Goal: Task Accomplishment & Management: Manage account settings

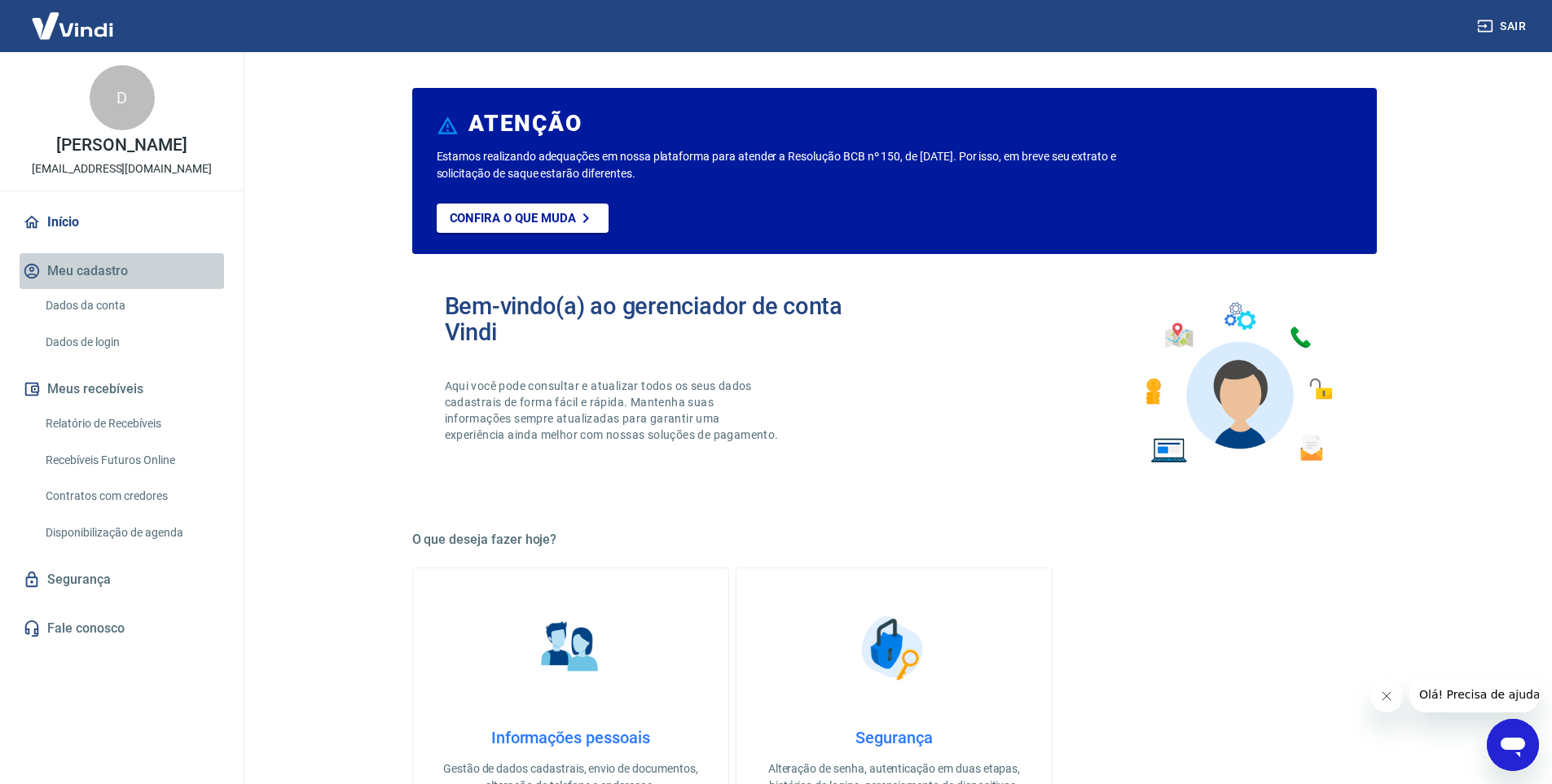
click at [74, 264] on button "Meu cadastro" at bounding box center [122, 271] width 205 height 35
click at [97, 305] on link "Dados da conta" at bounding box center [131, 306] width 185 height 34
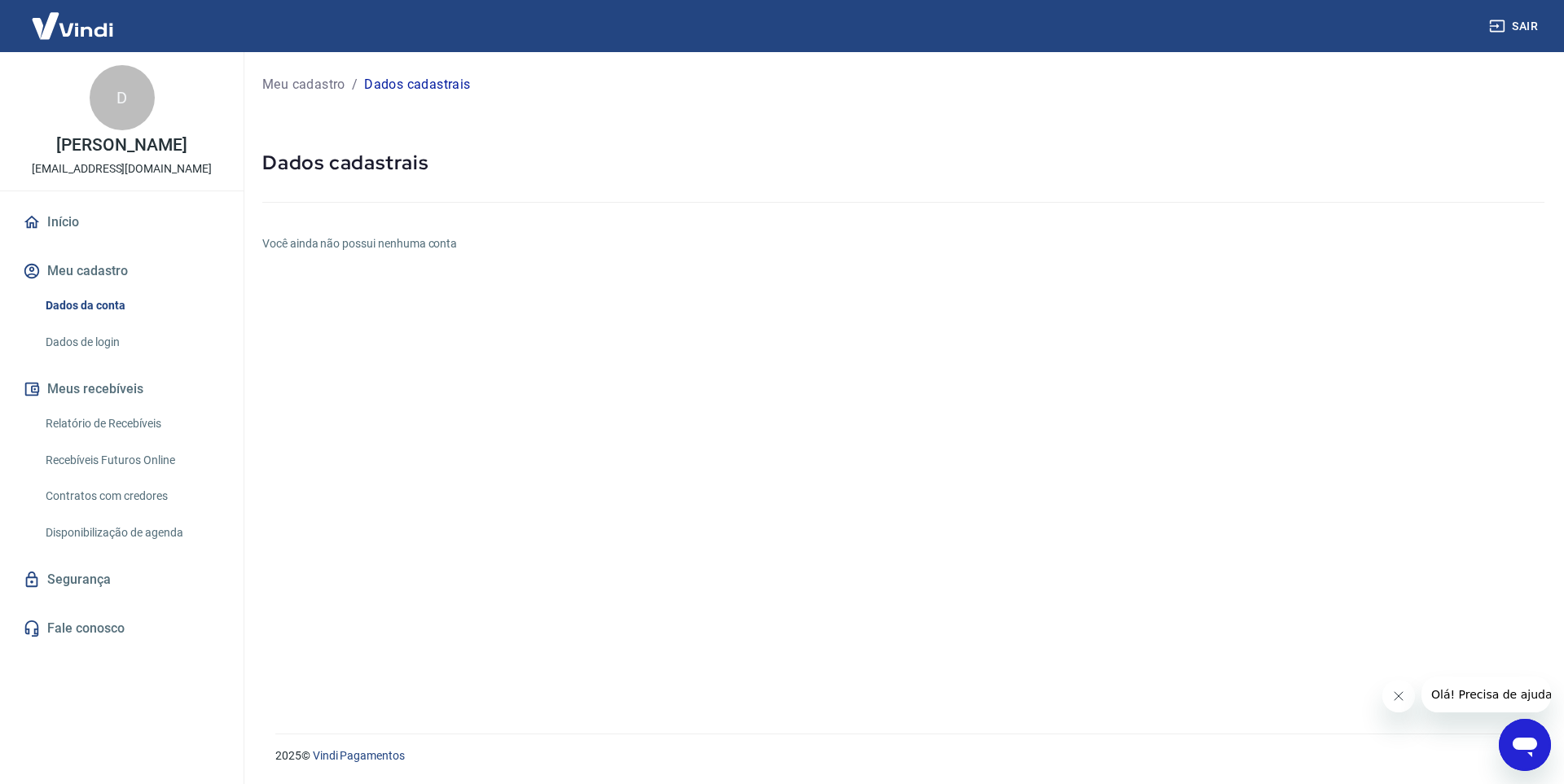
click at [396, 244] on h6 "Você ainda não possui nenhuma conta" at bounding box center [902, 244] width 1282 height 17
click at [393, 240] on h6 "Você ainda não possui nenhuma conta" at bounding box center [902, 244] width 1282 height 17
click at [68, 342] on link "Dados de login" at bounding box center [131, 343] width 185 height 34
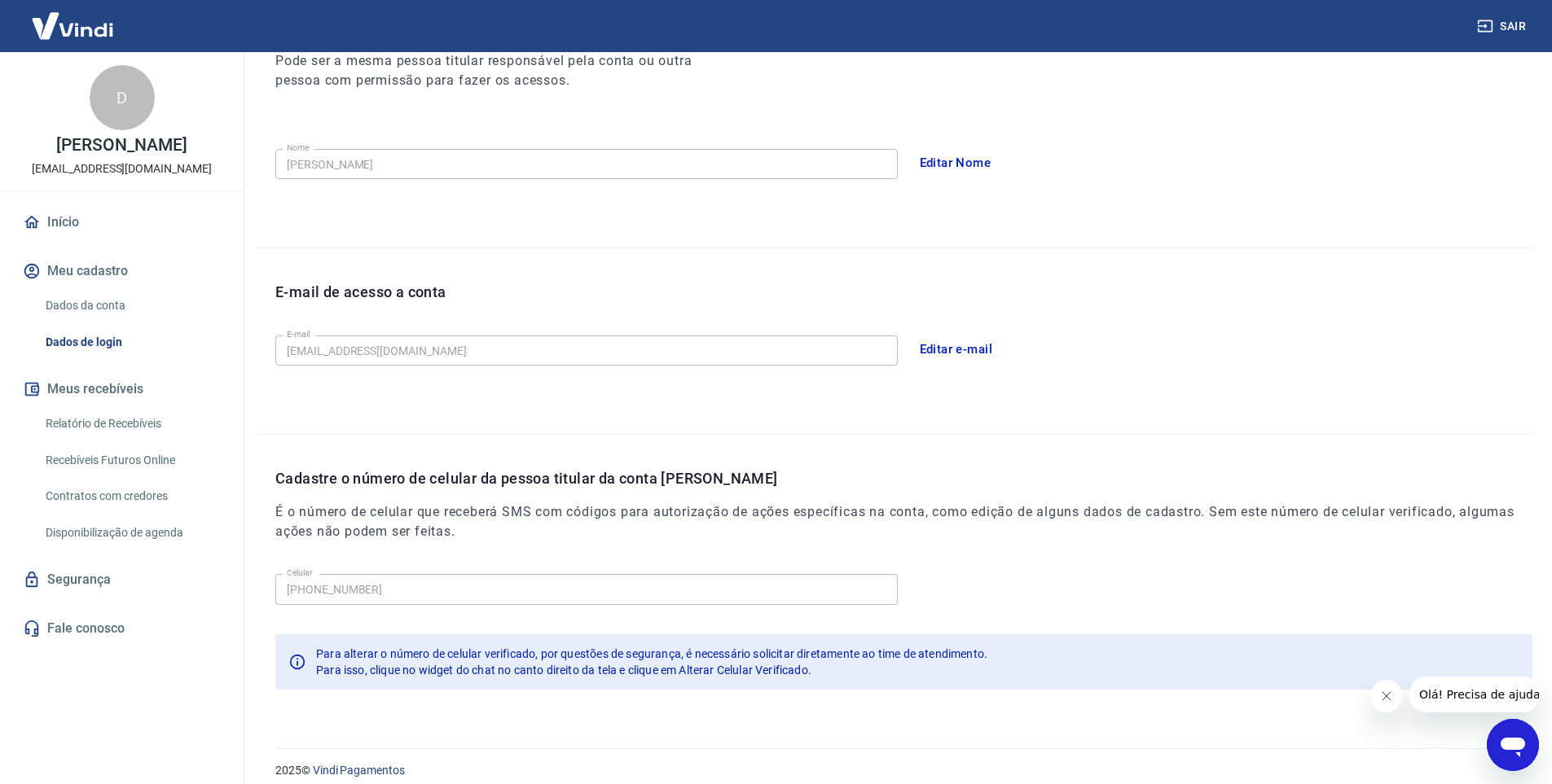
scroll to position [259, 0]
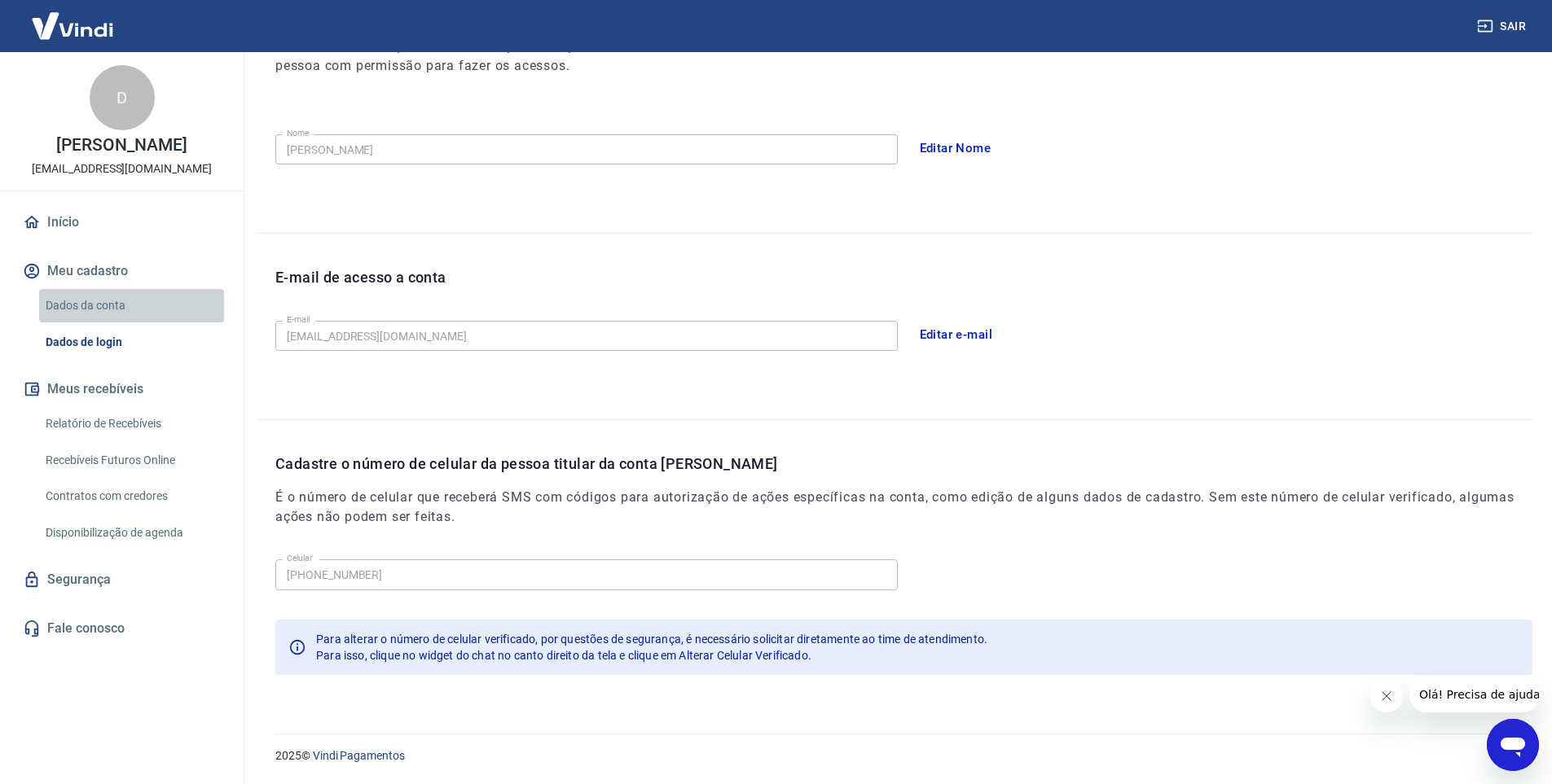
click at [82, 303] on link "Dados da conta" at bounding box center [131, 306] width 185 height 34
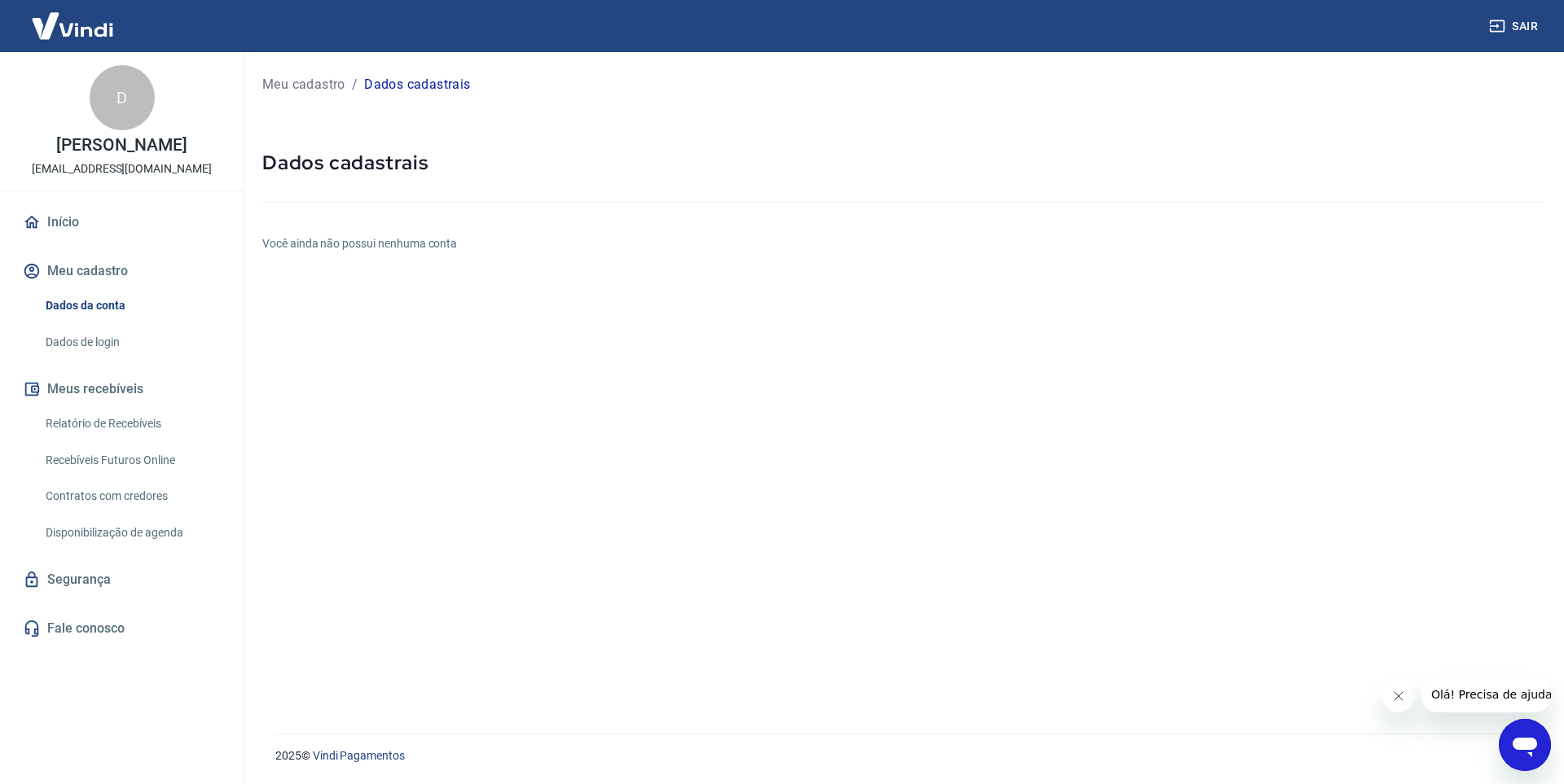
click at [1512, 730] on div "Abrir janela de mensagens" at bounding box center [1525, 745] width 49 height 49
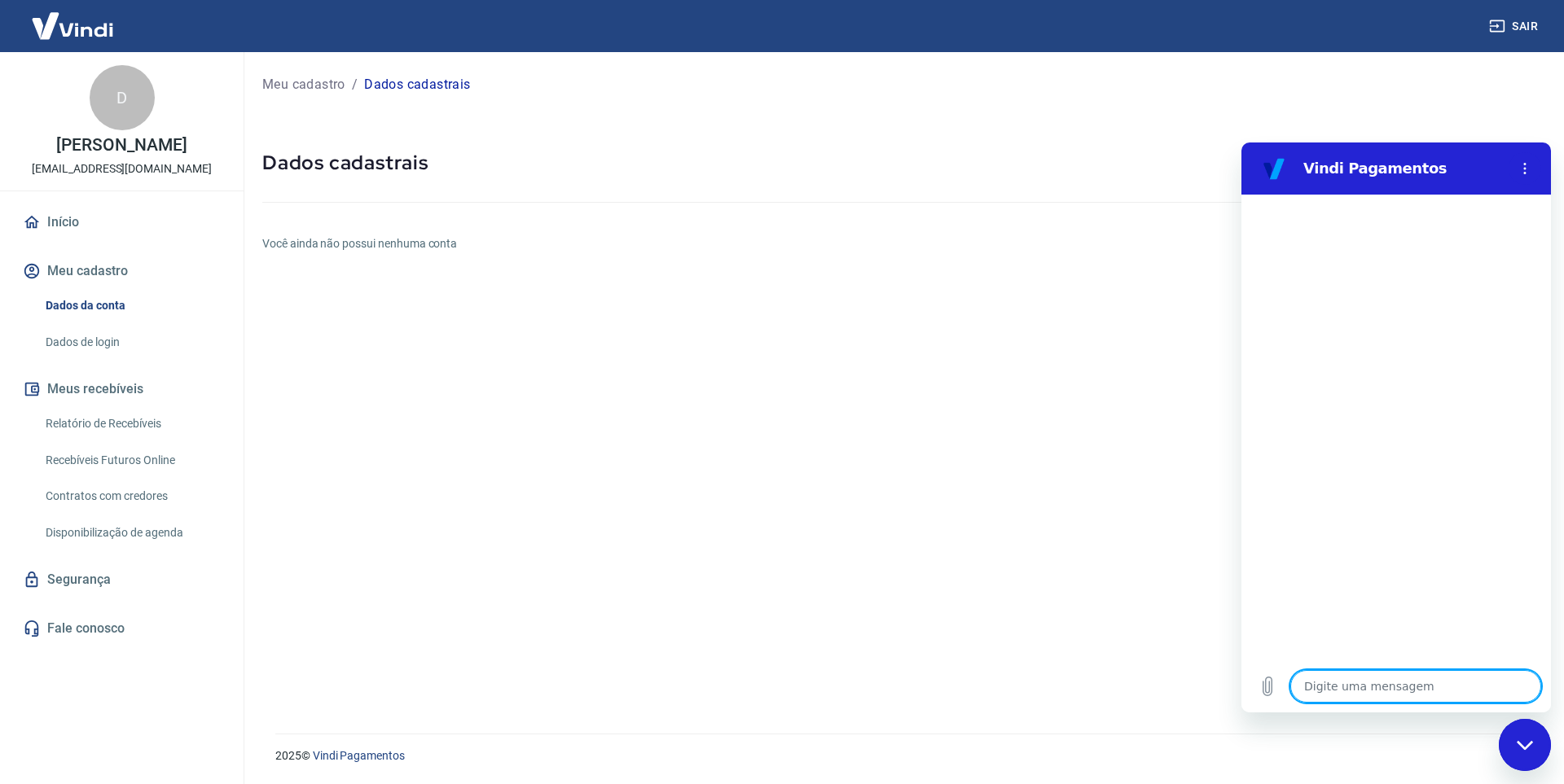
click at [1375, 677] on textarea at bounding box center [1415, 686] width 251 height 33
type textarea "B"
type textarea "x"
type textarea "Bo"
type textarea "x"
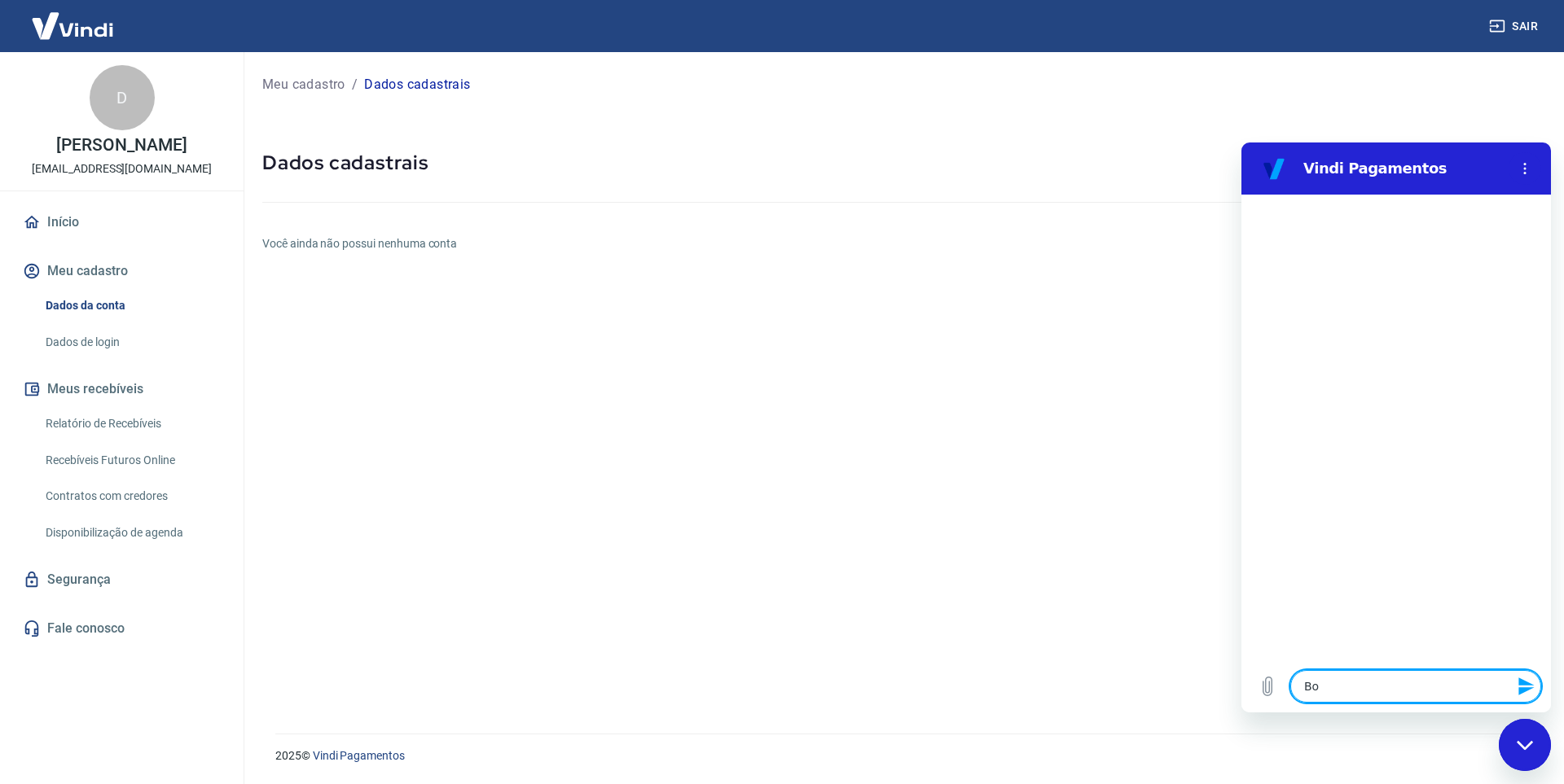
type textarea "Boa"
type textarea "x"
type textarea "Boa"
type textarea "x"
type textarea "Boa t"
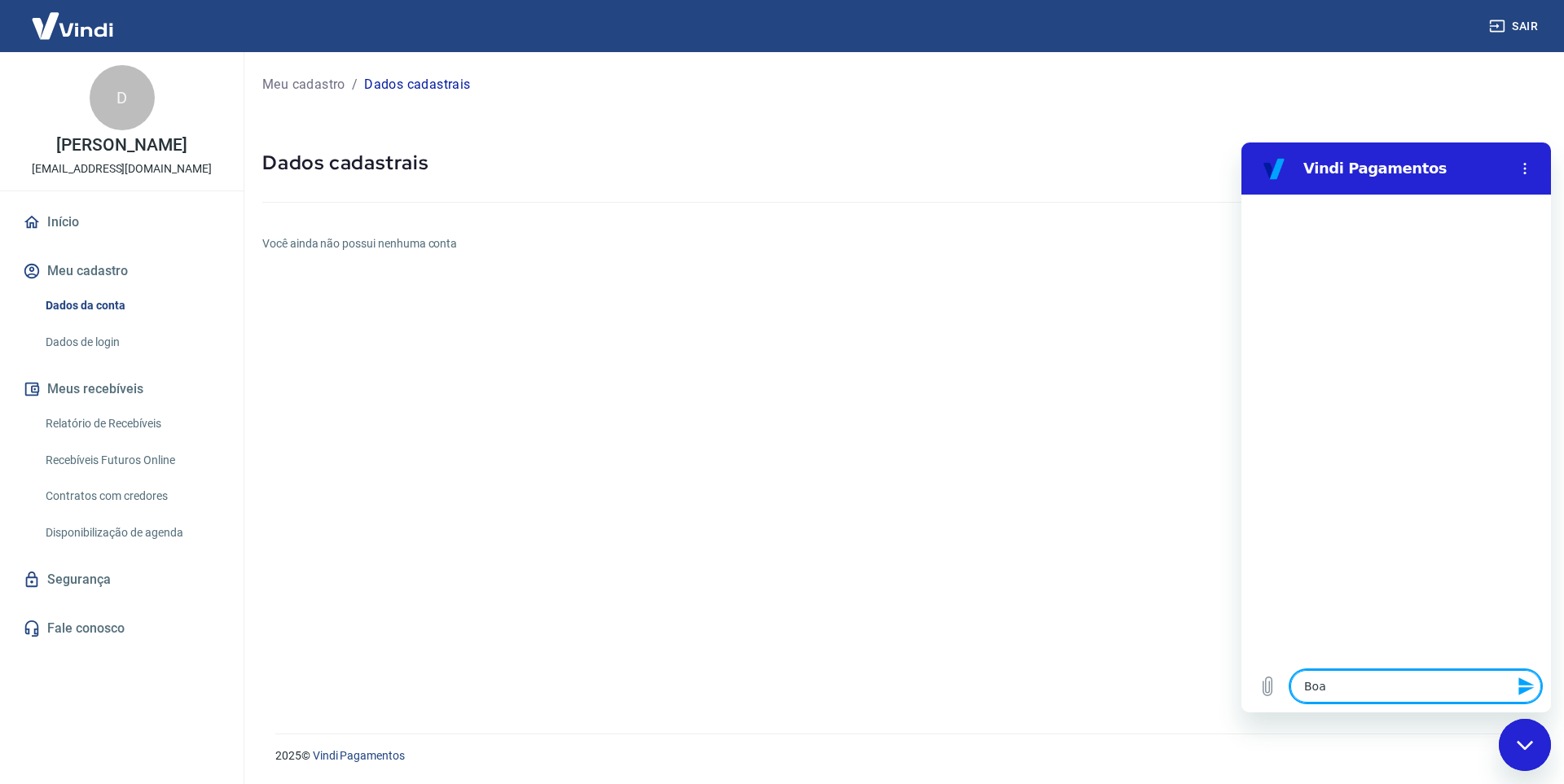
type textarea "x"
type textarea "Boa ta"
type textarea "x"
type textarea "Boa tar"
type textarea "x"
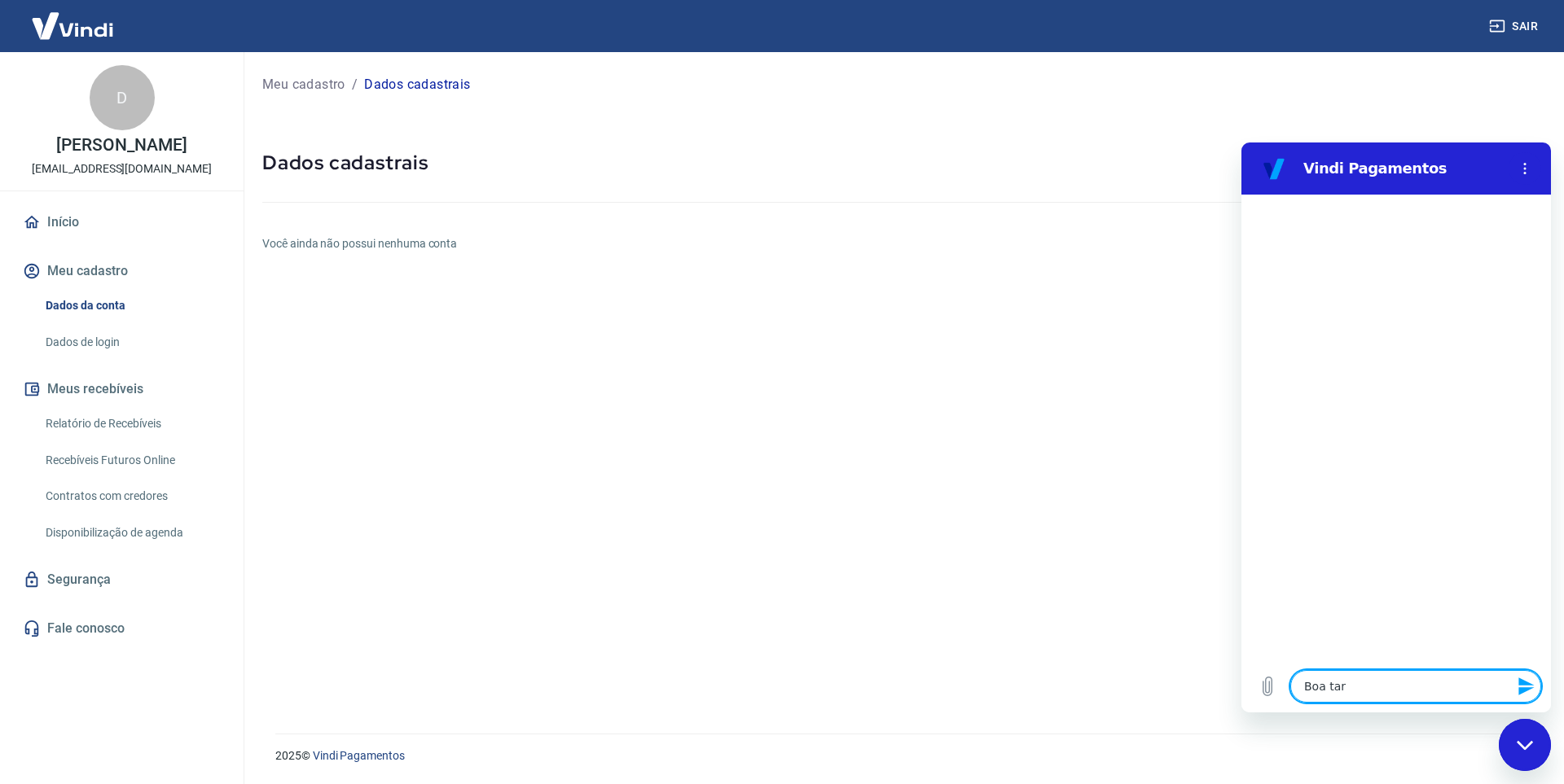
type textarea "Boa tard"
type textarea "x"
type textarea "Boa tarde"
type textarea "x"
type textarea "Boa tarde,"
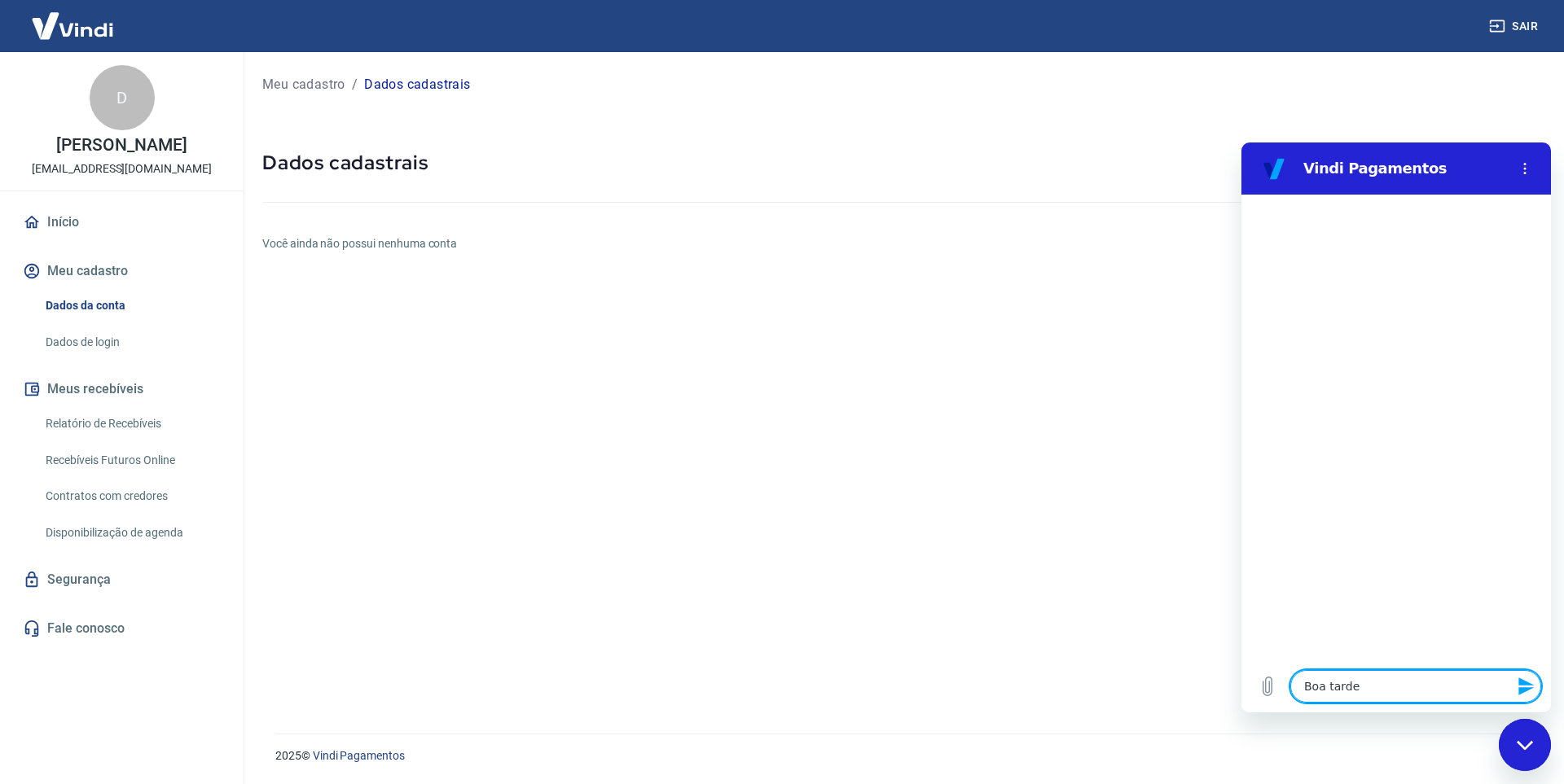
type textarea "x"
type textarea "Boa tarde,"
type textarea "x"
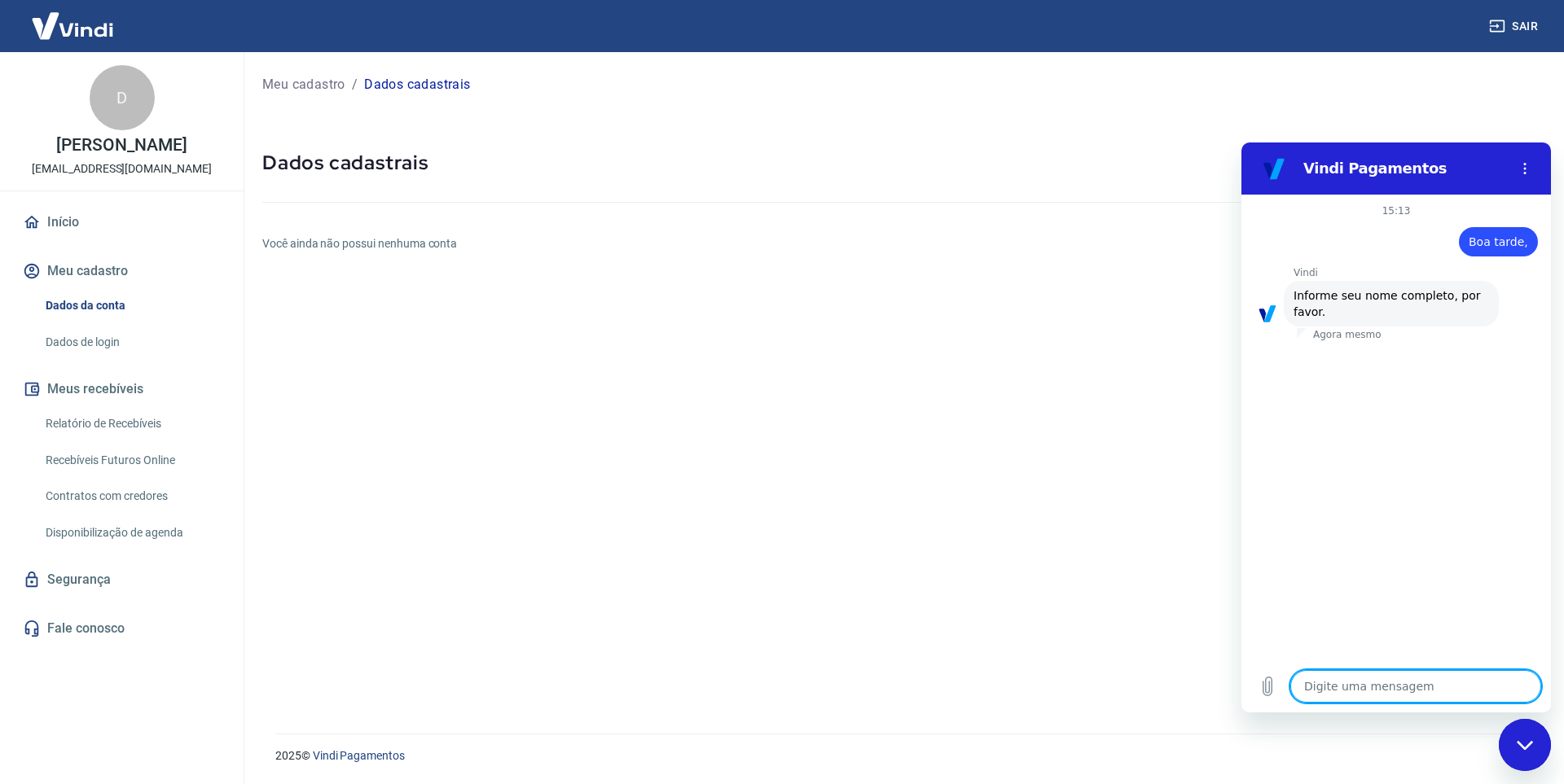
type textarea "D"
type textarea "x"
type textarea "De"
type textarea "x"
type textarea "Den"
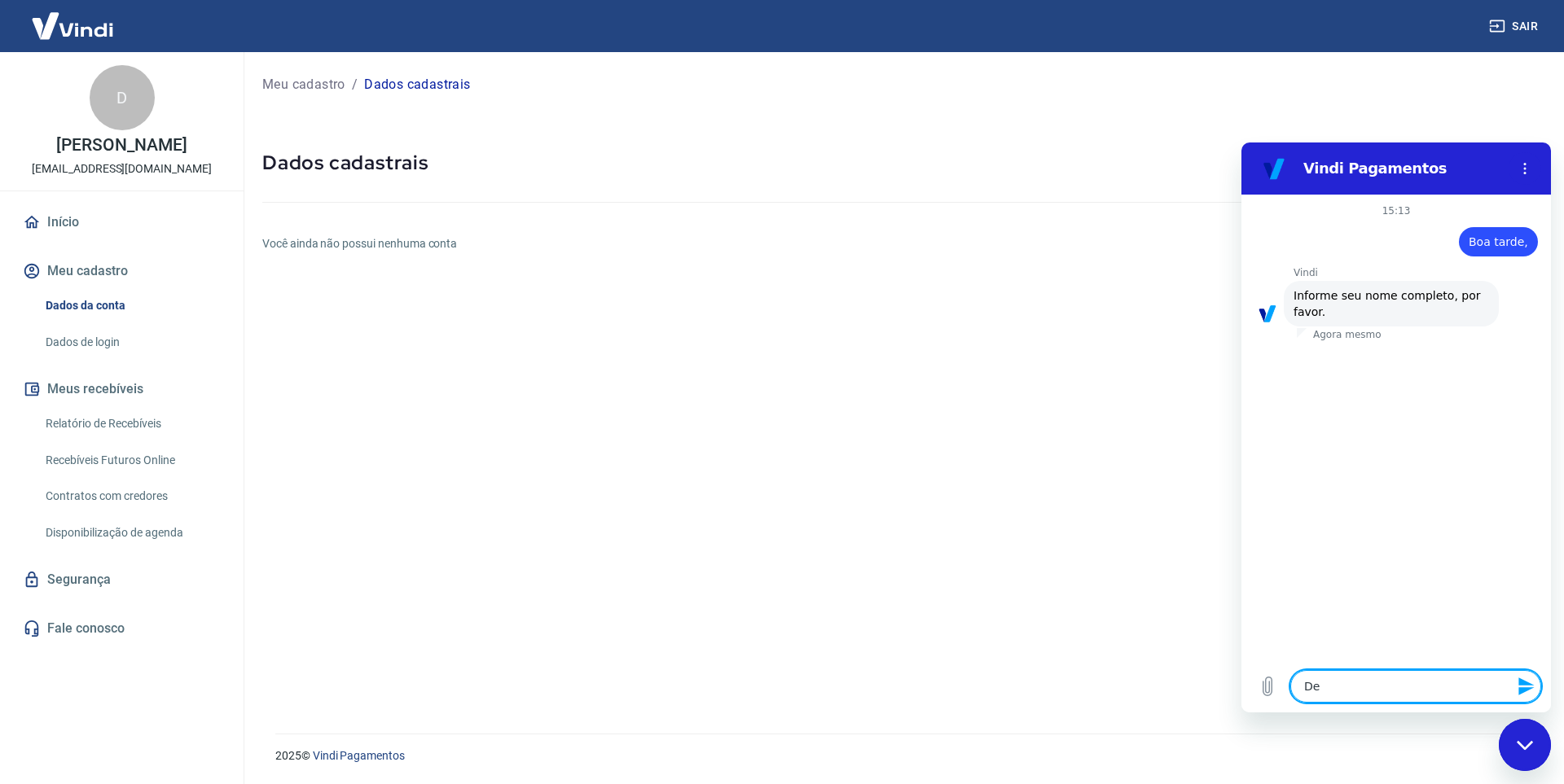
type textarea "x"
type textarea "Deni"
type textarea "x"
type textarea "Denis"
type textarea "x"
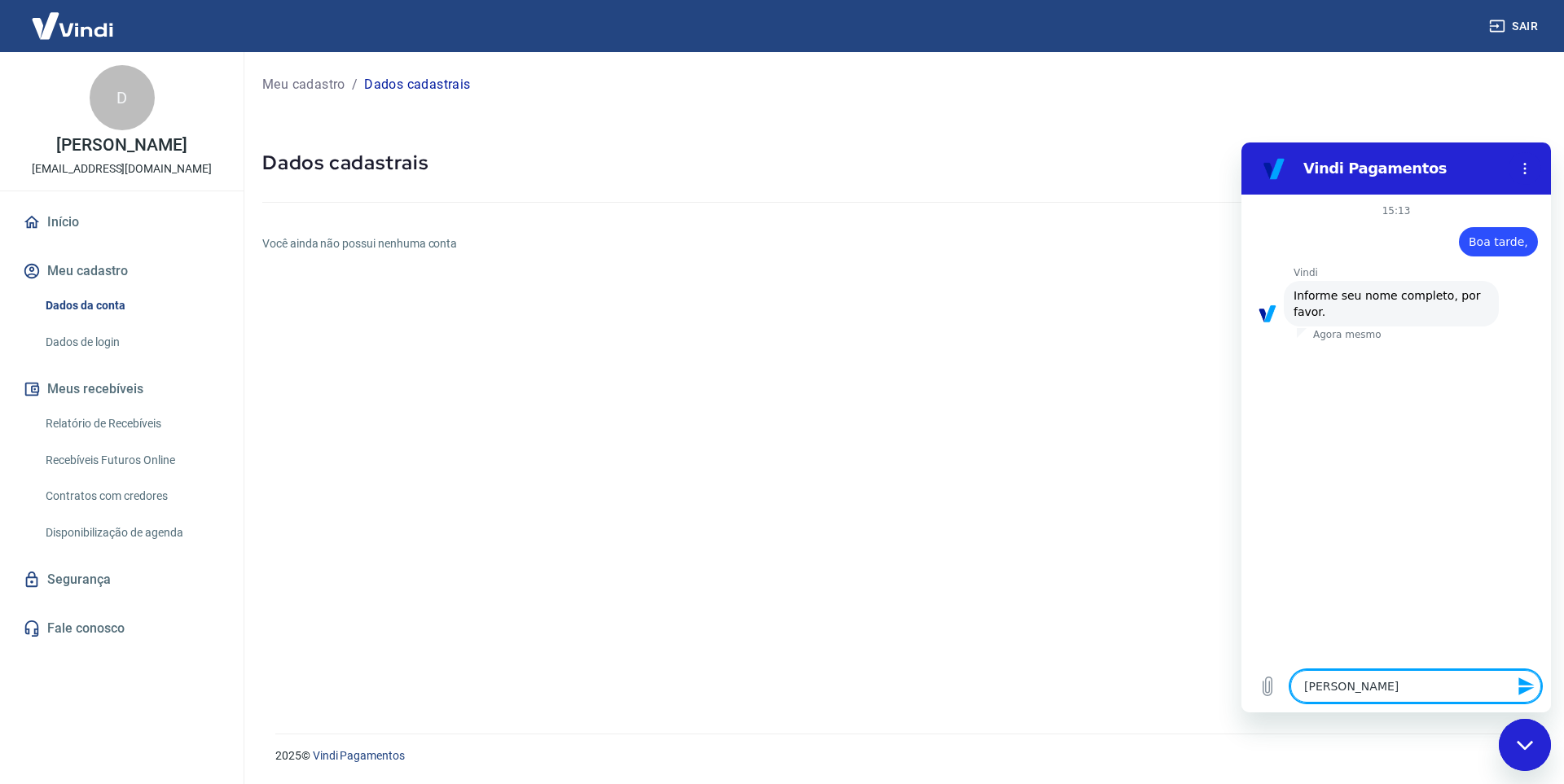
type textarea "Denis"
type textarea "x"
type textarea "Denis F"
type textarea "x"
type textarea "Denis Fi"
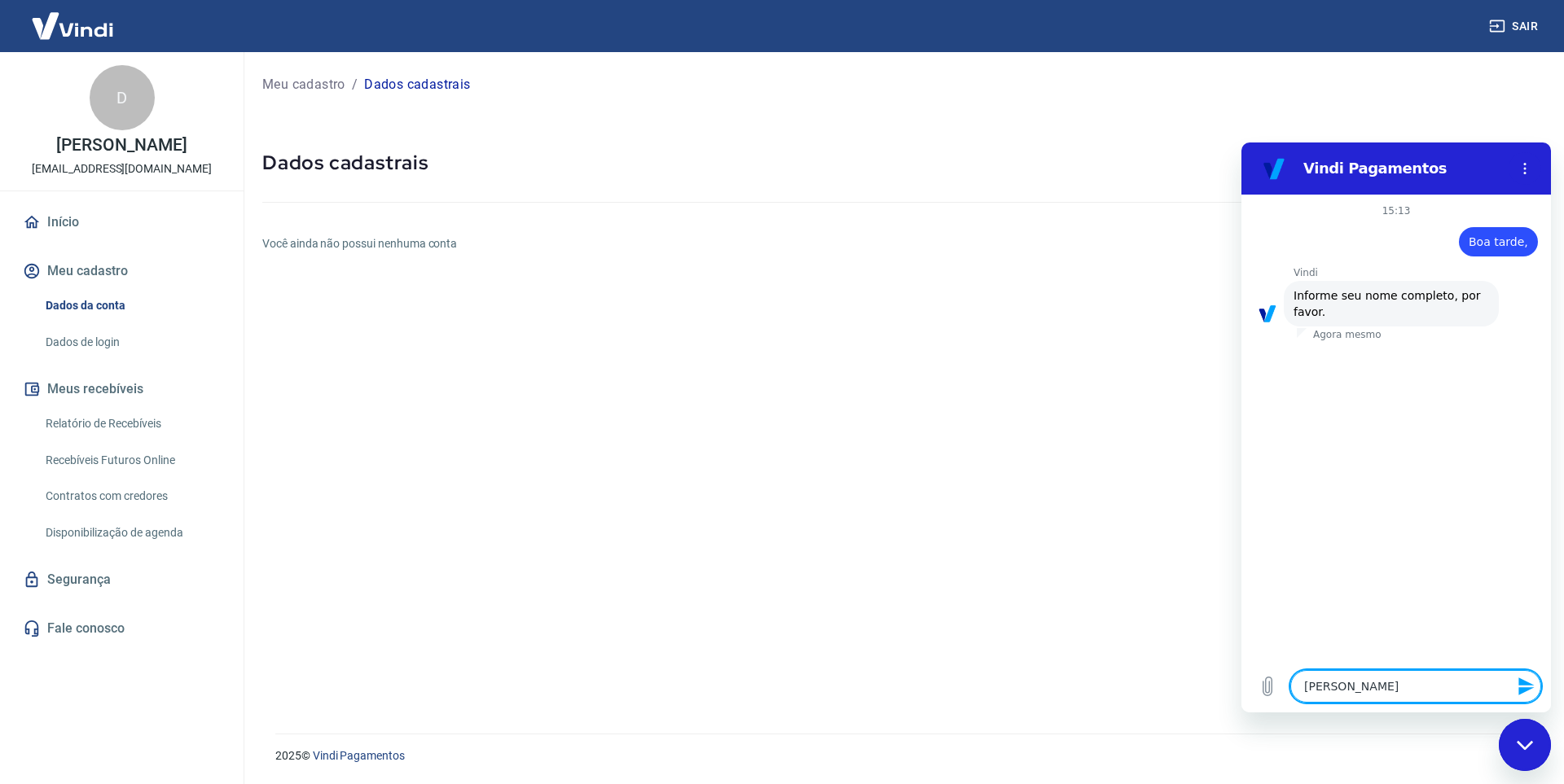
type textarea "x"
type textarea "Denis Fig"
type textarea "x"
type textarea "Denis Figu"
type textarea "x"
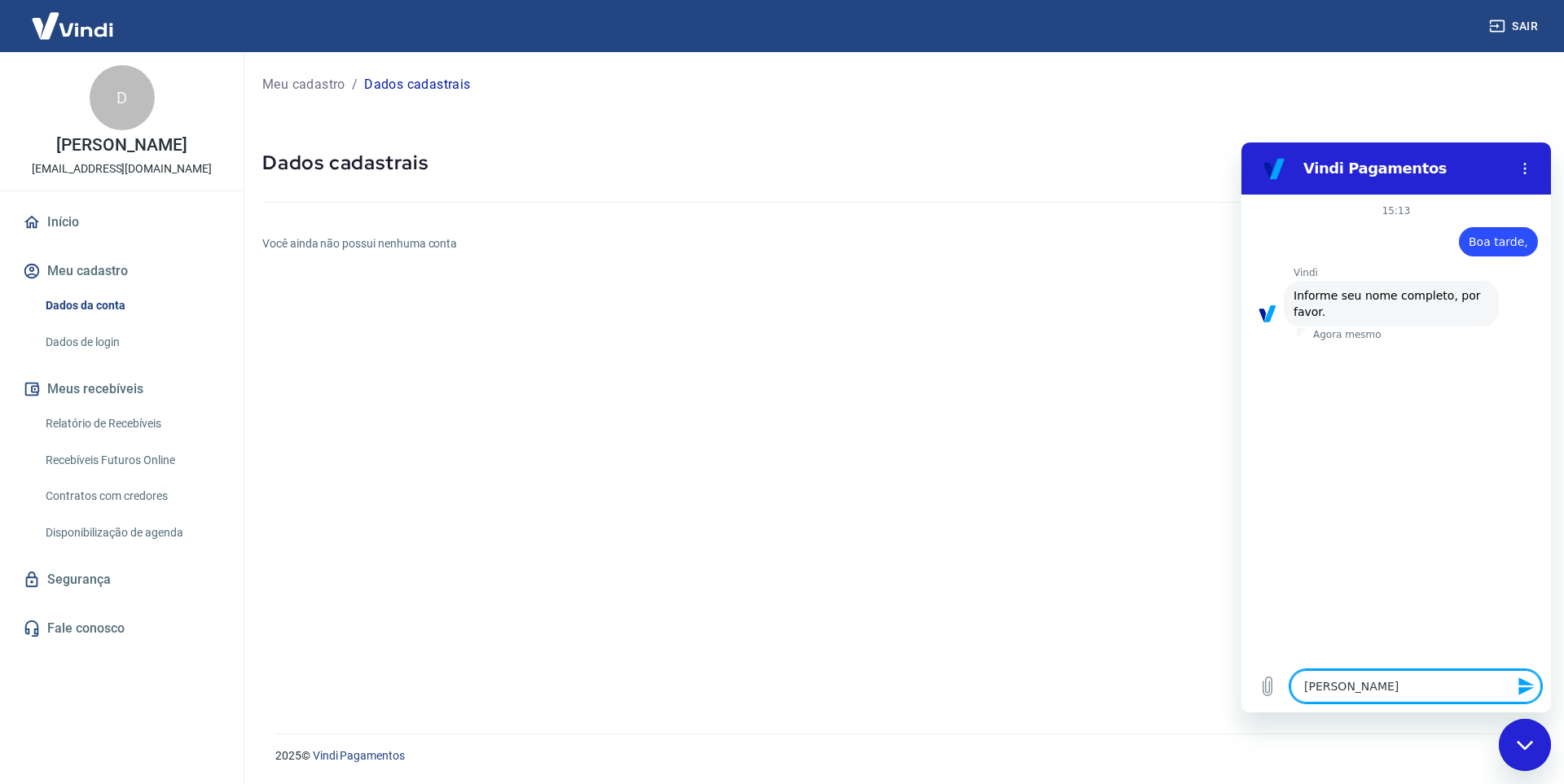
type textarea "Denis Figue"
type textarea "x"
type textarea "Denis Figuei"
type textarea "x"
type textarea "Denis Figueir"
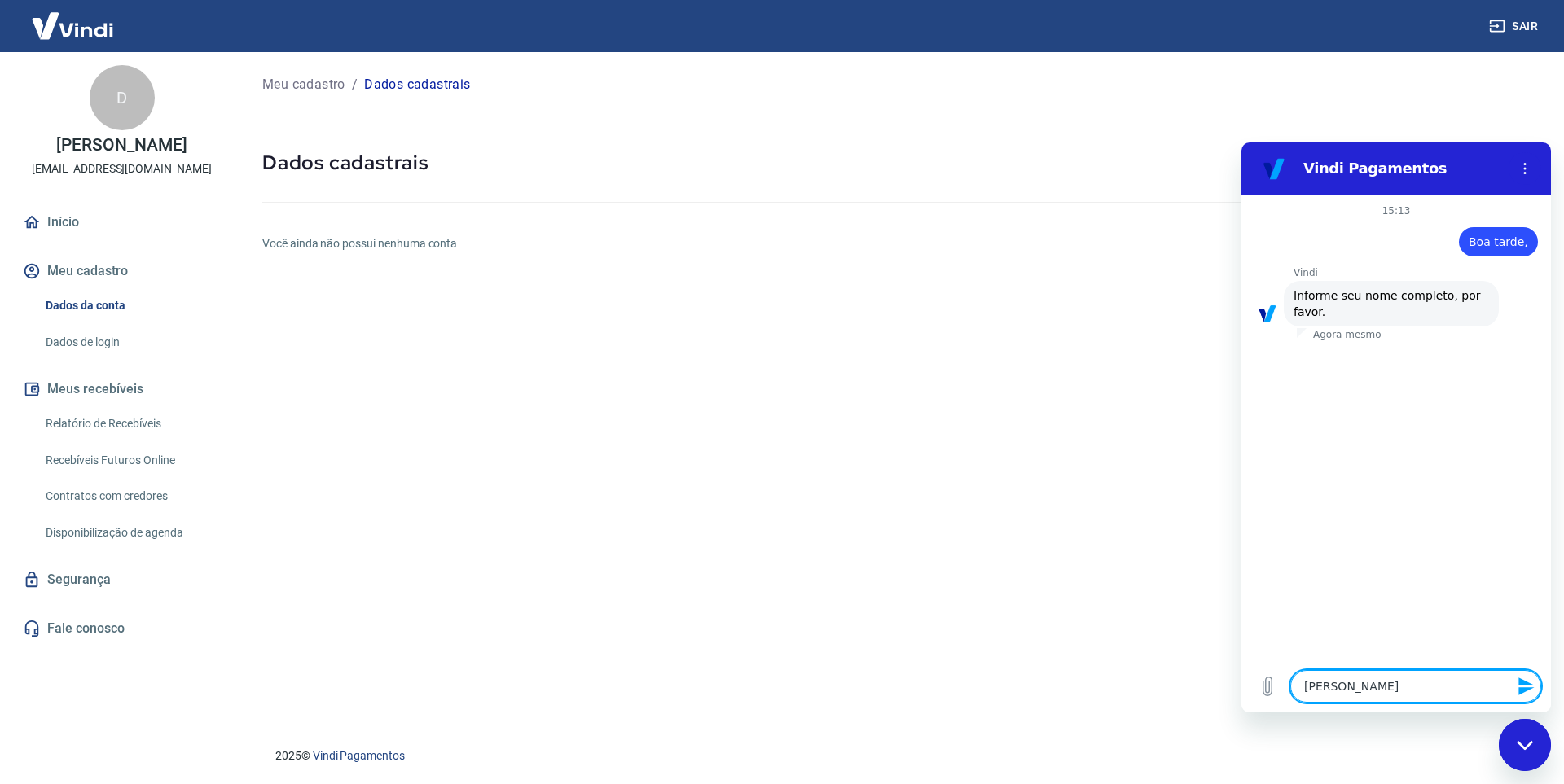
type textarea "x"
type textarea "Denis Figueire"
type textarea "x"
type textarea "Denis Figueired"
type textarea "x"
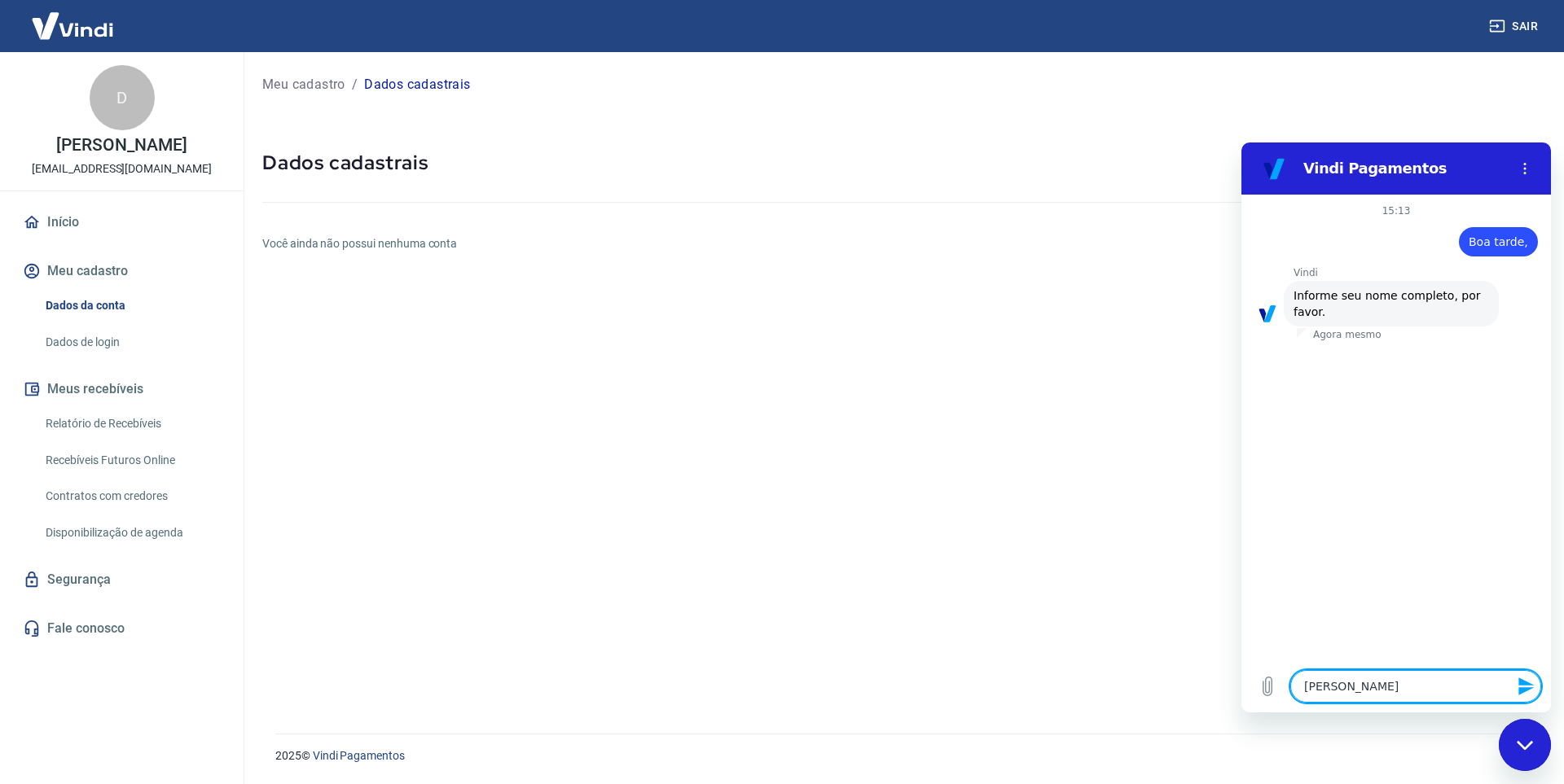
type textarea "Denis Figueiredo"
type textarea "x"
type textarea "Denis Figueiredo"
type textarea "x"
type textarea "Denis Figueiredo T"
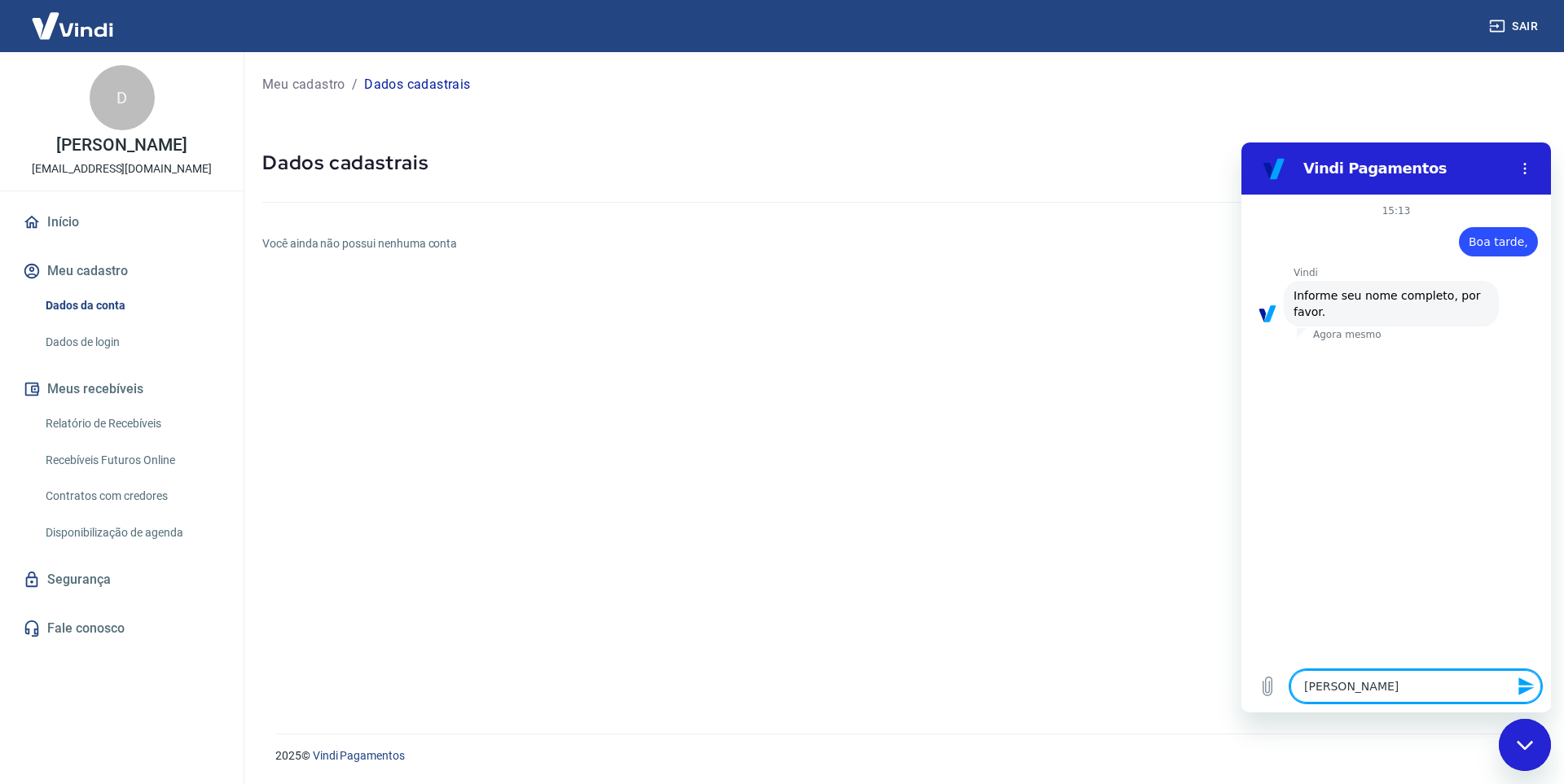
type textarea "x"
type textarea "Denis Figueiredo Tu"
type textarea "x"
type textarea "Denis Figueiredo Tul"
type textarea "x"
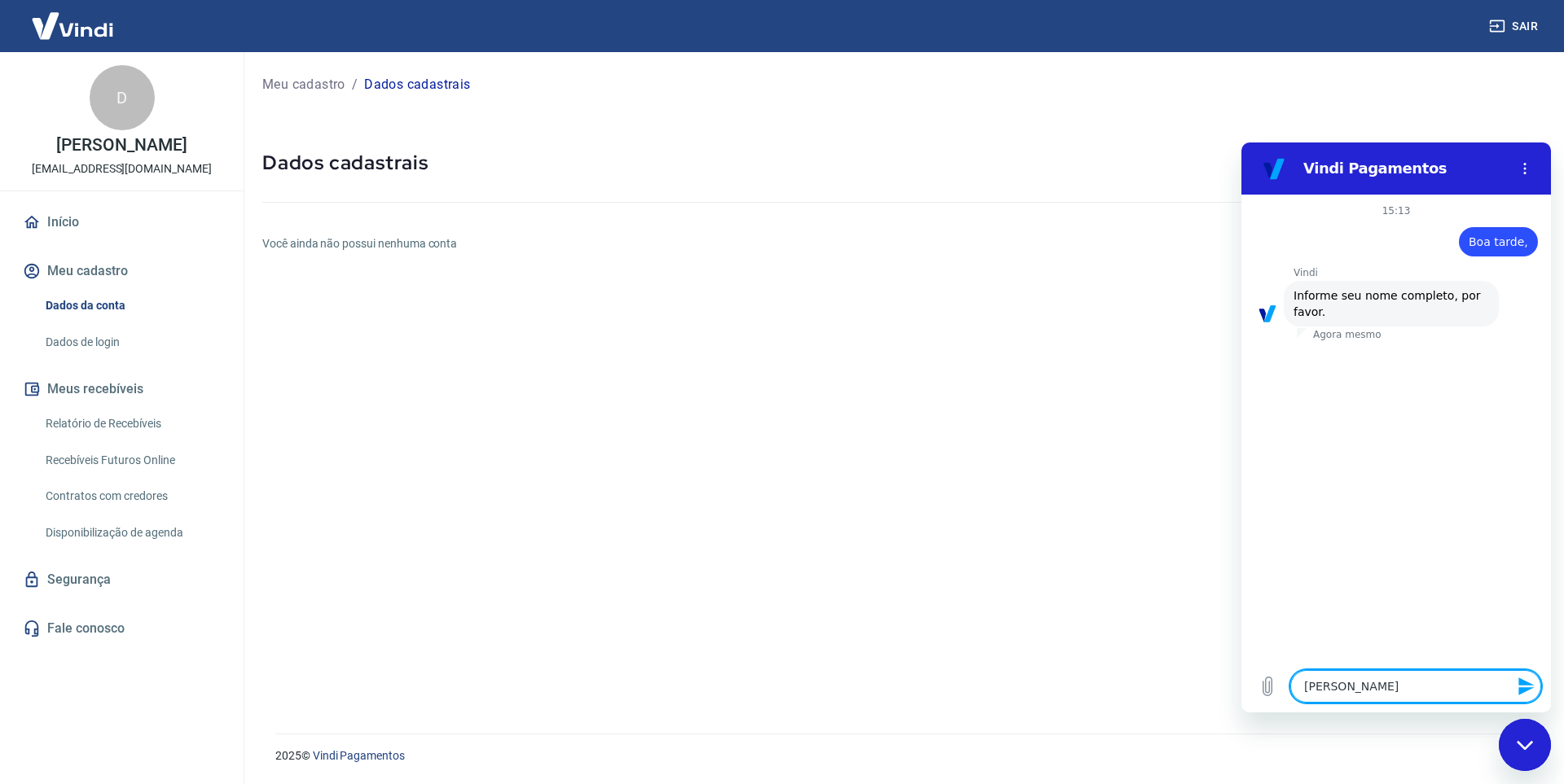
type textarea "Denis Figueiredo Tull"
type textarea "x"
type textarea "Denis Figueiredo Tulli"
type textarea "x"
type textarea "Denis Figueiredo Tullio"
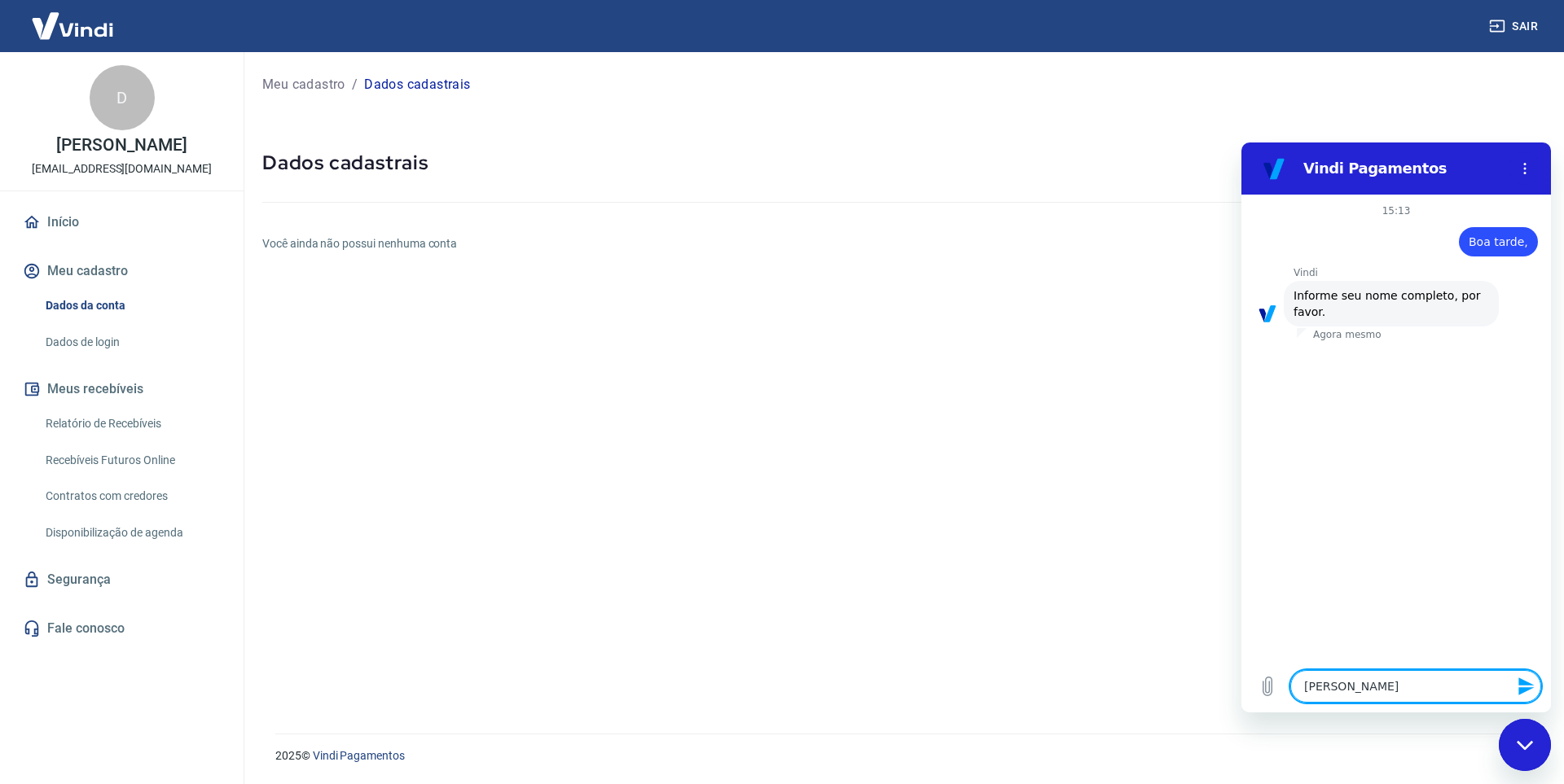
type textarea "x"
paste textarea "47821943000149"
type textarea "47821943000149"
type textarea "x"
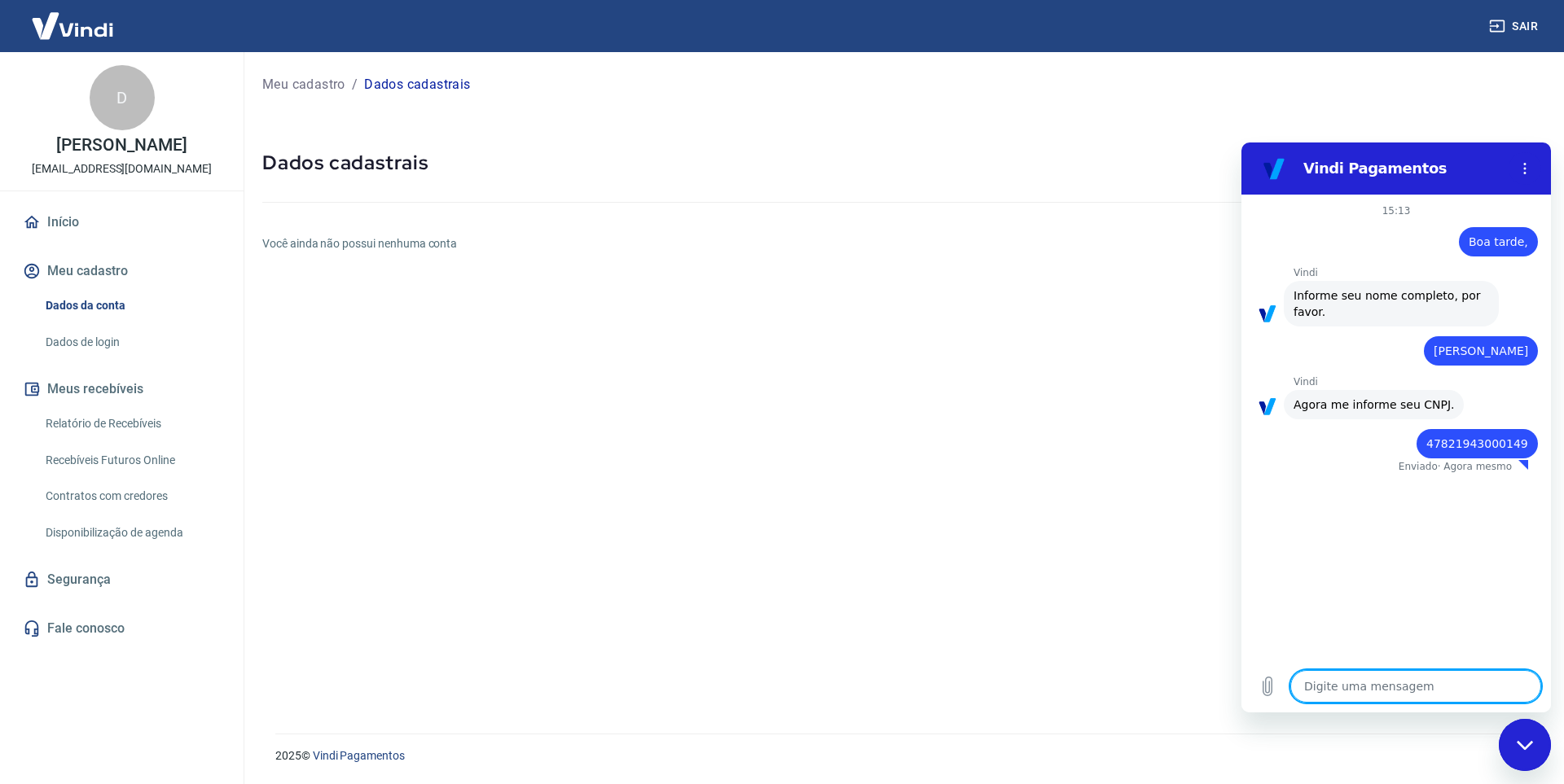
type textarea "x"
type textarea "f"
type textarea "x"
type textarea "fa"
type textarea "x"
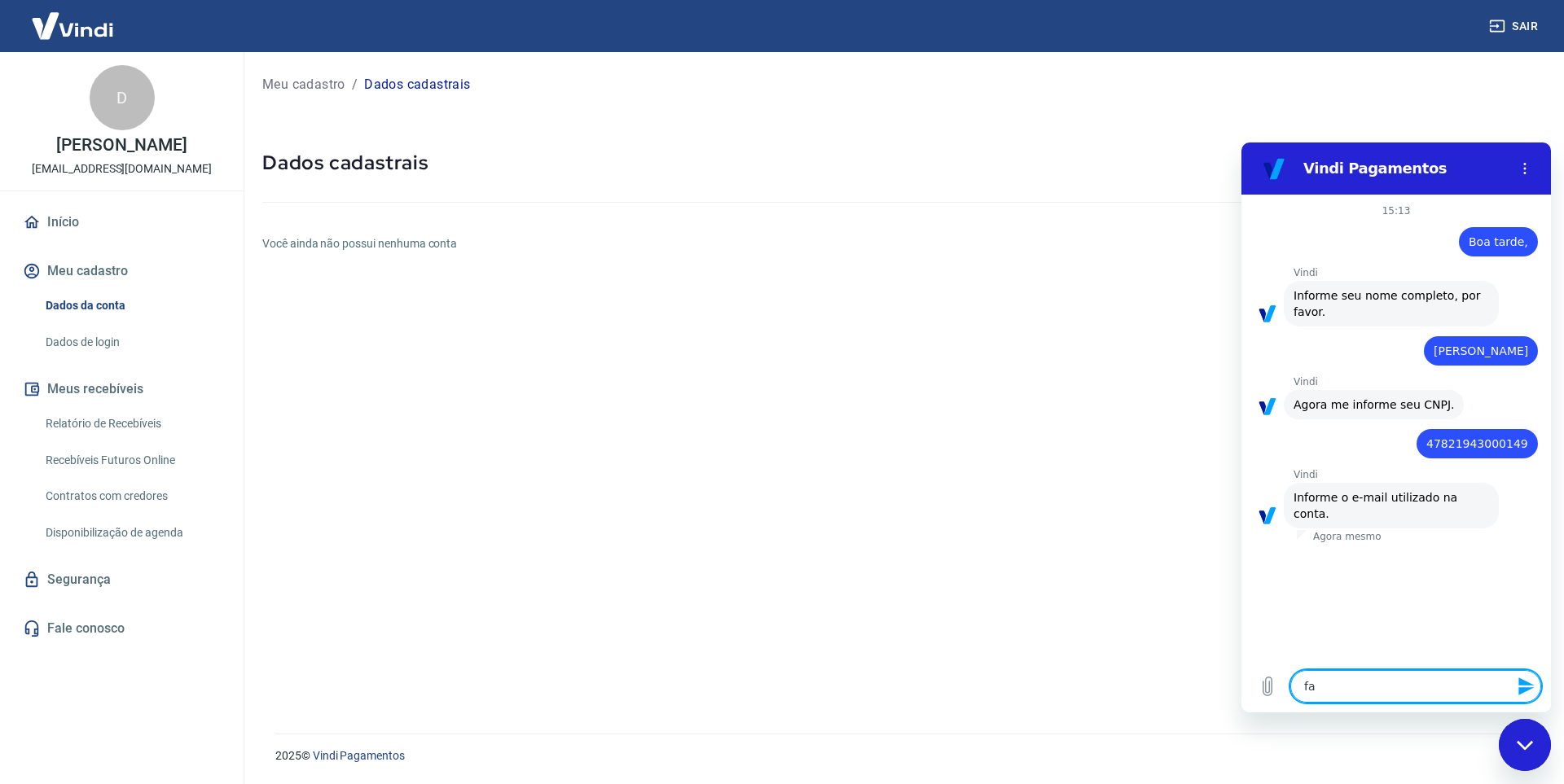
type textarea "fat"
type textarea "x"
type textarea "fatu"
type textarea "x"
type textarea "fatua"
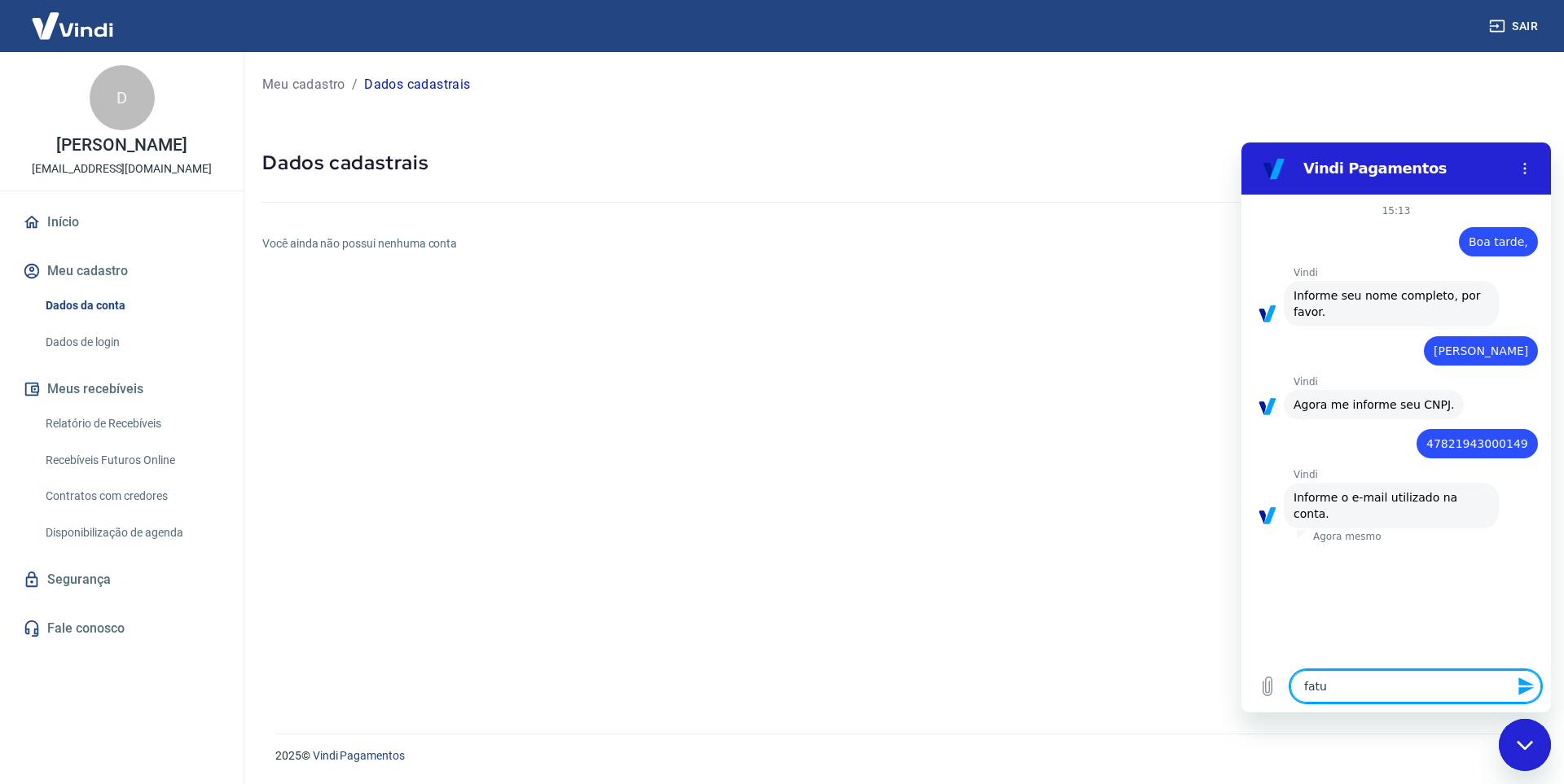
type textarea "x"
type textarea "fatu"
type textarea "x"
type textarea "fatur"
type textarea "x"
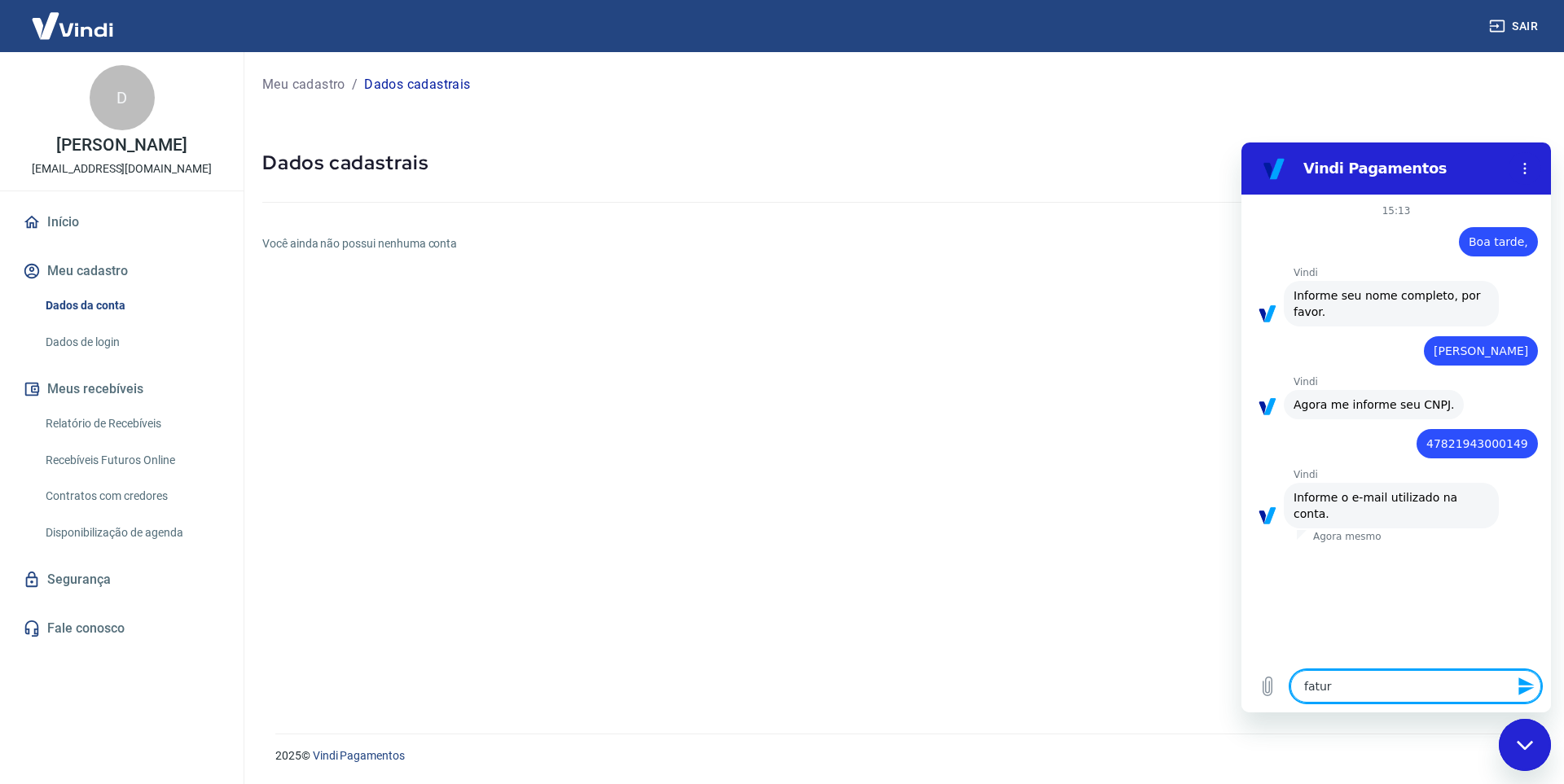
type textarea "fatura"
type textarea "x"
type textarea "faturam"
type textarea "x"
type textarea "faturame"
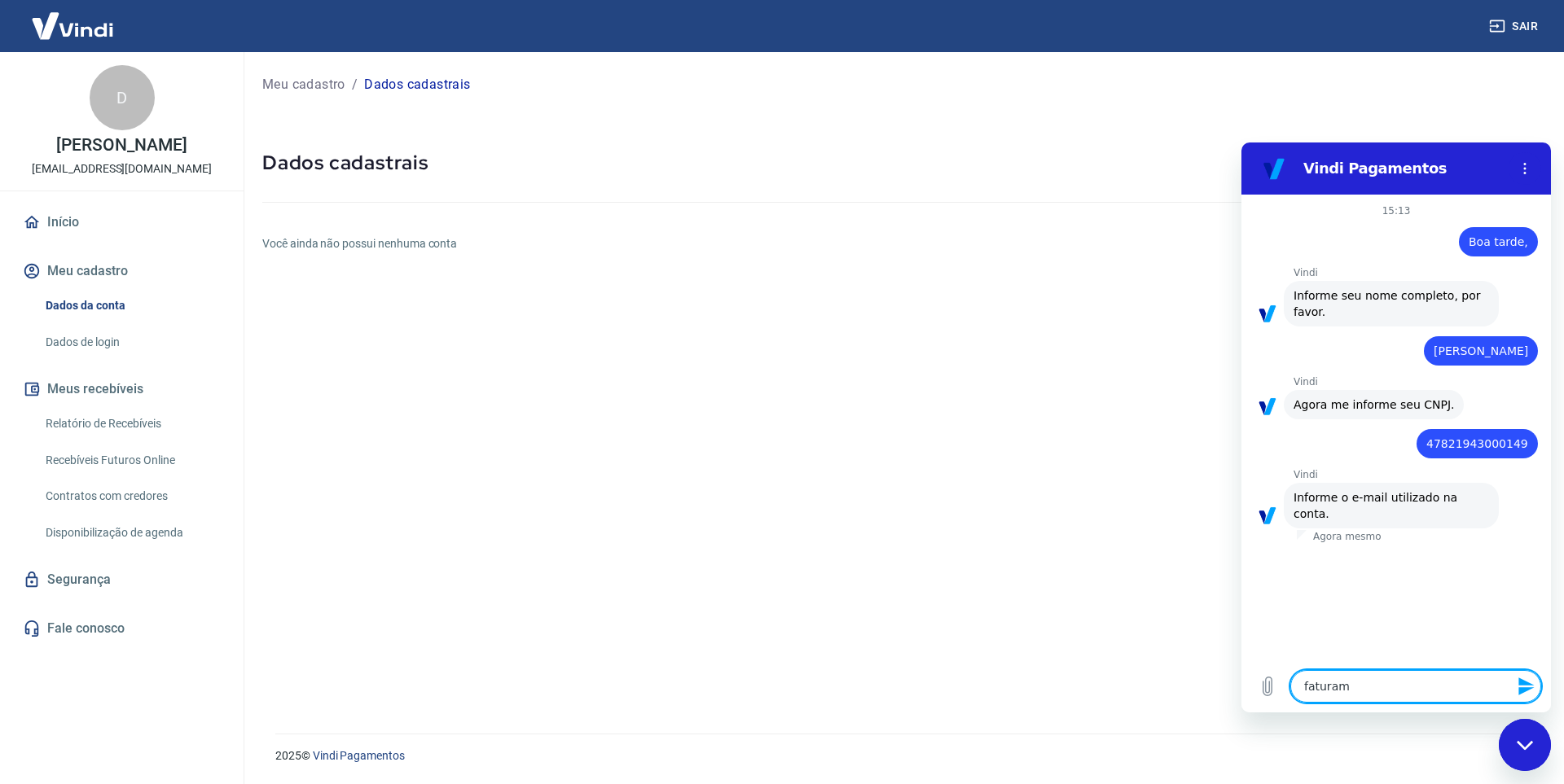
type textarea "x"
type textarea "faturamen"
type textarea "x"
type textarea "faturament"
type textarea "x"
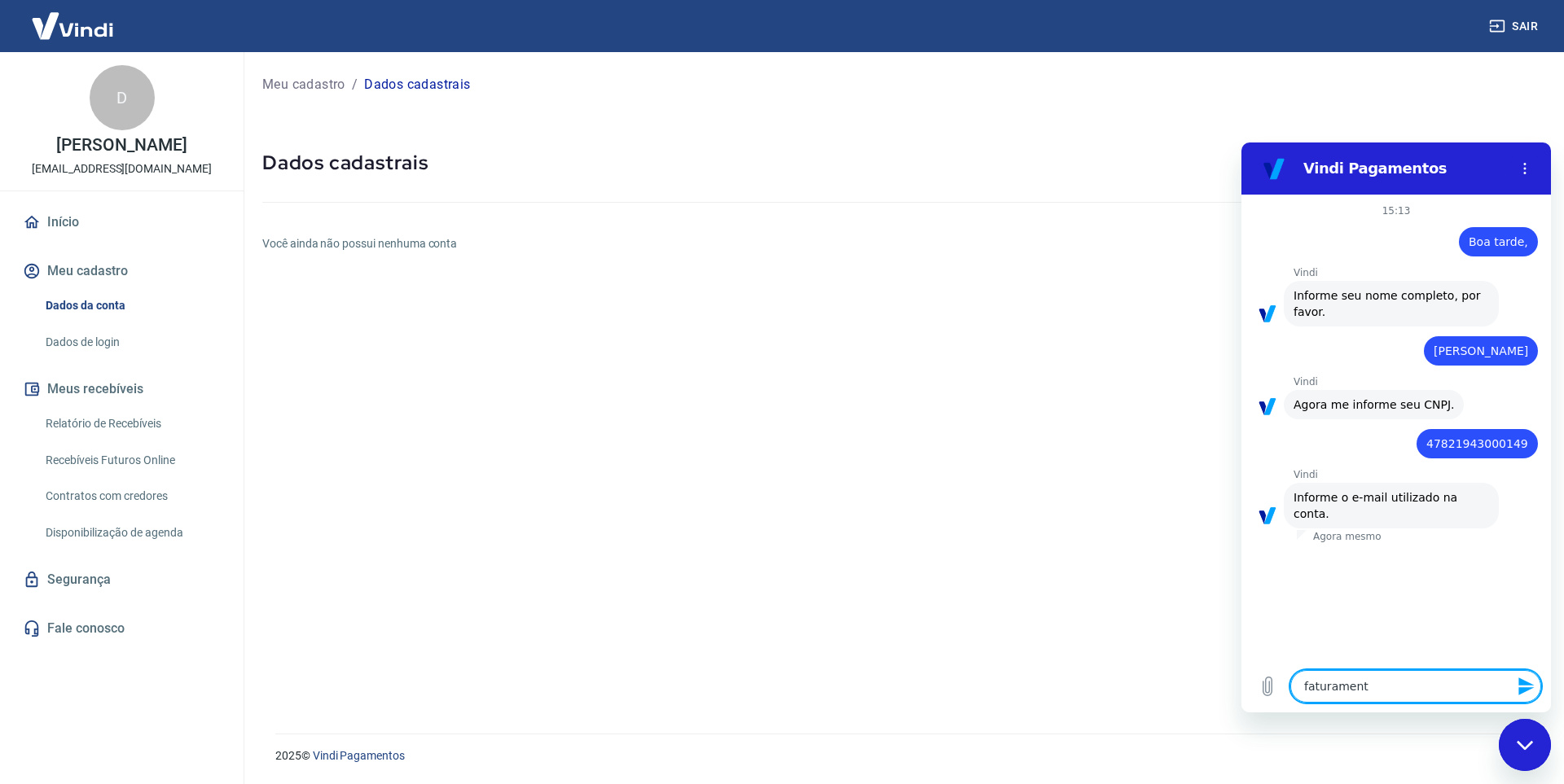
type textarea "faturamento"
type textarea "x"
type textarea "faturamento@"
type textarea "x"
type textarea "faturamento@n"
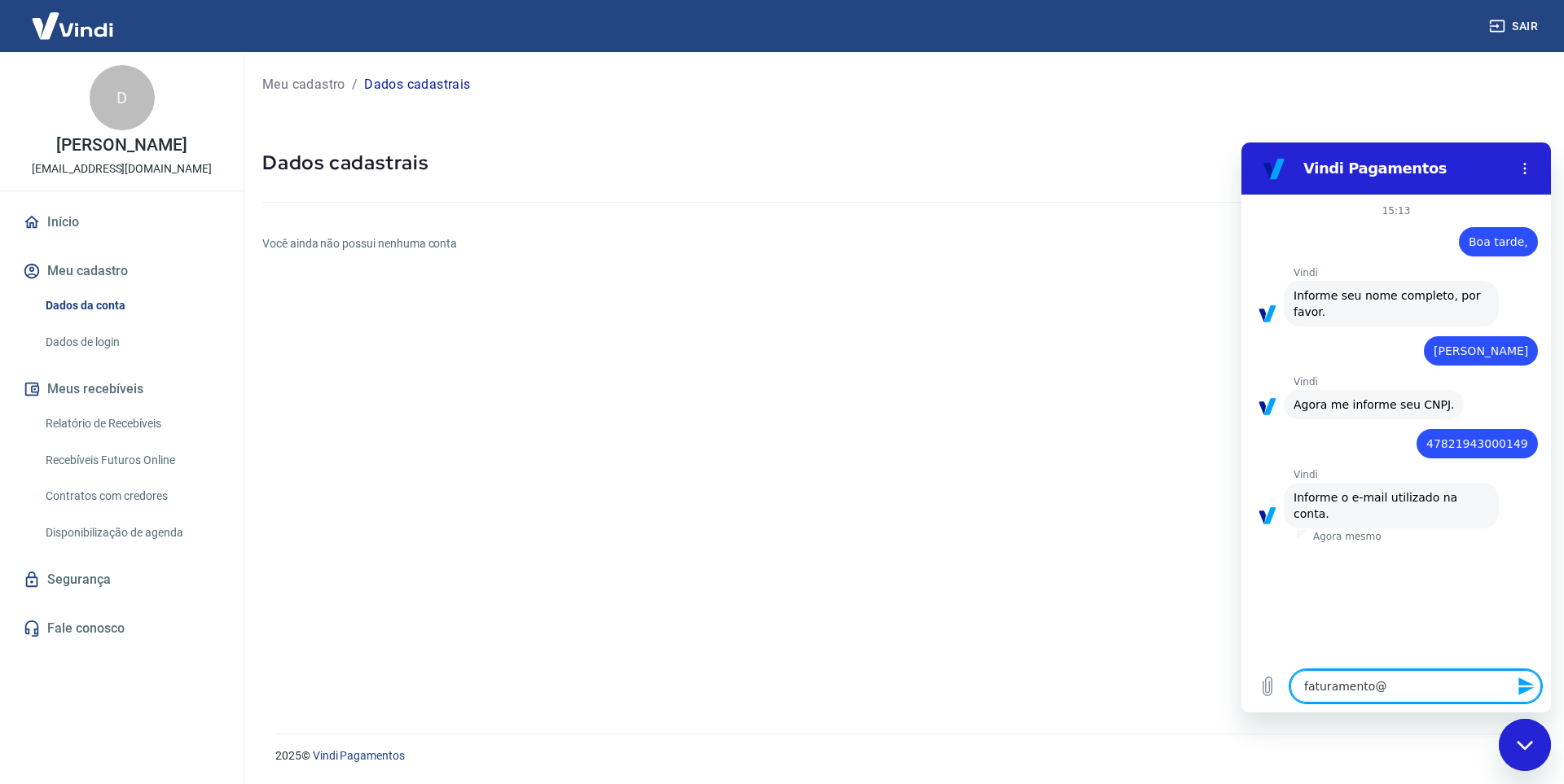
type textarea "x"
type textarea "faturamento@nw"
type textarea "x"
type textarea "faturamento@n"
type textarea "x"
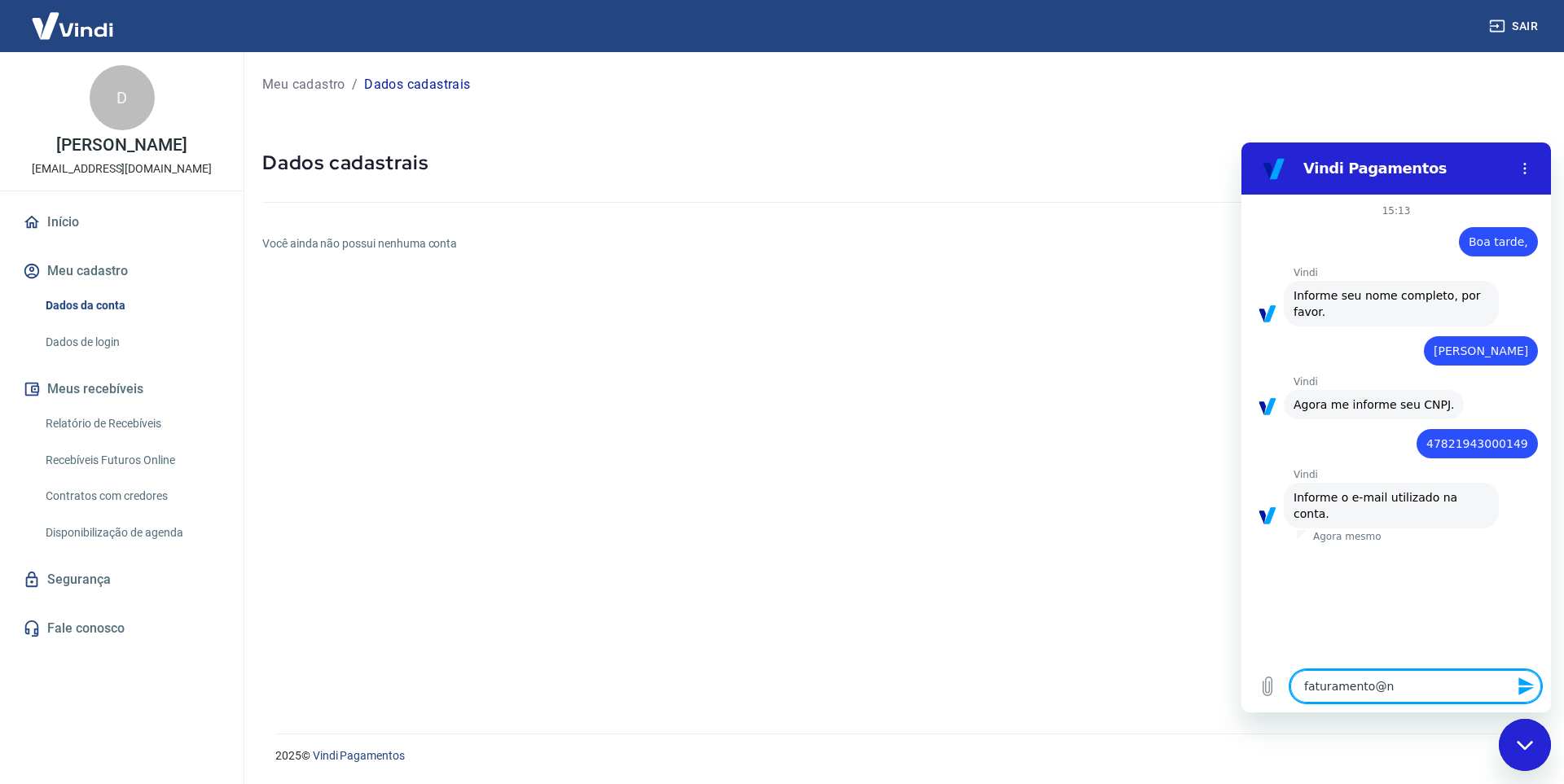
type textarea "faturamento@ne"
type textarea "x"
type textarea "faturamento@new"
type textarea "x"
type textarea "faturamento@newd"
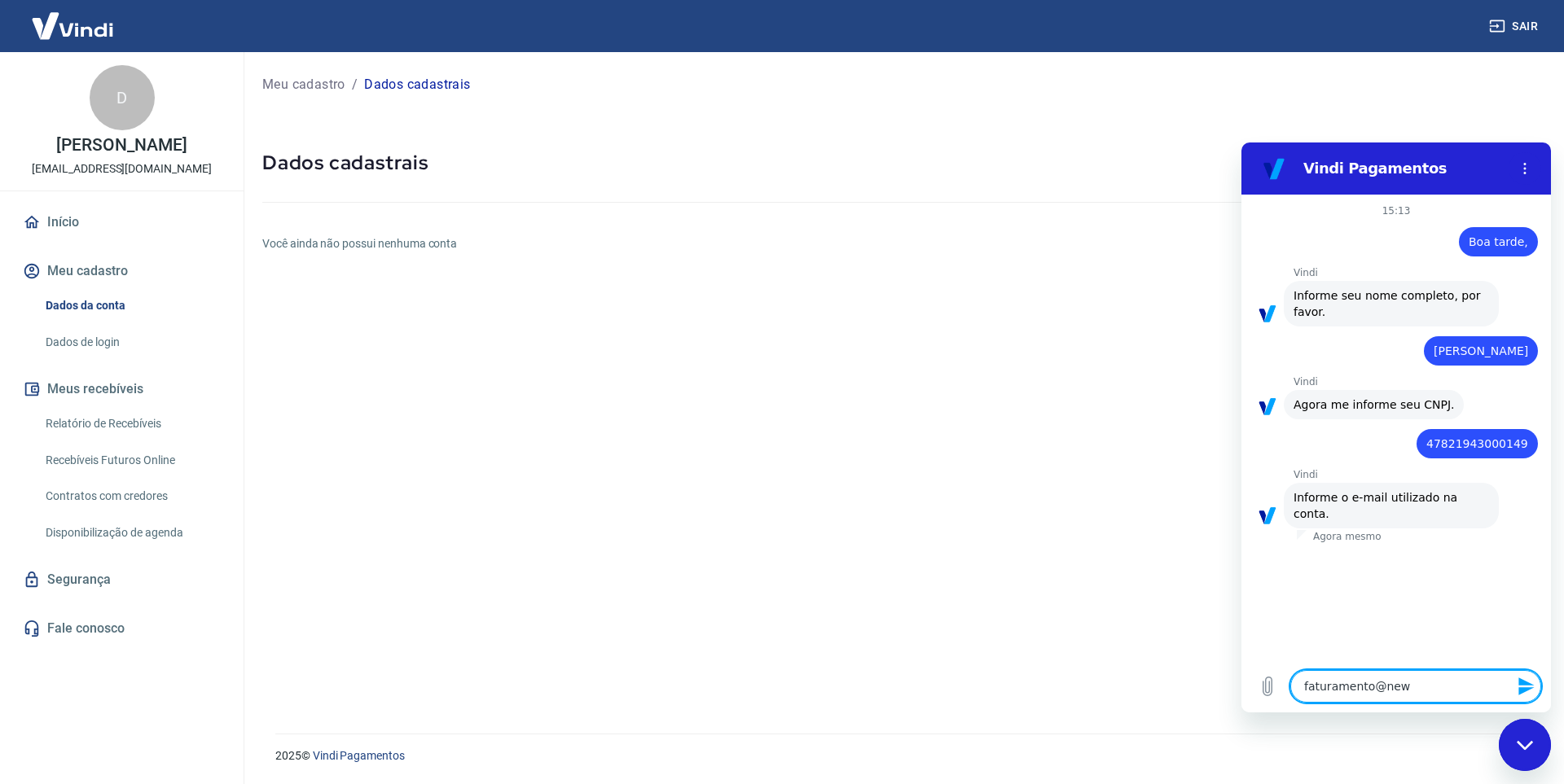
type textarea "x"
type textarea "faturamento@newde"
type textarea "x"
type textarea "faturamento@newdes"
type textarea "x"
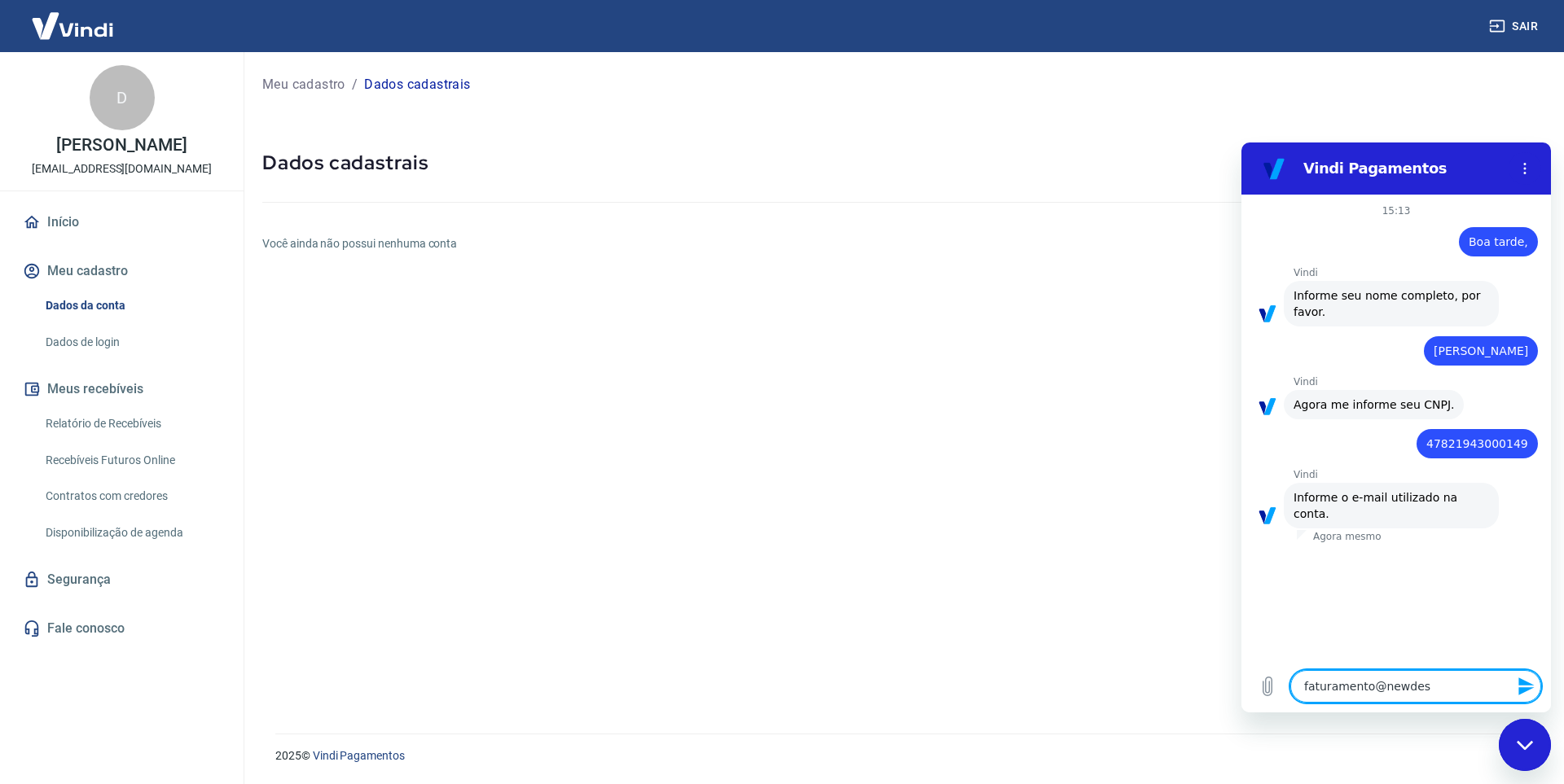
type textarea "faturamento@newdesi"
type textarea "x"
type textarea "faturamento@newdesig"
type textarea "x"
type textarea "faturamento@newdesign"
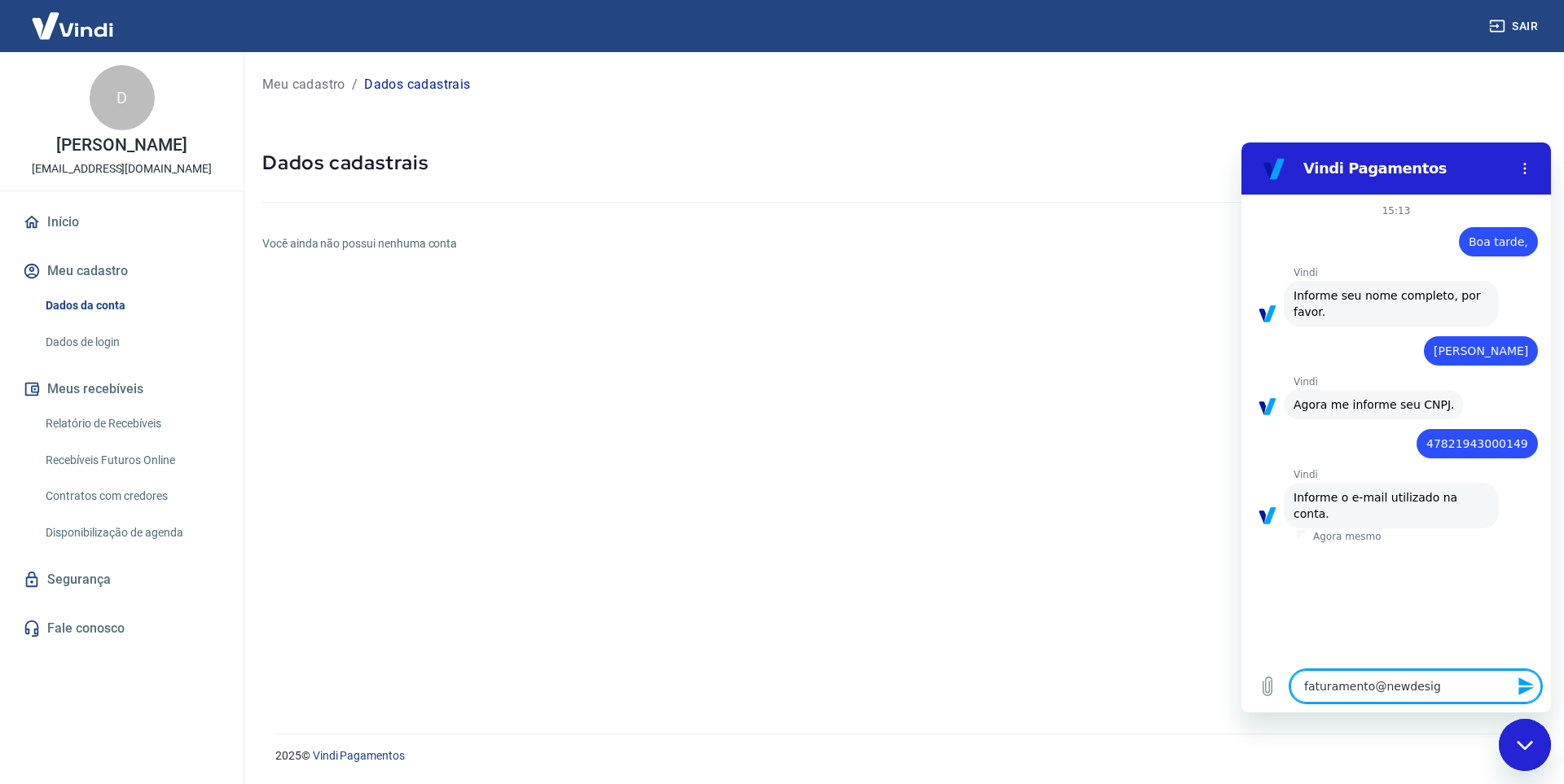
type textarea "x"
type textarea "faturamento@newdesignm"
type textarea "x"
type textarea "faturamento@newdesignmo"
type textarea "x"
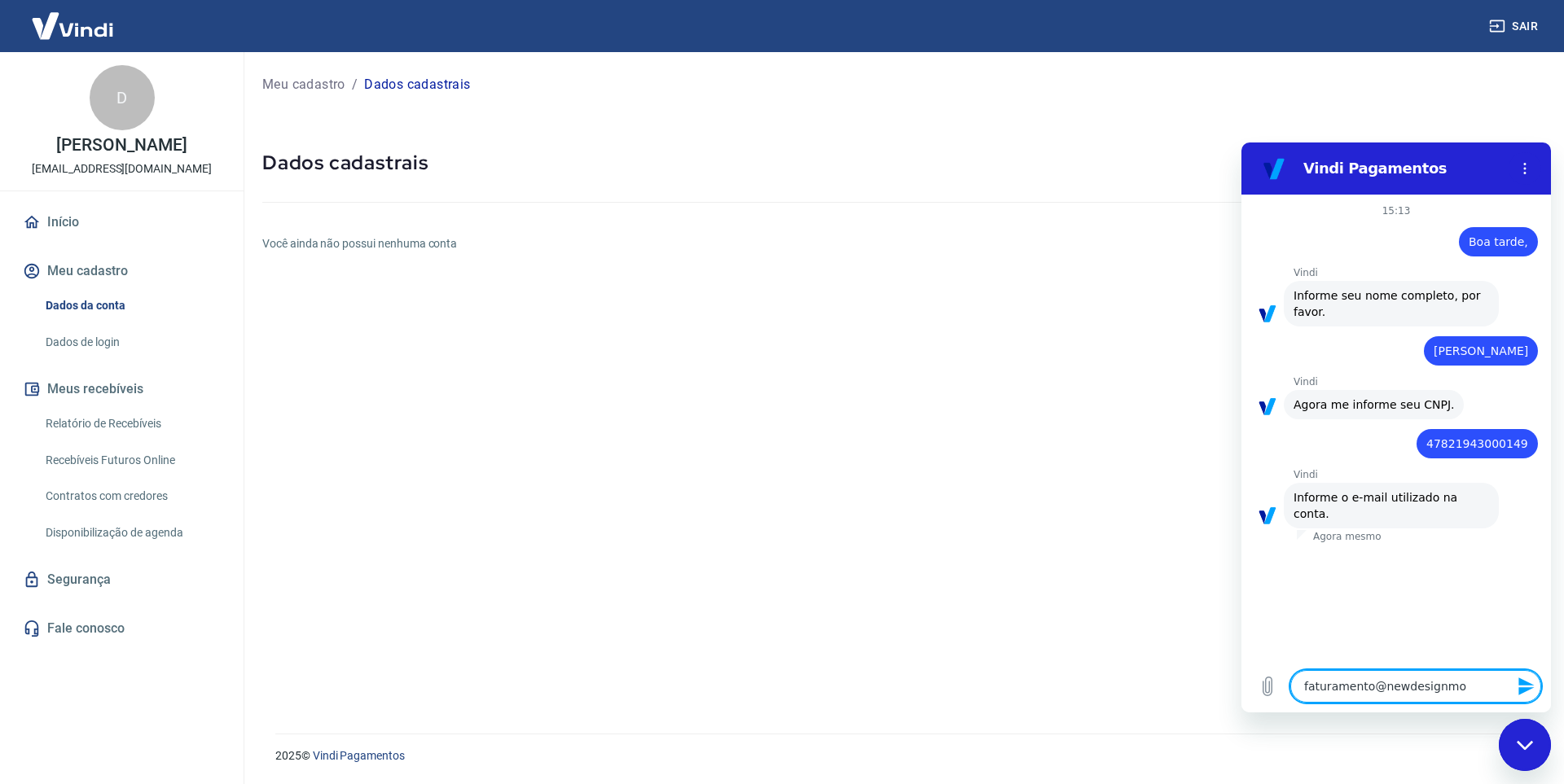
type textarea "faturamento@newdesignmov"
type textarea "x"
type textarea "faturamento@newdesignmove"
type textarea "x"
type textarea "faturamento@newdesignmovei"
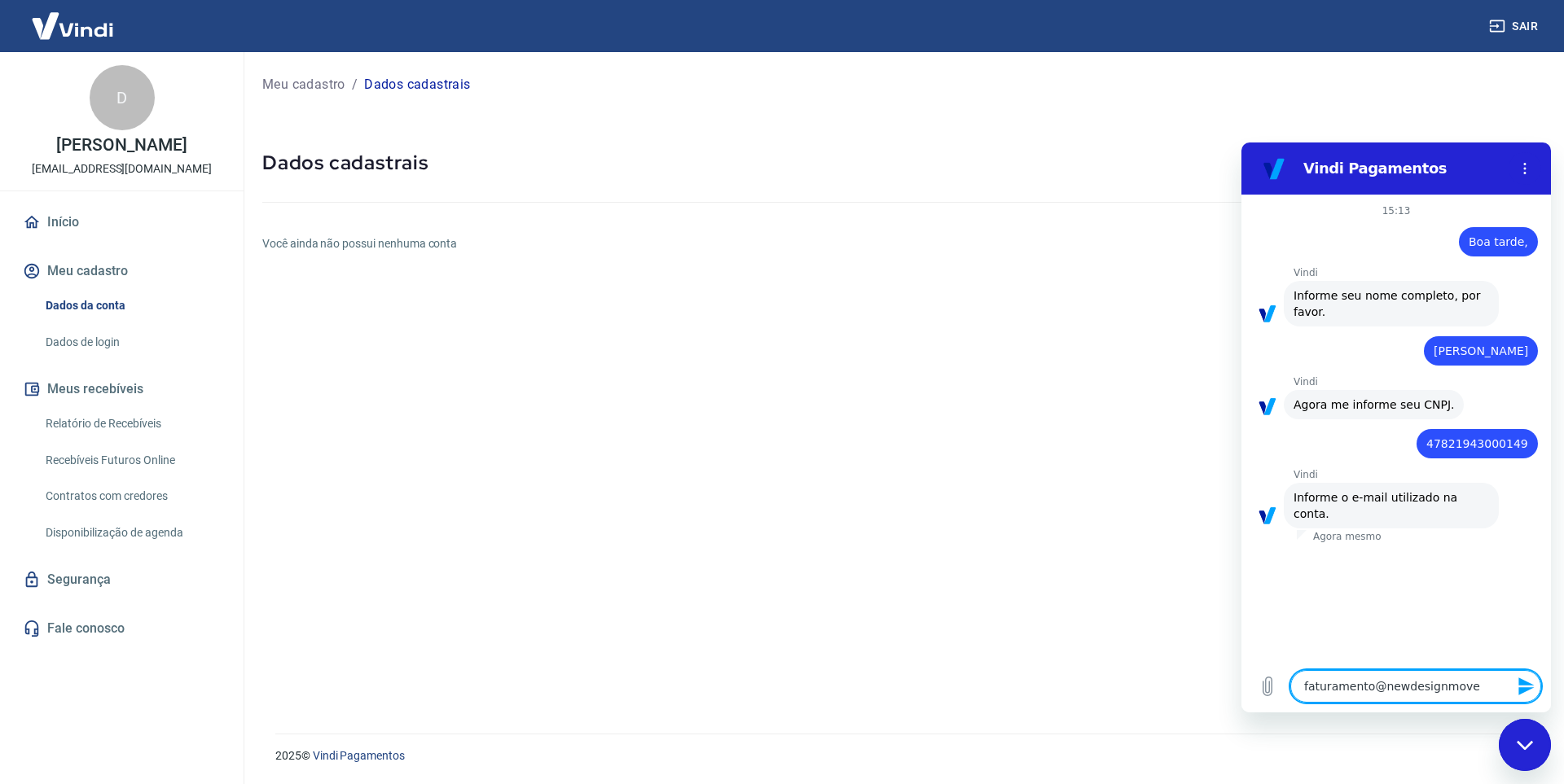
type textarea "x"
type textarea "faturamento@newdesignmoveis"
type textarea "x"
type textarea "faturamento@newdesignmoveis."
type textarea "x"
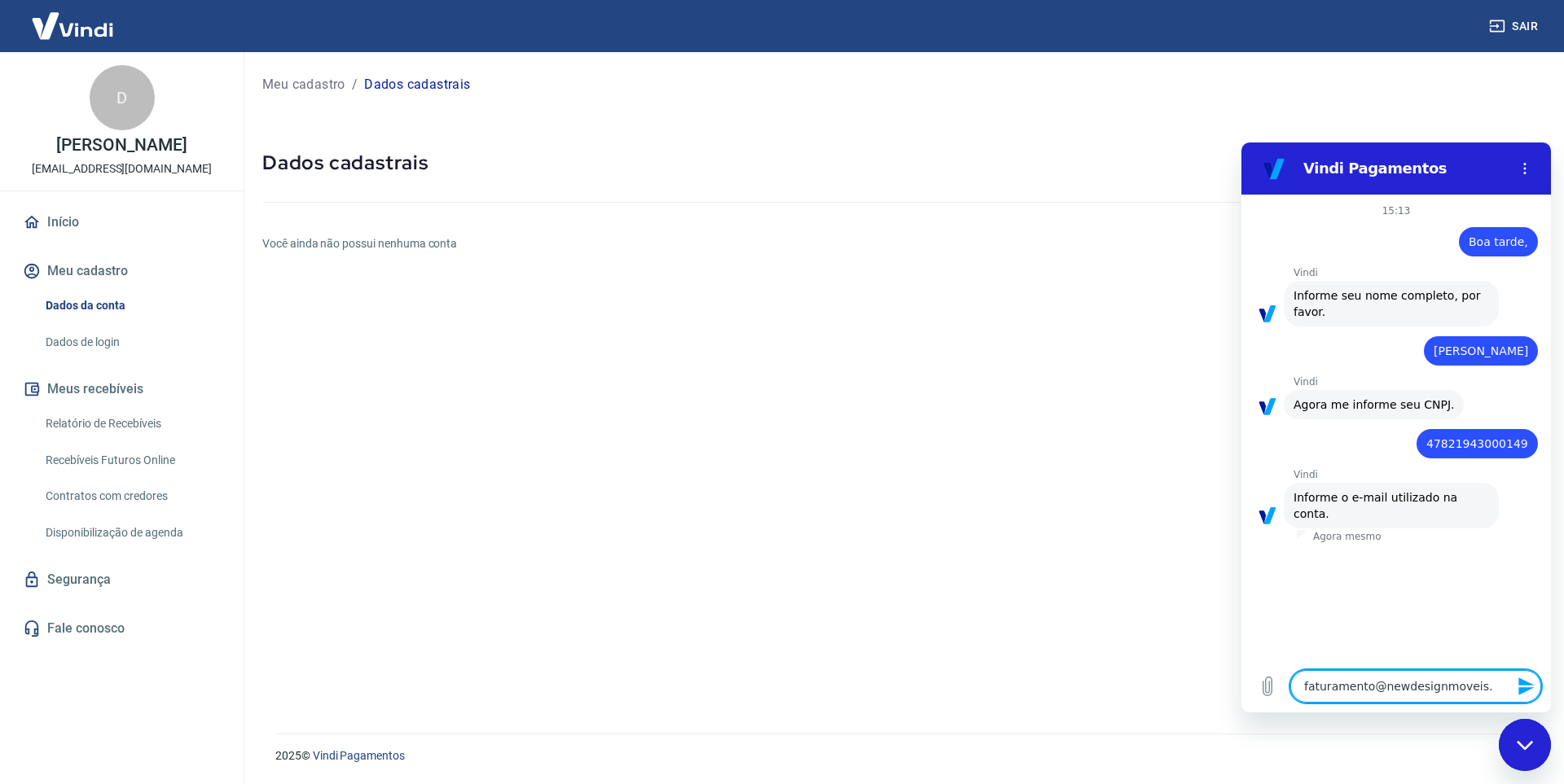
type textarea "faturamento@newdesignmoveis.c"
type textarea "x"
type textarea "faturamento@newdesignmoveis.co"
type textarea "x"
type textarea "faturamento@newdesignmoveis.com"
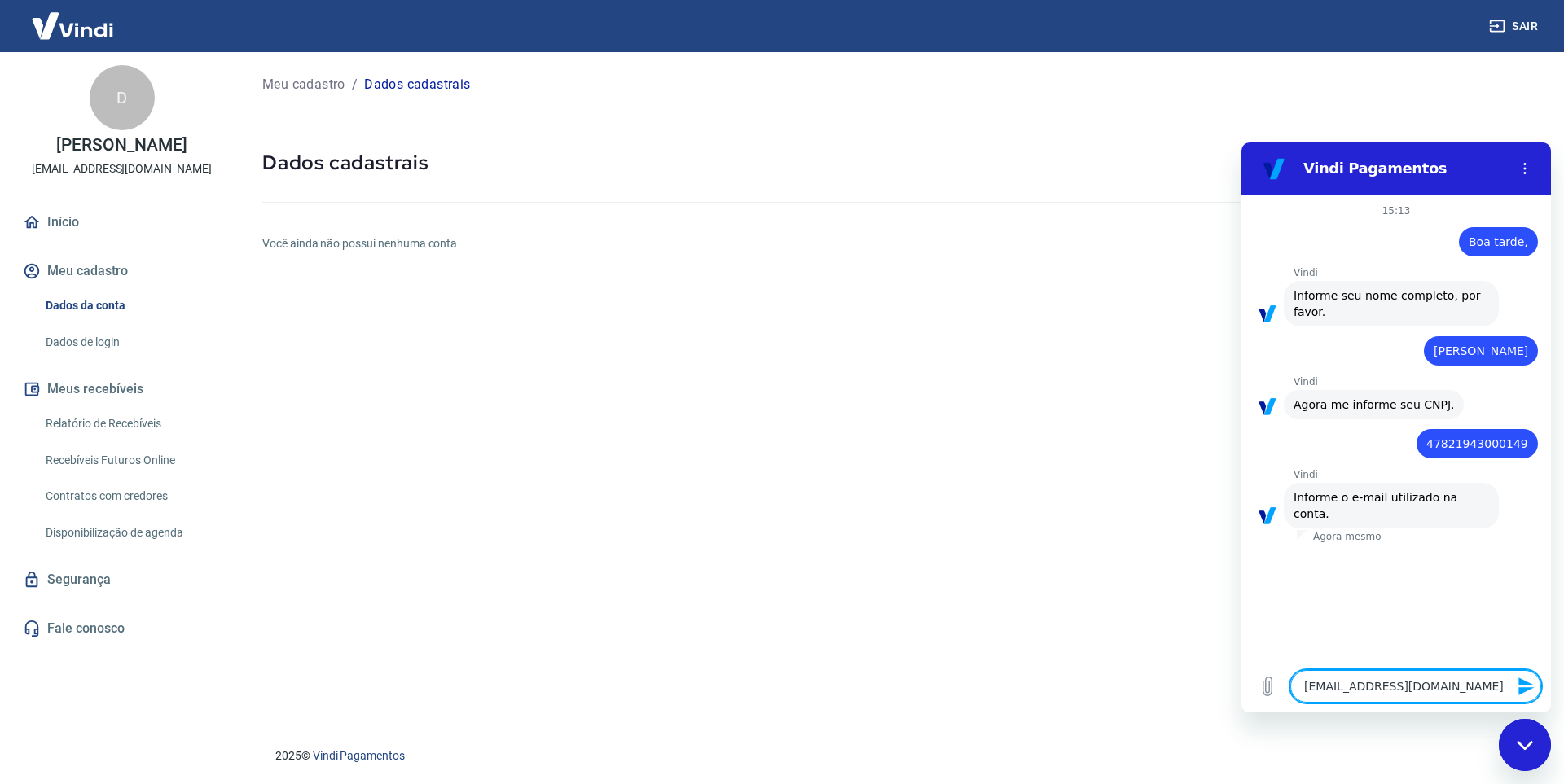
type textarea "x"
type textarea "faturamento@newdesignmoveis.com."
type textarea "x"
type textarea "faturamento@newdesignmoveis.com.b"
type textarea "x"
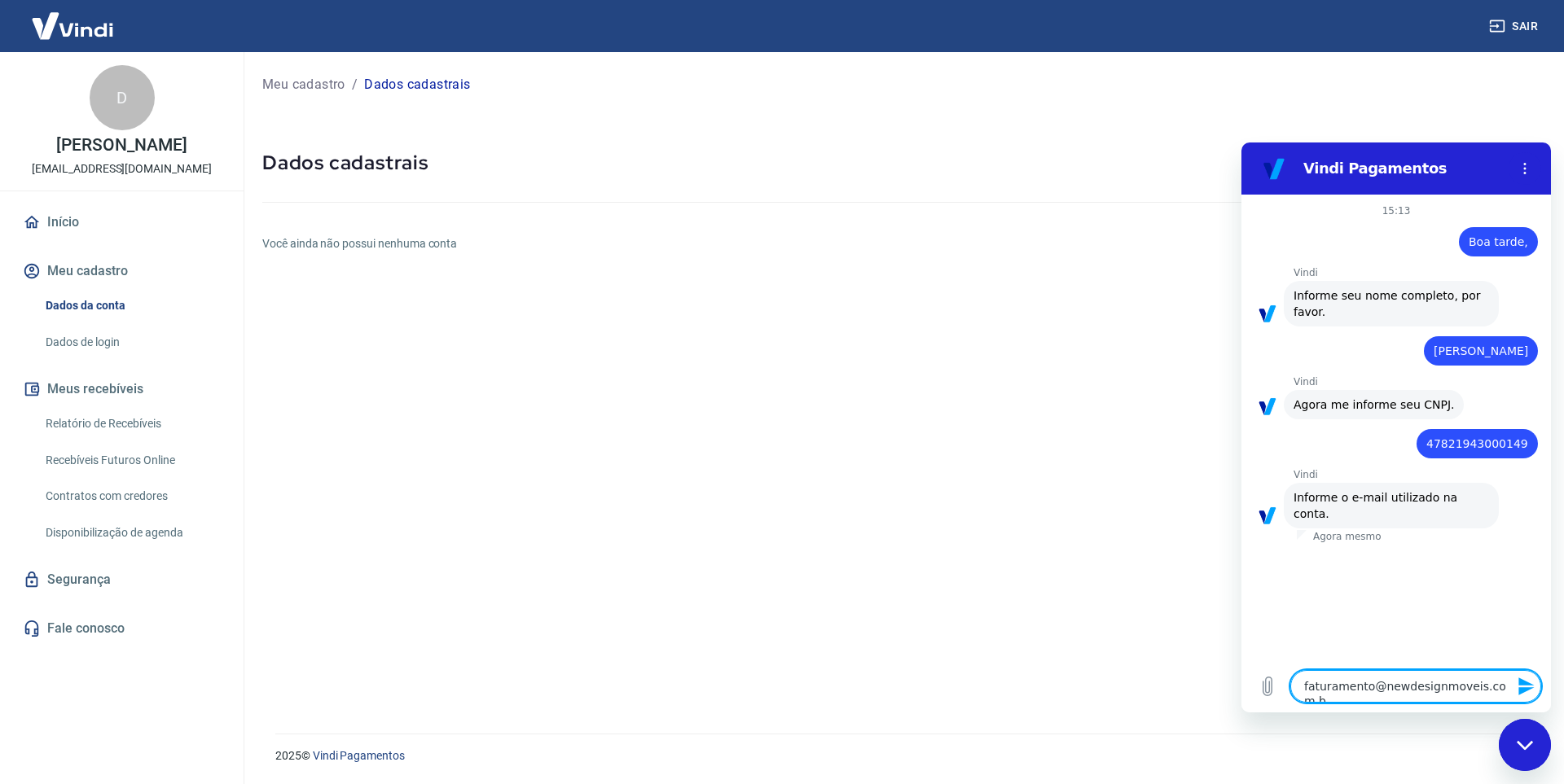
type textarea "[EMAIL_ADDRESS][DOMAIN_NAME]"
type textarea "x"
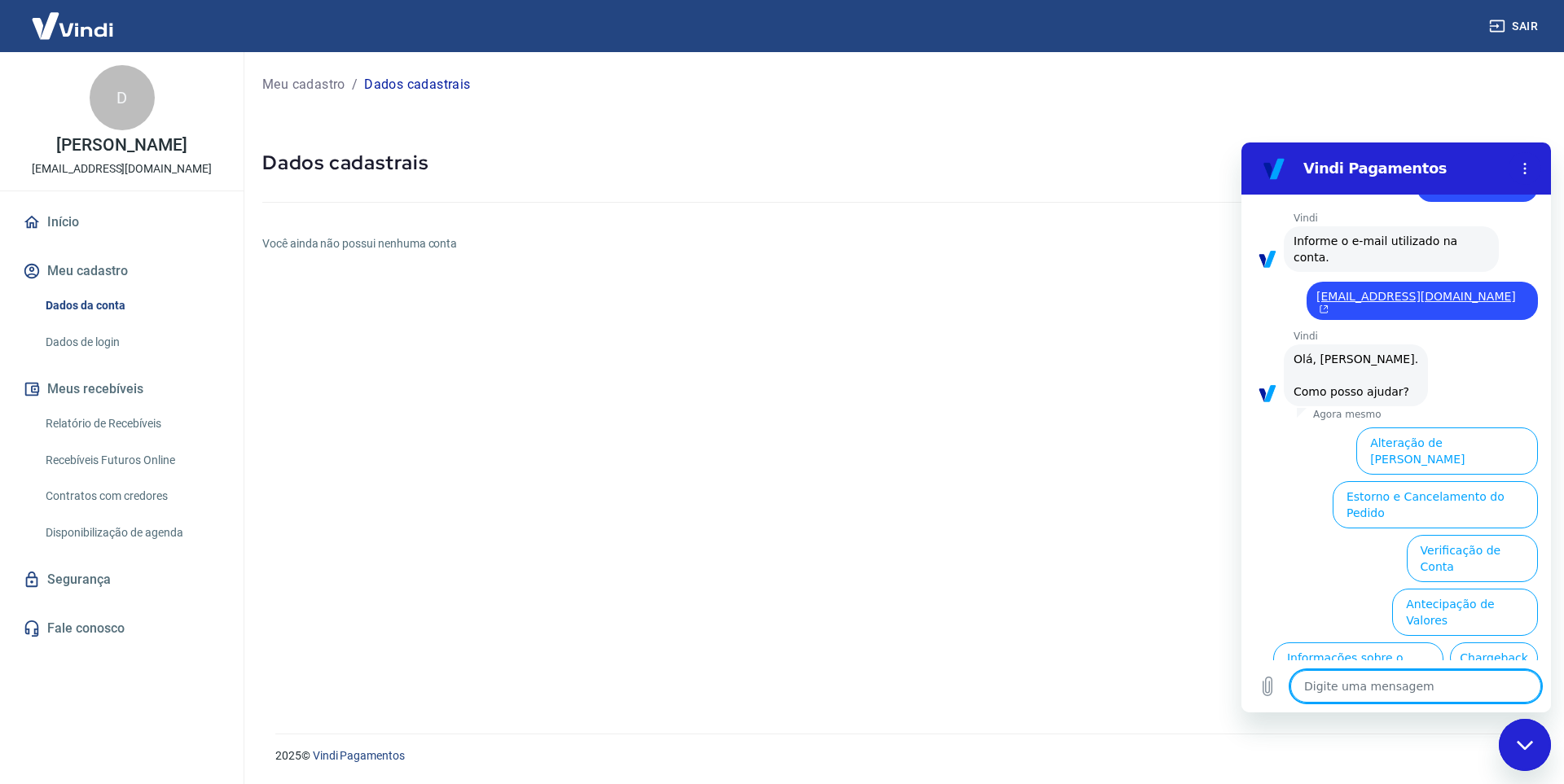
scroll to position [350, 0]
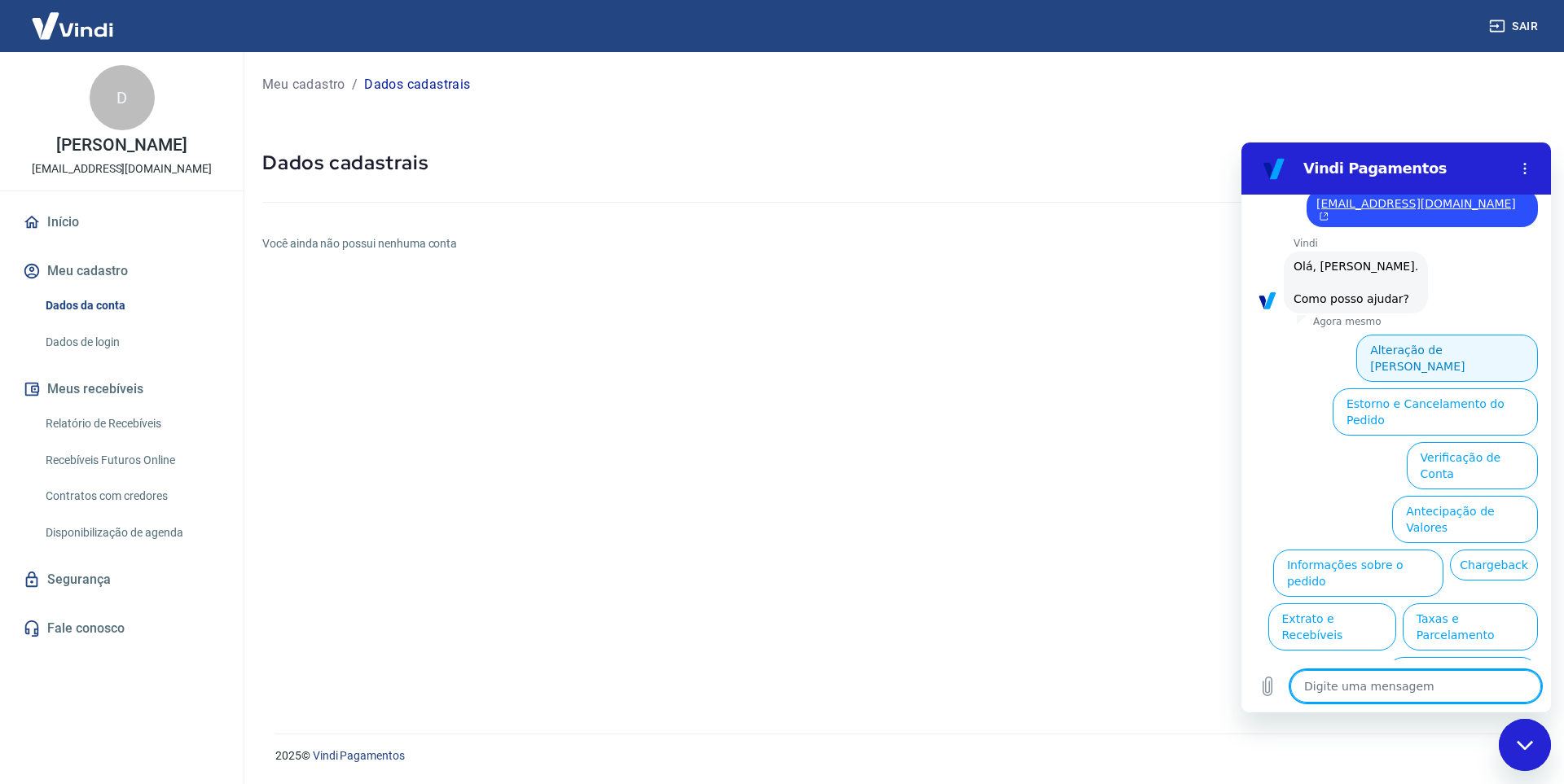
click at [1430, 339] on button "Alteração de Dados Cadastrais" at bounding box center [1447, 358] width 182 height 47
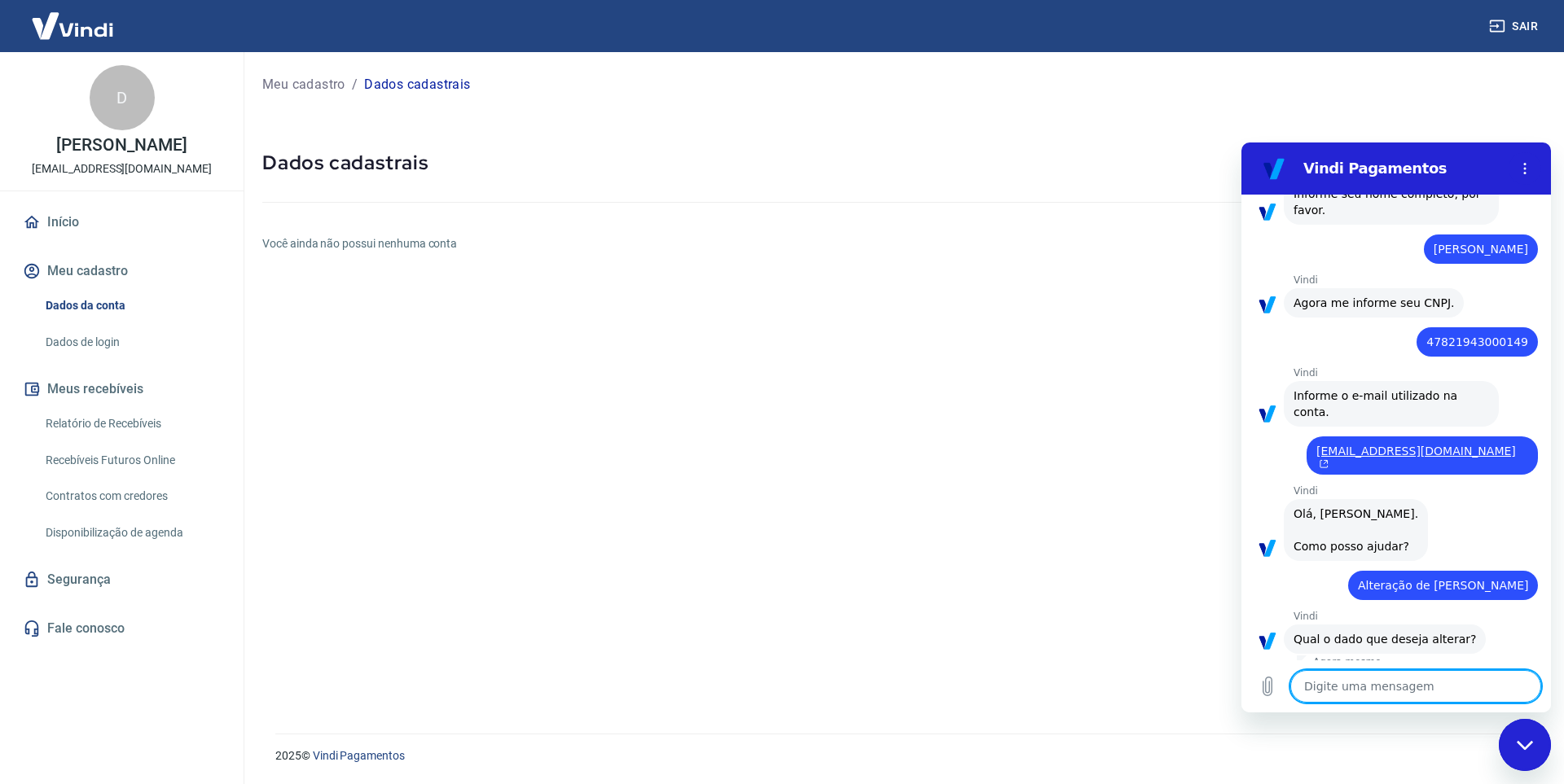
scroll to position [292, 0]
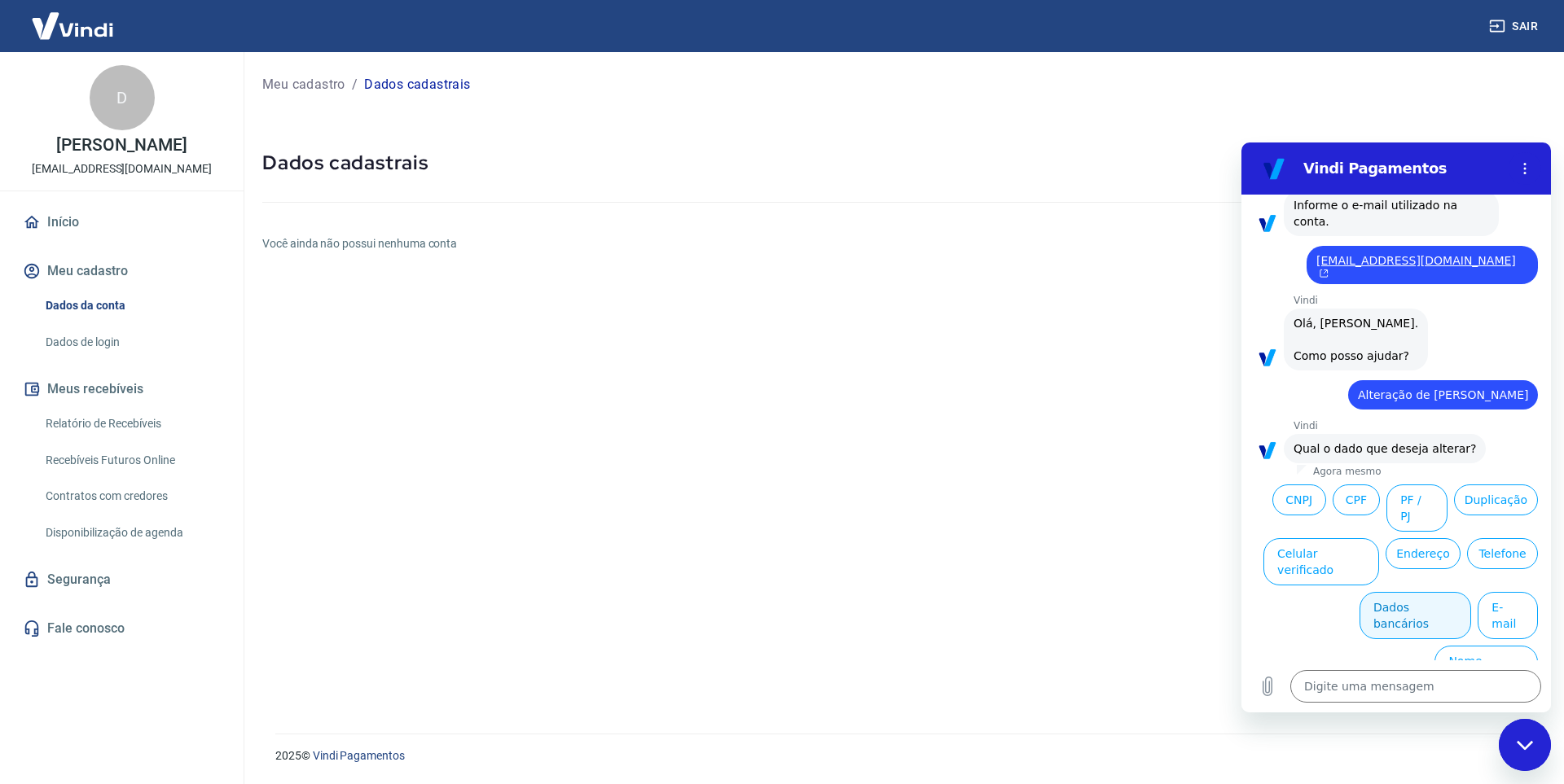
click at [1392, 612] on button "Dados bancários" at bounding box center [1415, 616] width 112 height 47
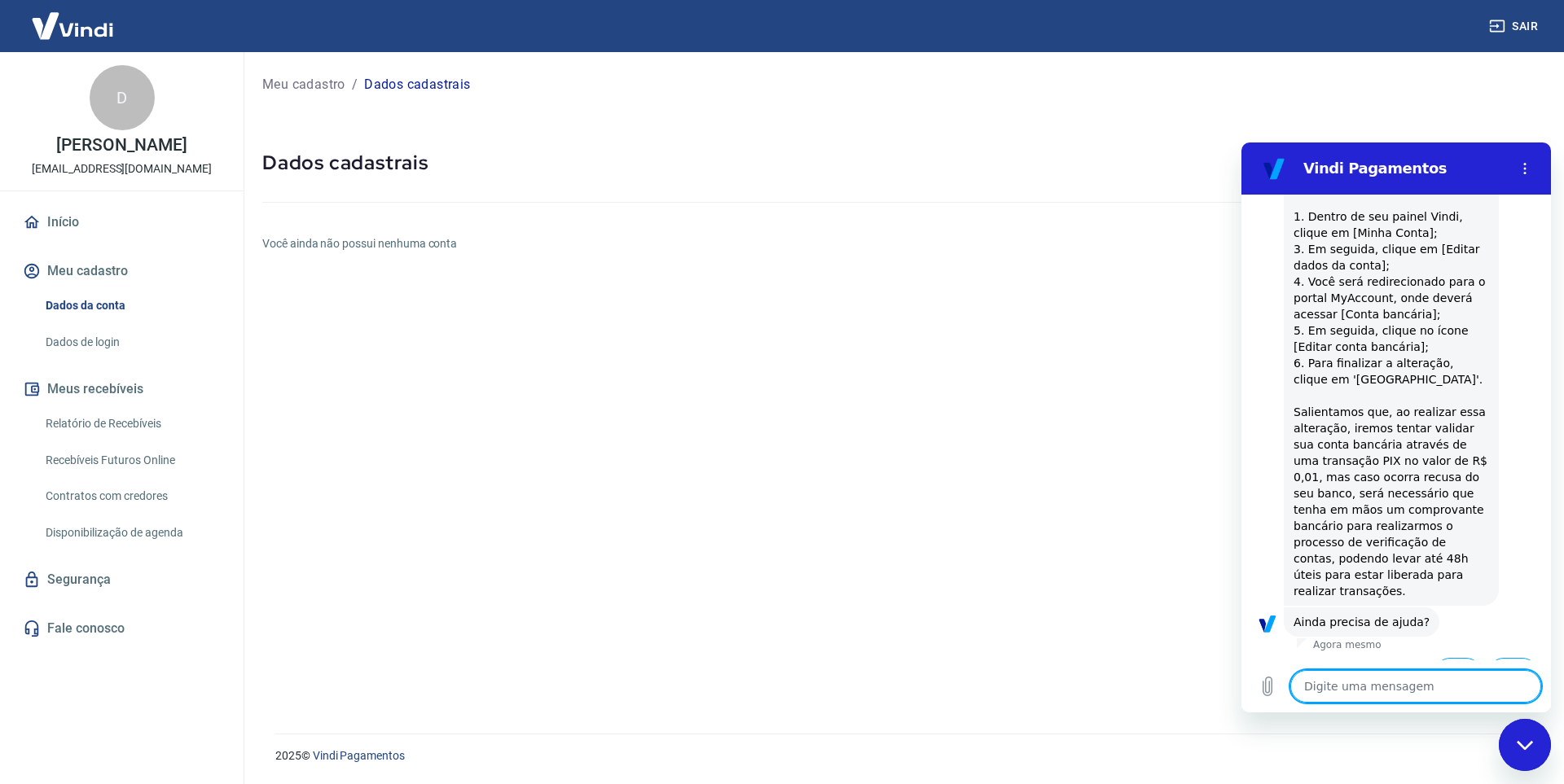
scroll to position [706, 0]
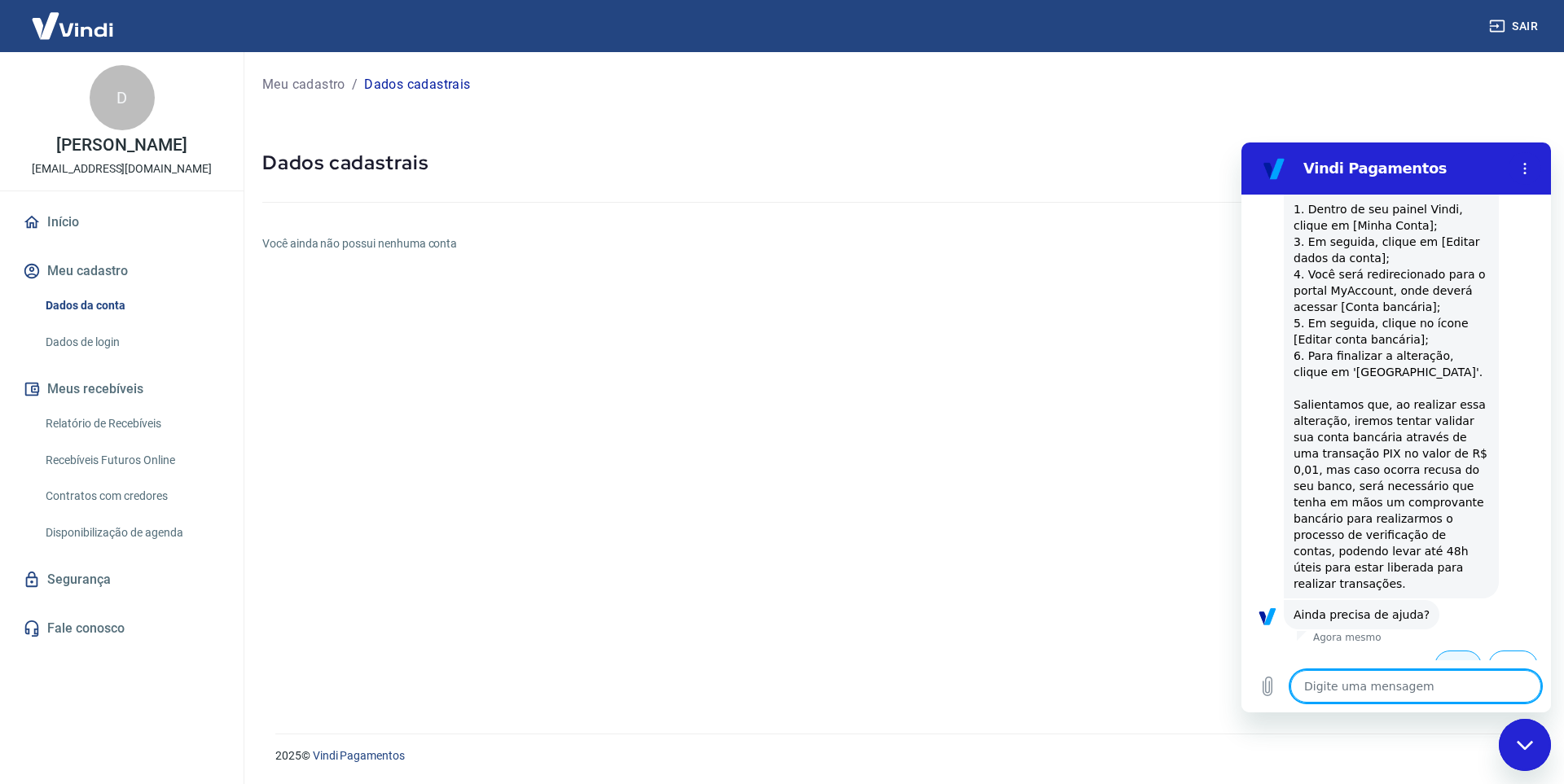
click at [1455, 651] on button "Sim" at bounding box center [1458, 666] width 47 height 31
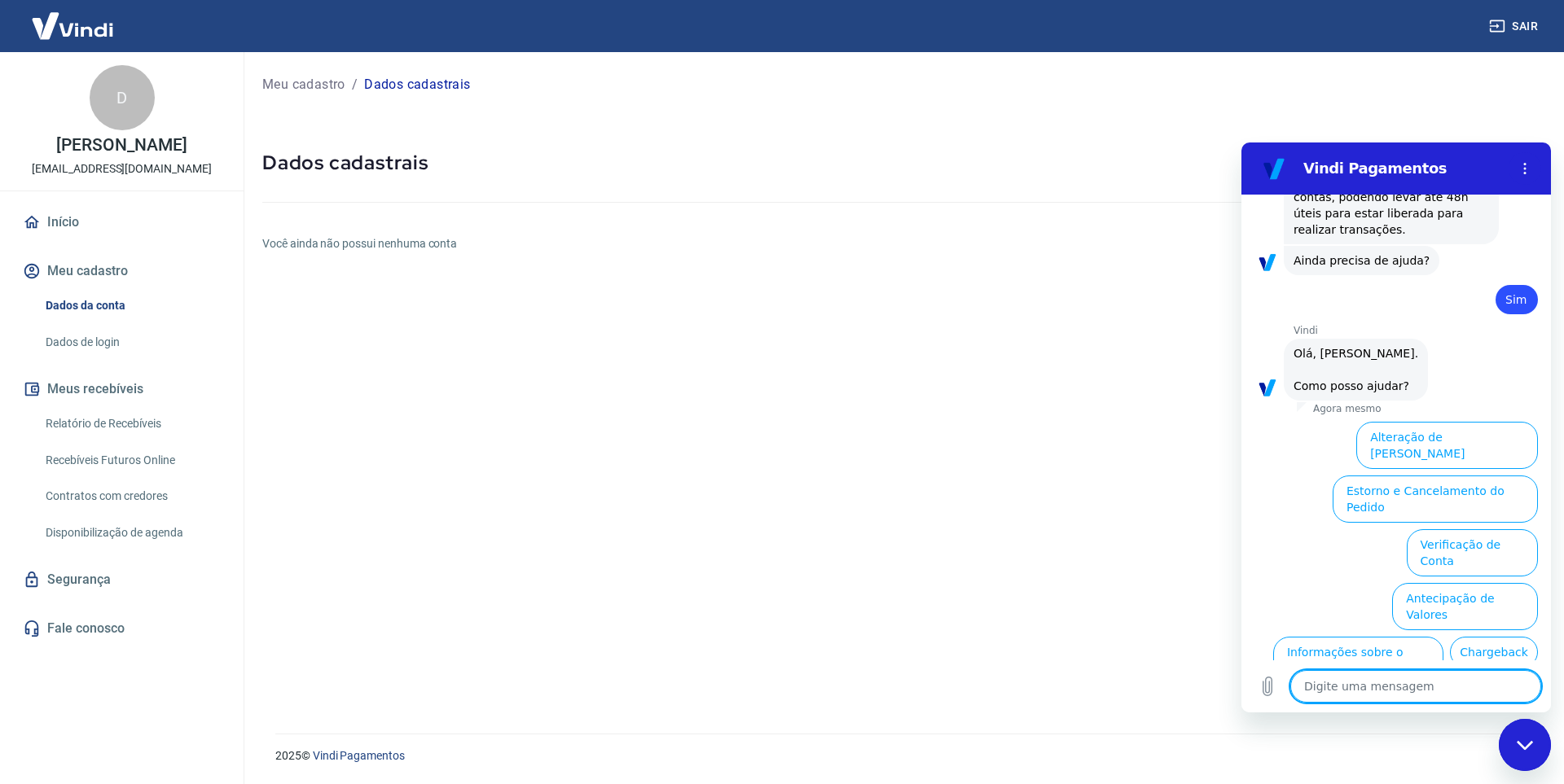
scroll to position [1131, 0]
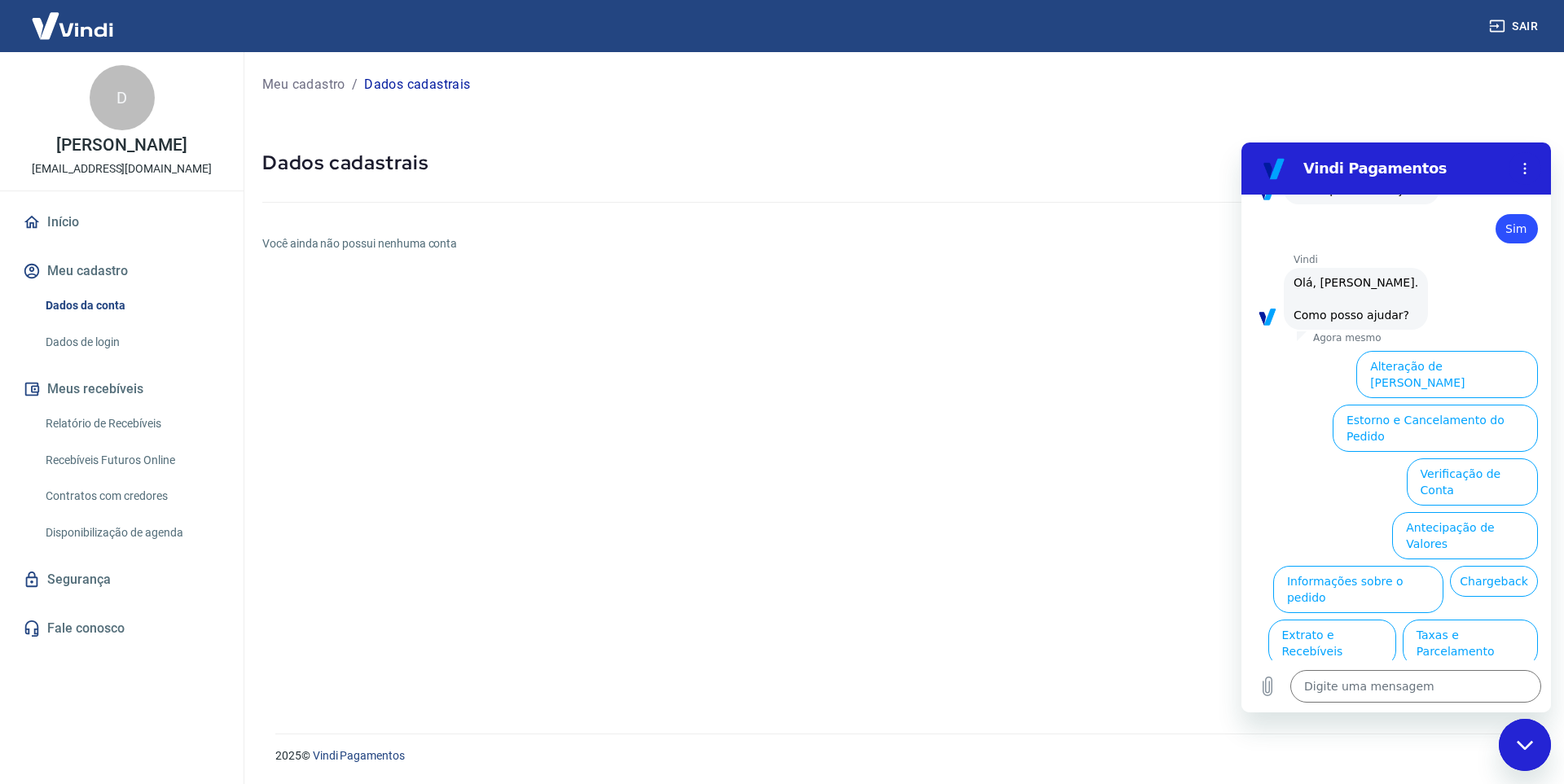
click at [1490, 351] on button "Alteração de Dados Cadastrais" at bounding box center [1447, 374] width 182 height 47
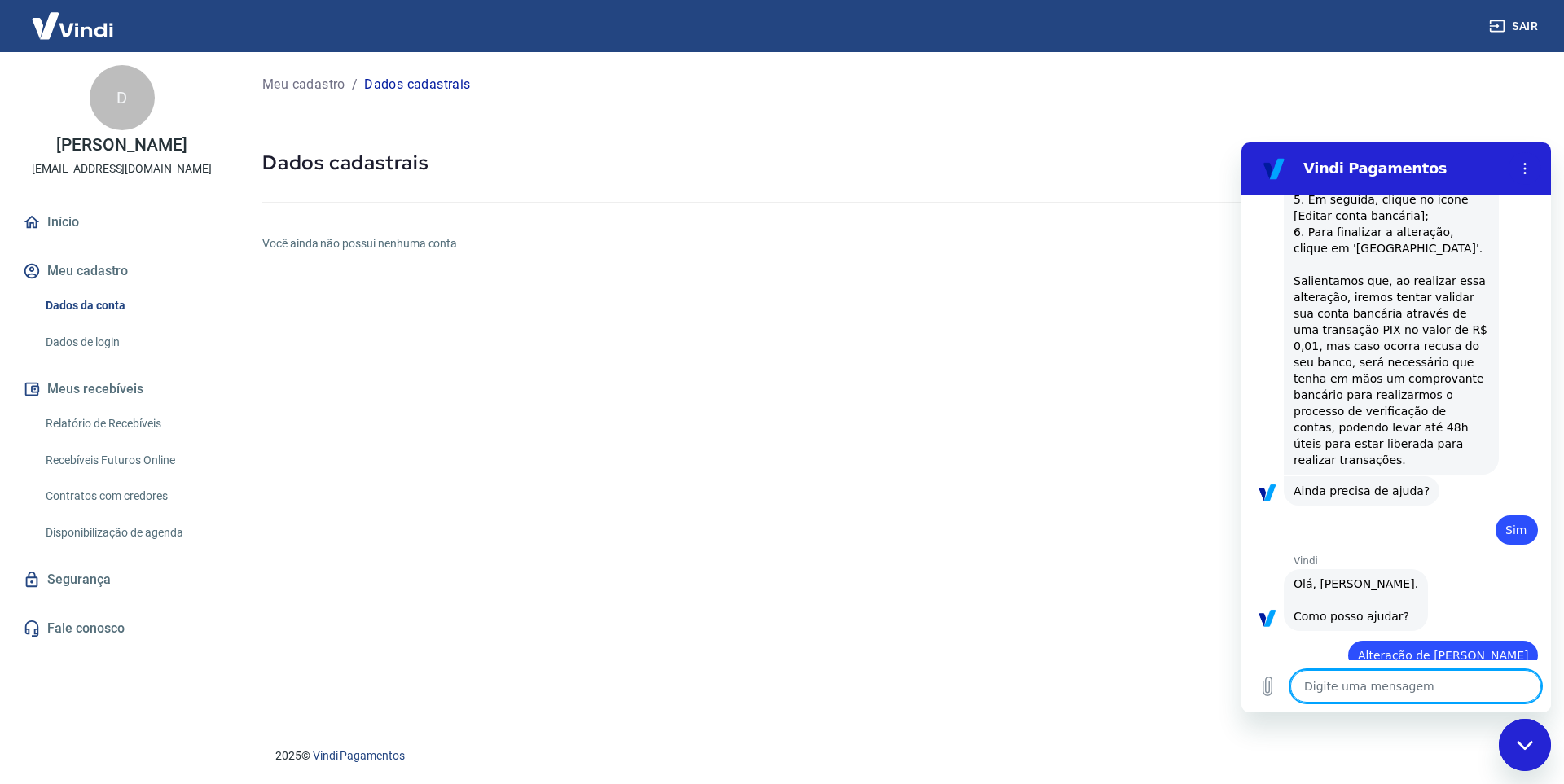
scroll to position [833, 0]
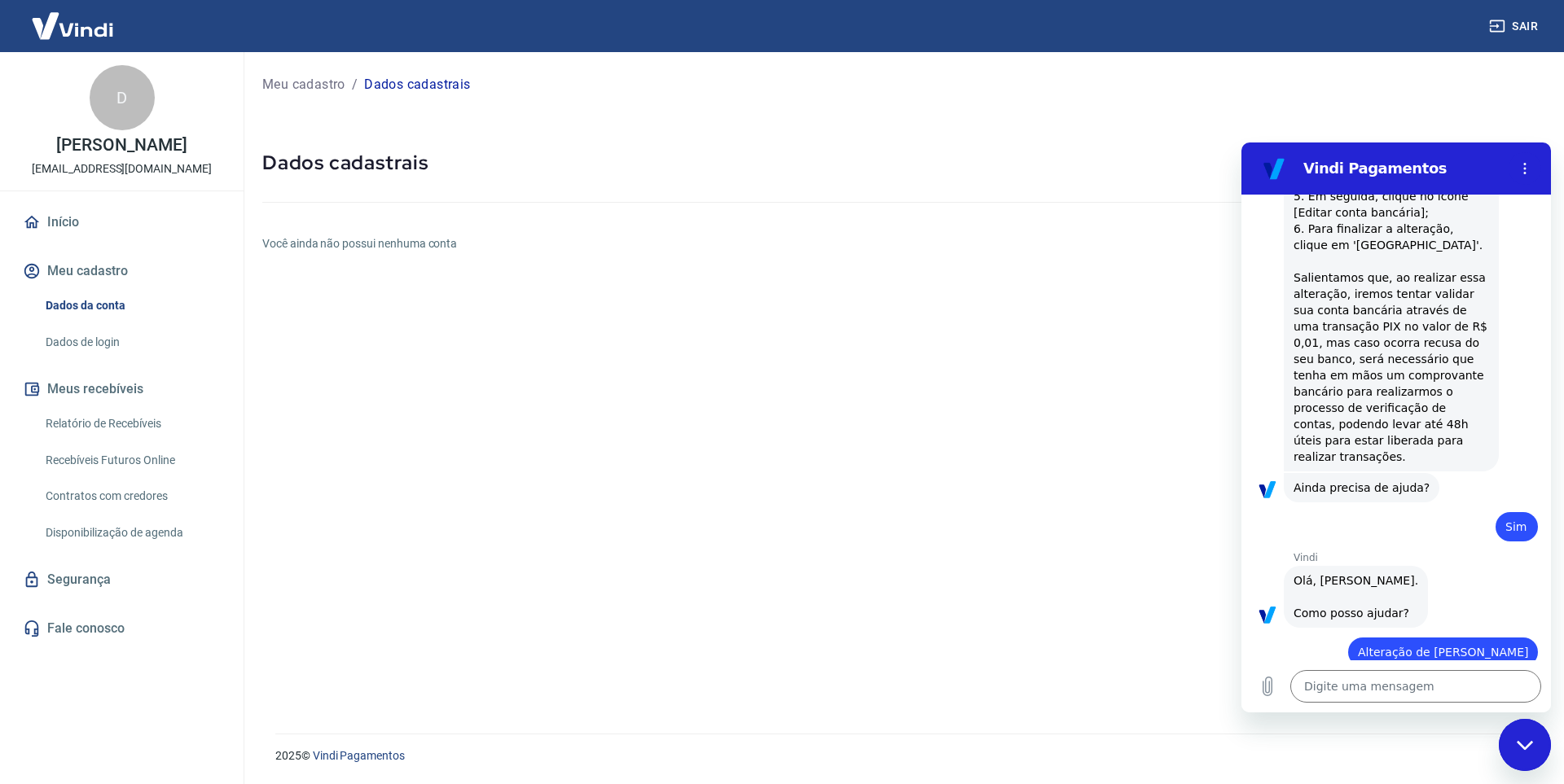
click at [123, 105] on div "D" at bounding box center [122, 97] width 65 height 65
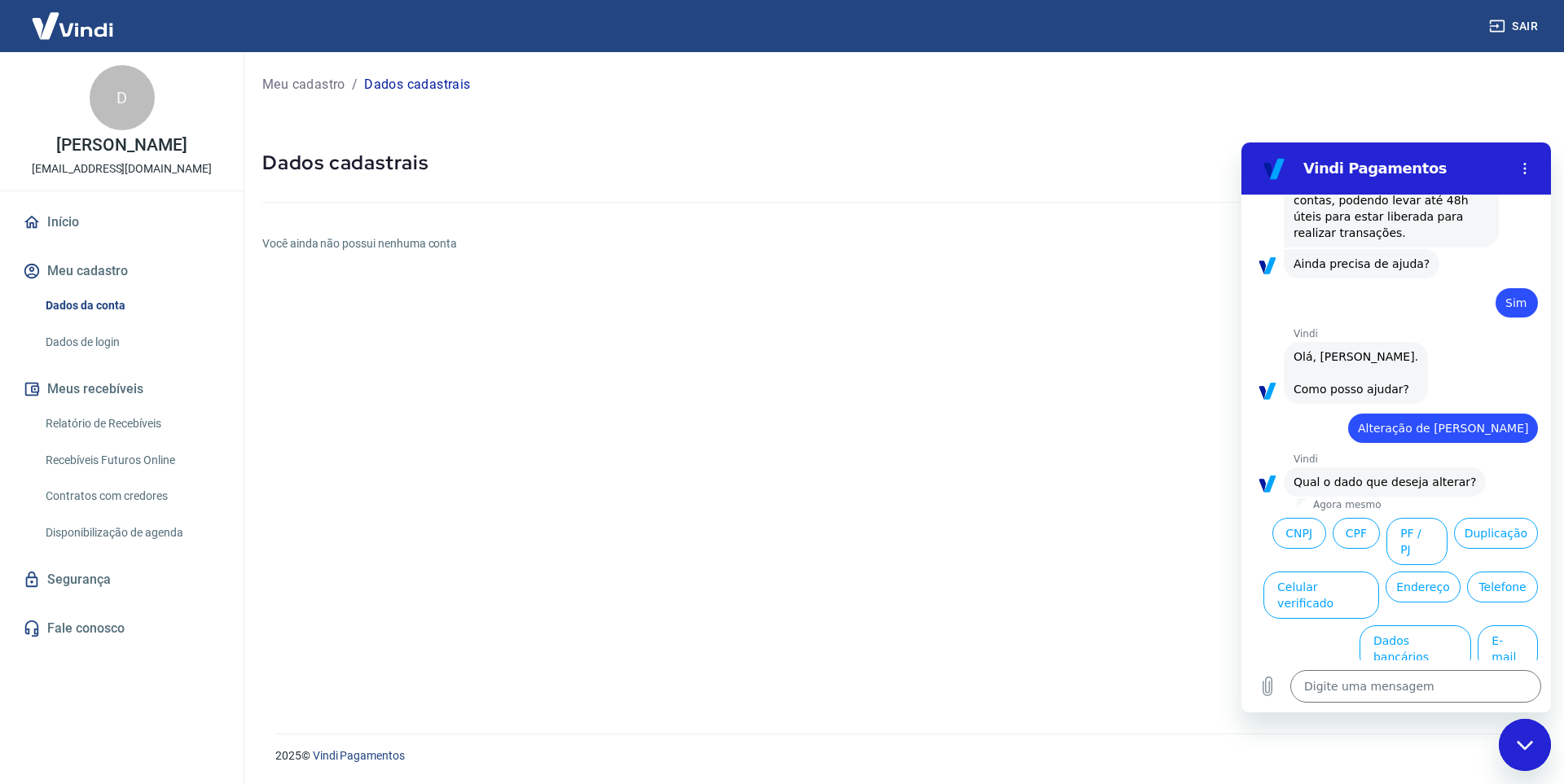
scroll to position [1074, 0]
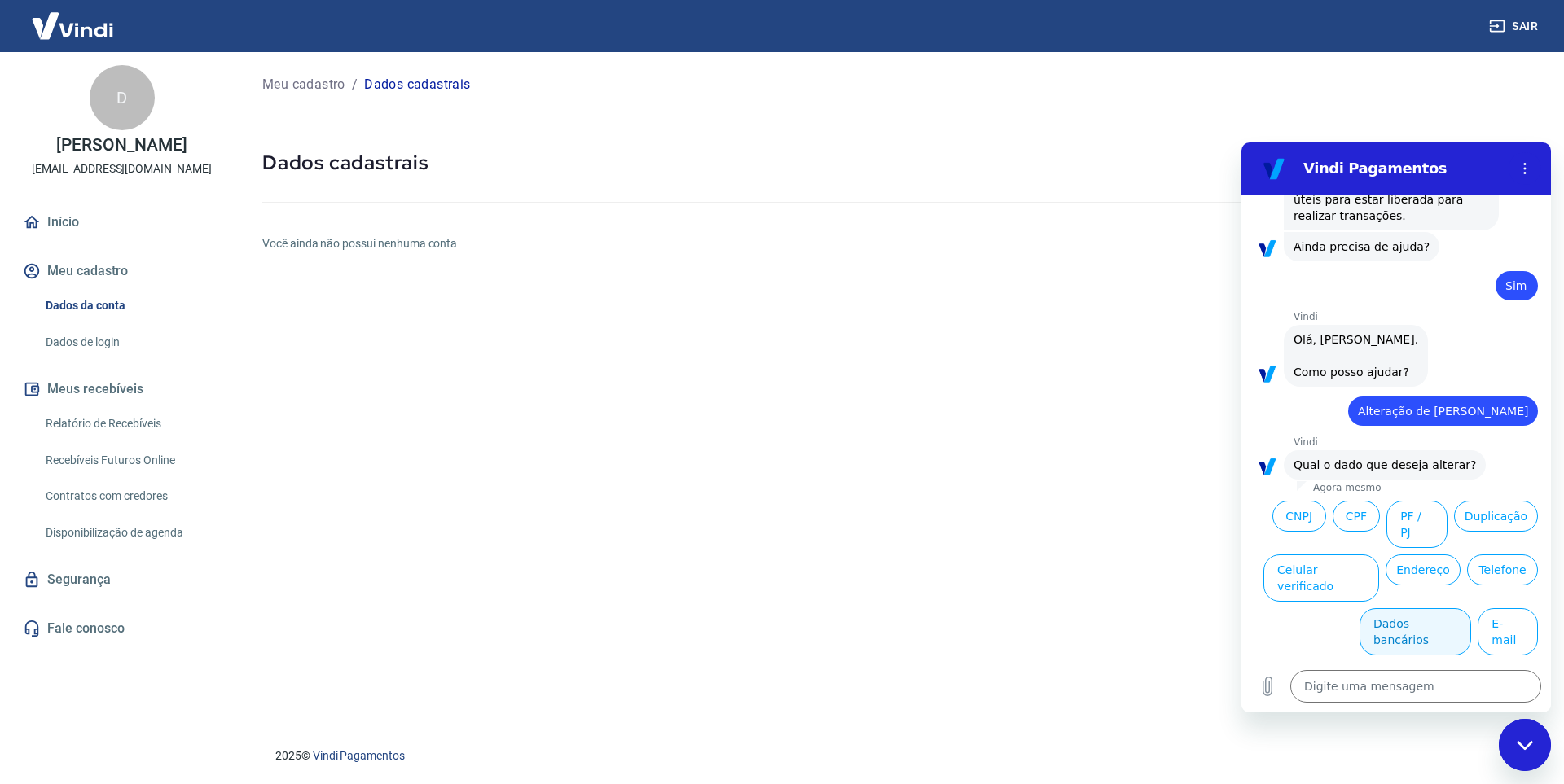
click at [1420, 608] on button "Dados bancários" at bounding box center [1415, 632] width 112 height 47
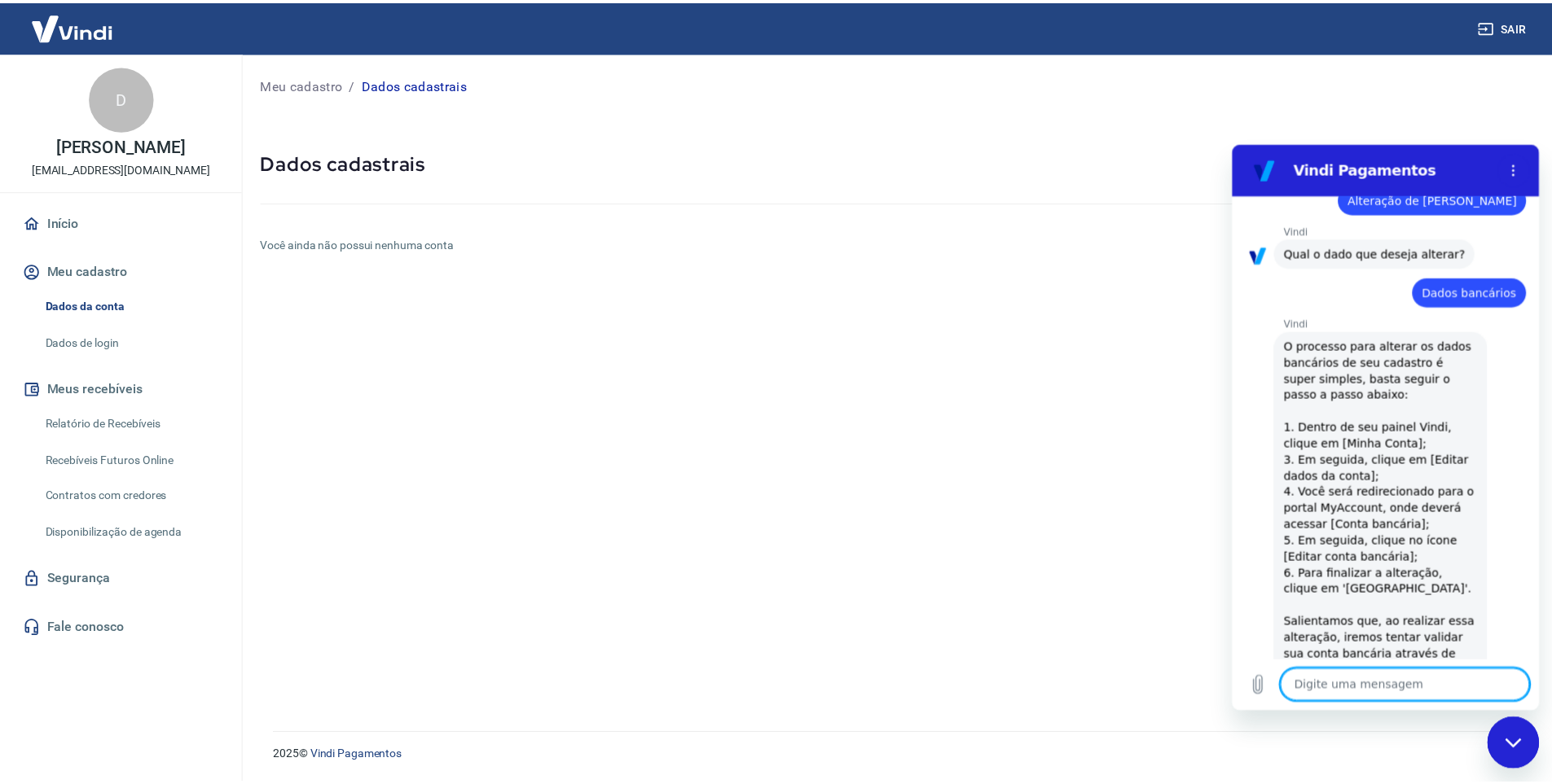
scroll to position [1284, 0]
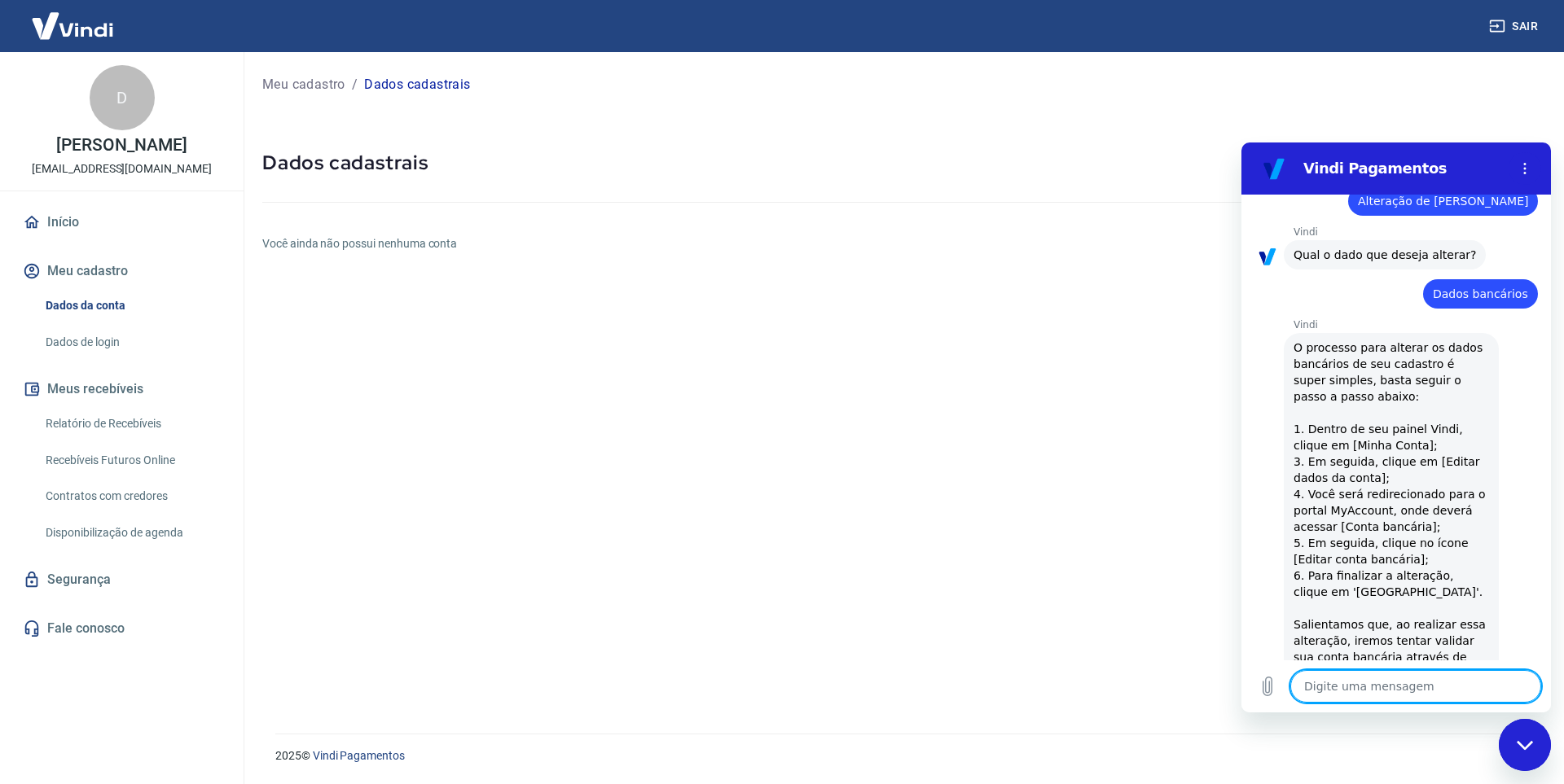
click at [81, 262] on button "Meu cadastro" at bounding box center [122, 271] width 204 height 35
click at [84, 584] on link "Segurança" at bounding box center [122, 580] width 204 height 35
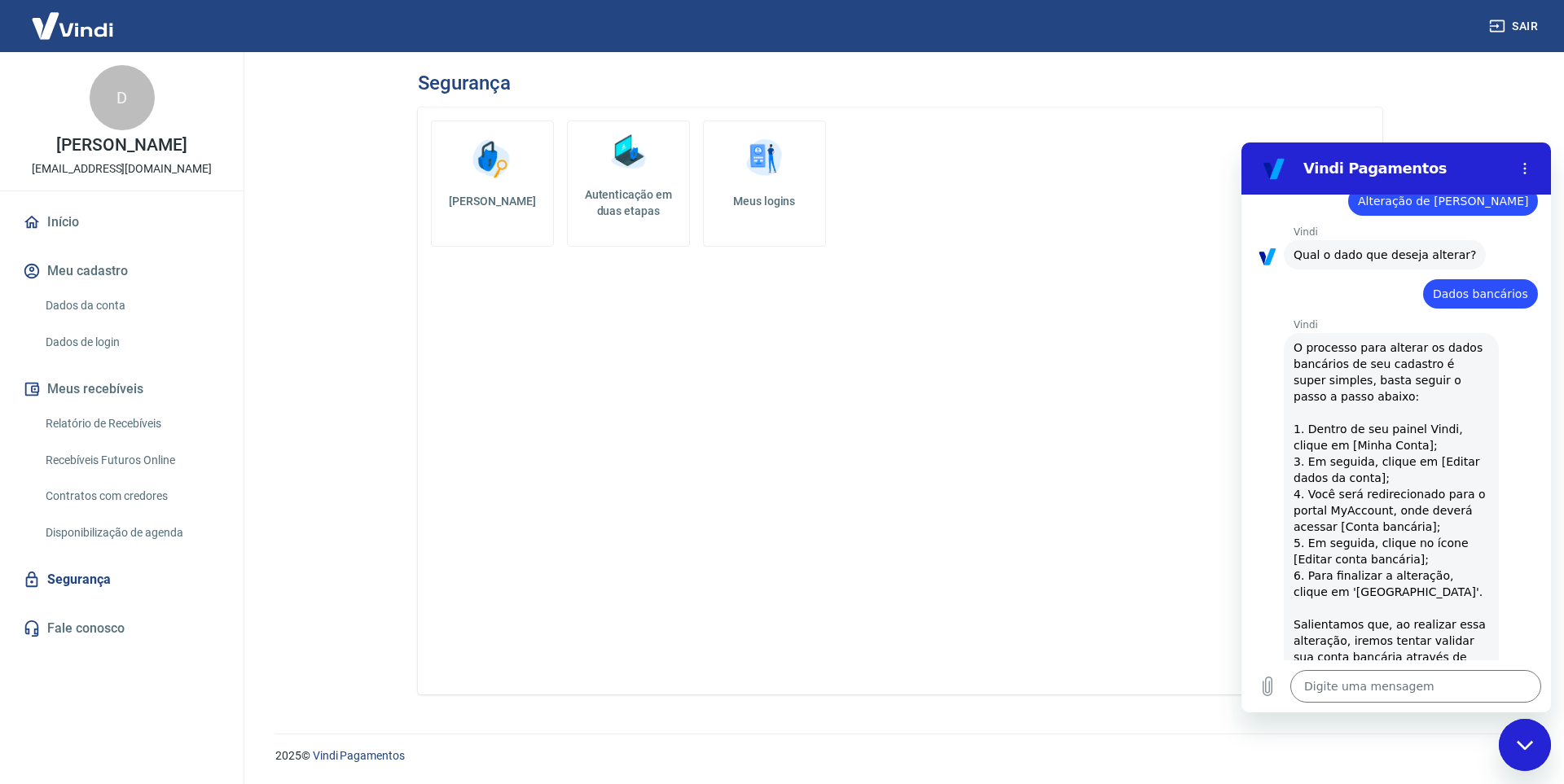
click at [643, 198] on h5 "Autenticação em duas etapas" at bounding box center [629, 203] width 108 height 33
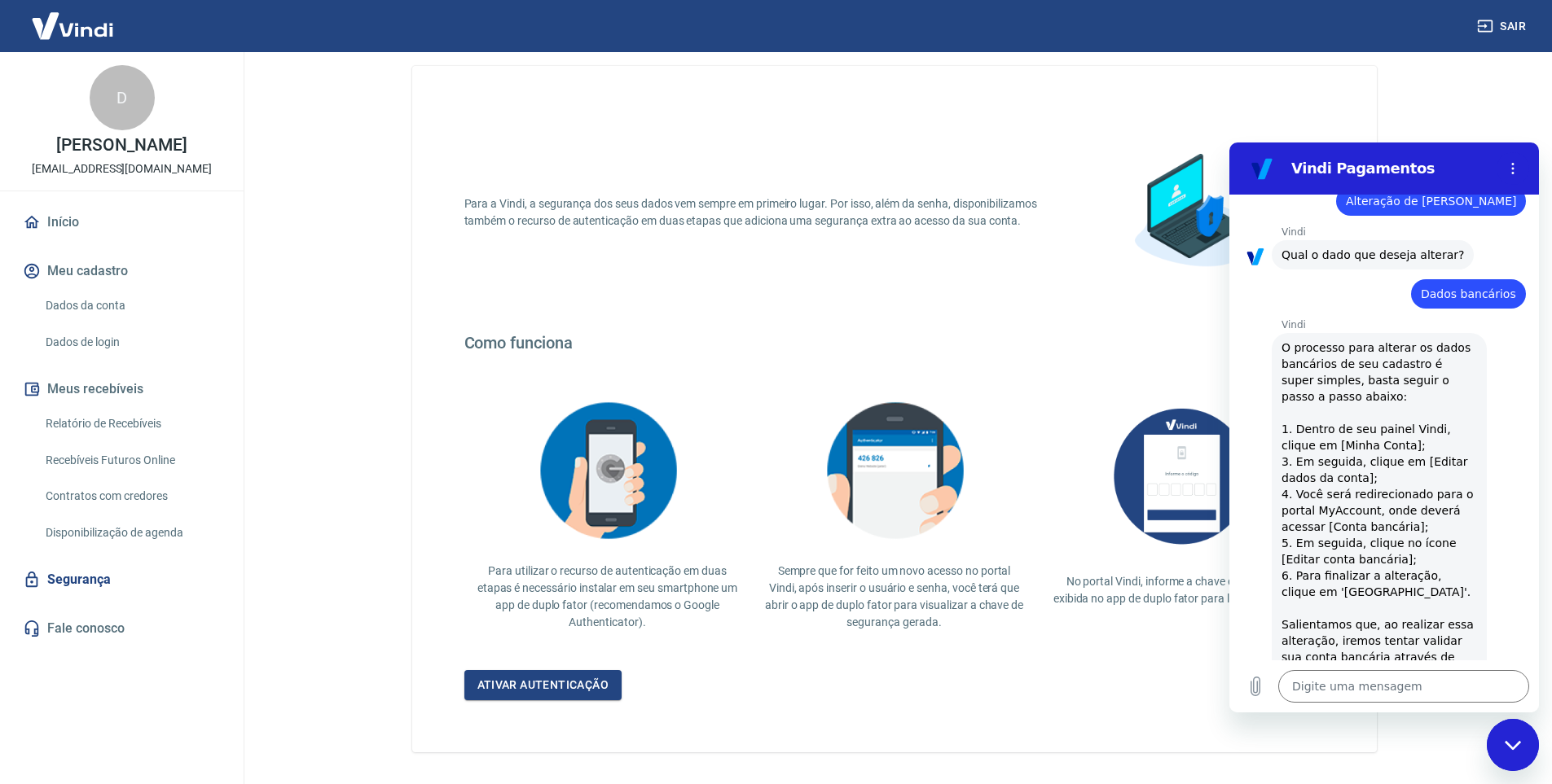
scroll to position [100, 0]
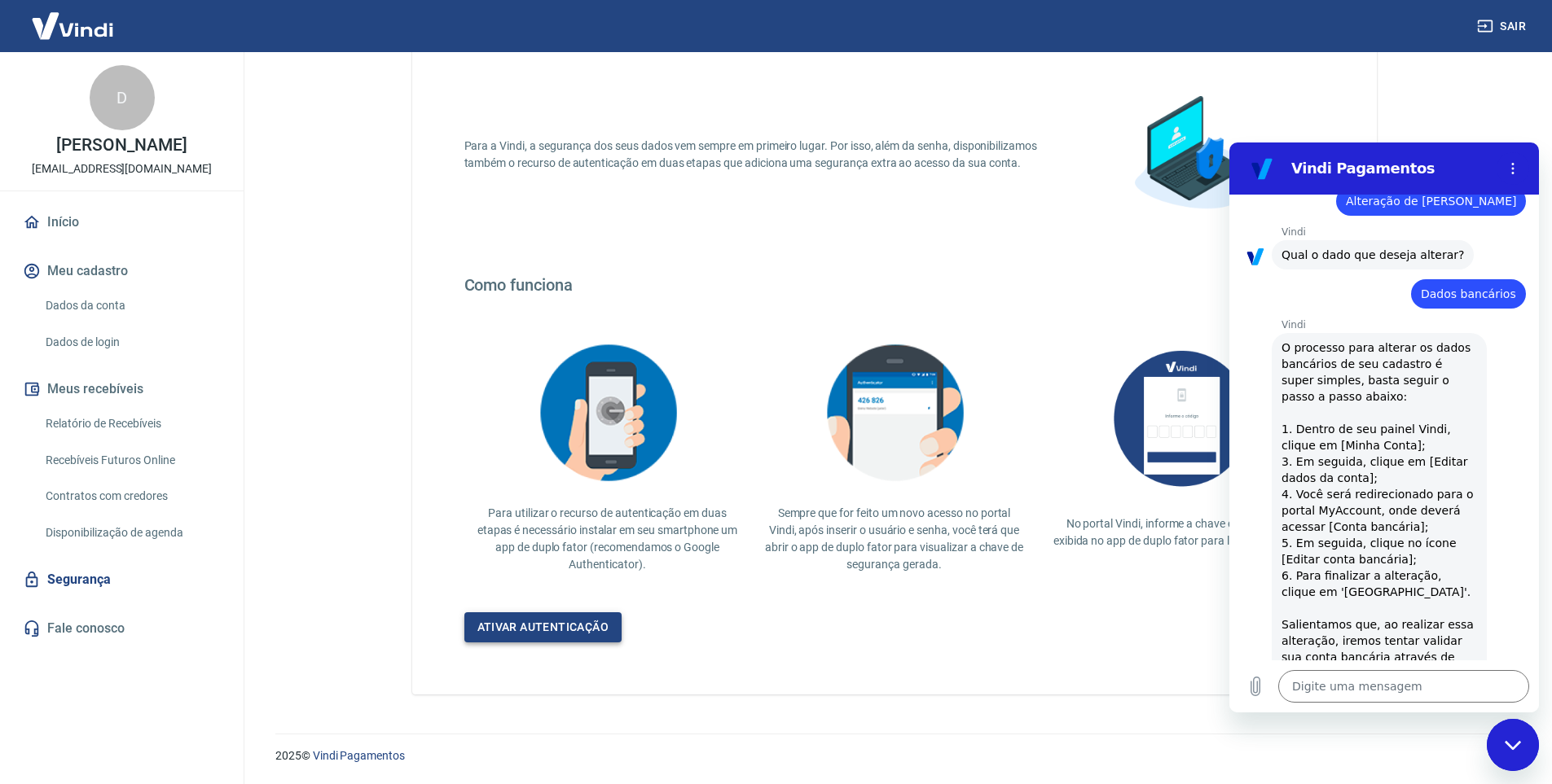
click at [582, 629] on link "Ativar autenticação" at bounding box center [543, 628] width 158 height 30
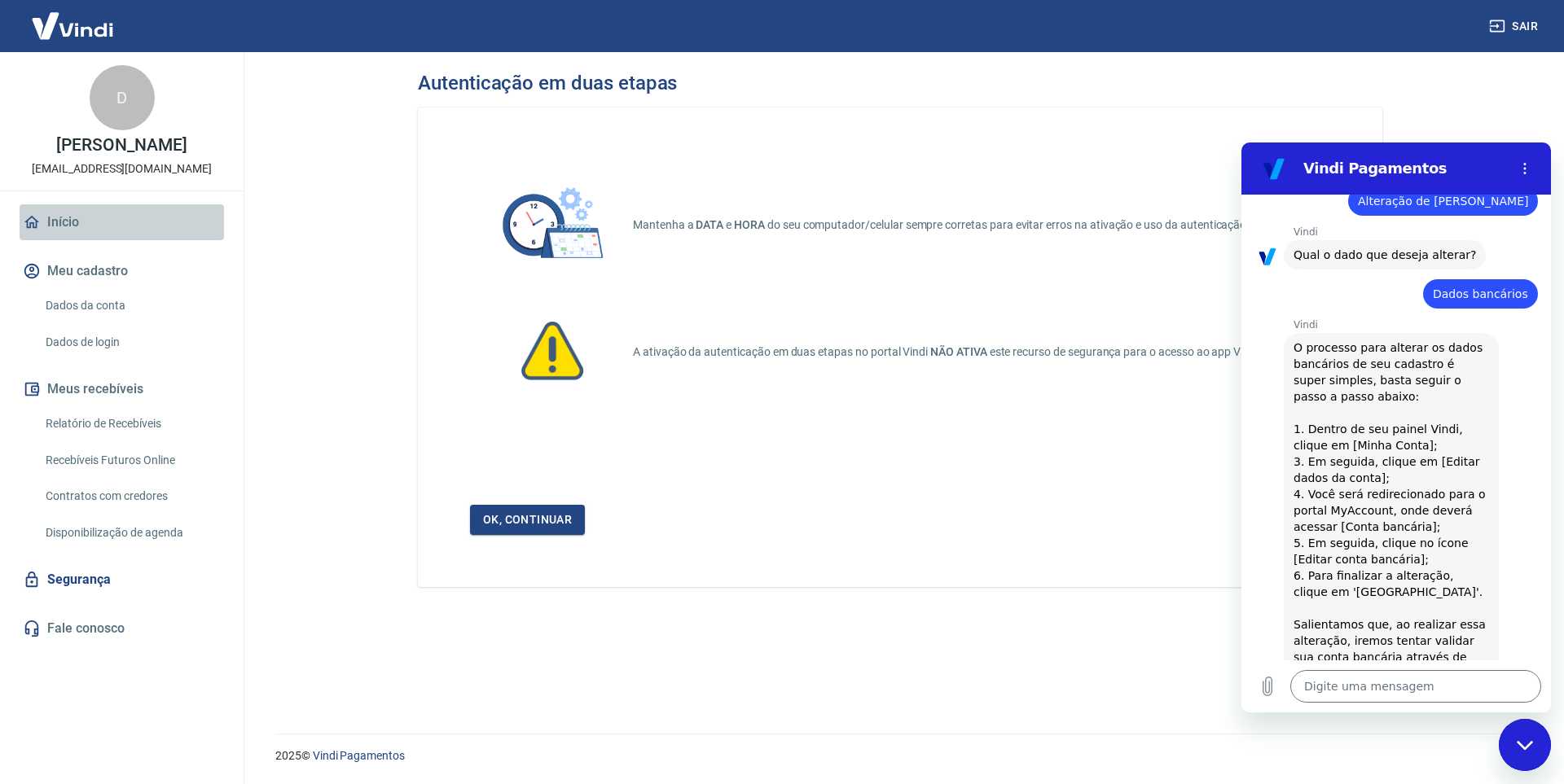
click at [70, 220] on link "Início" at bounding box center [122, 222] width 204 height 35
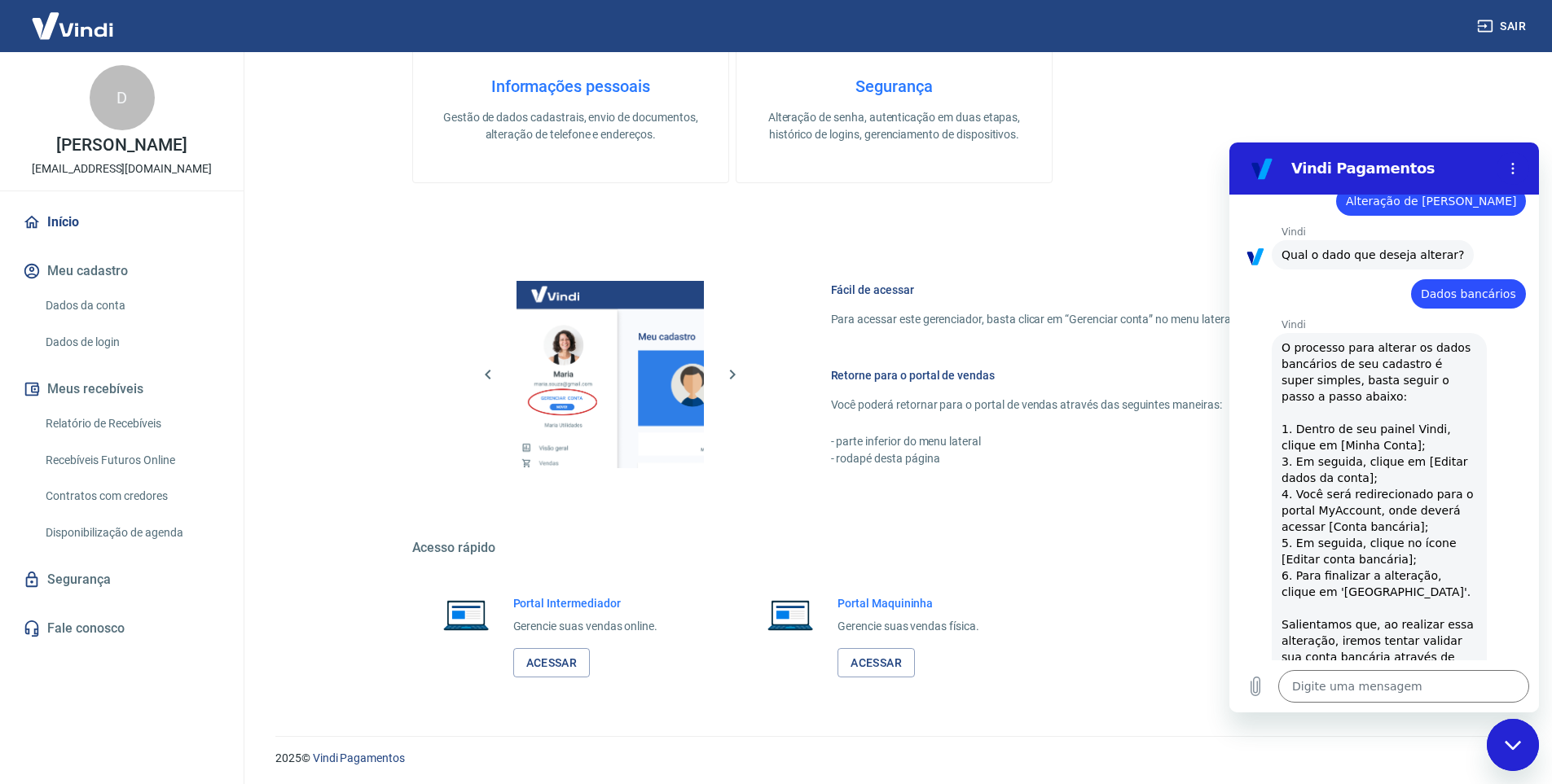
scroll to position [654, 0]
click at [1516, 161] on button "Menu de opções" at bounding box center [1513, 168] width 33 height 33
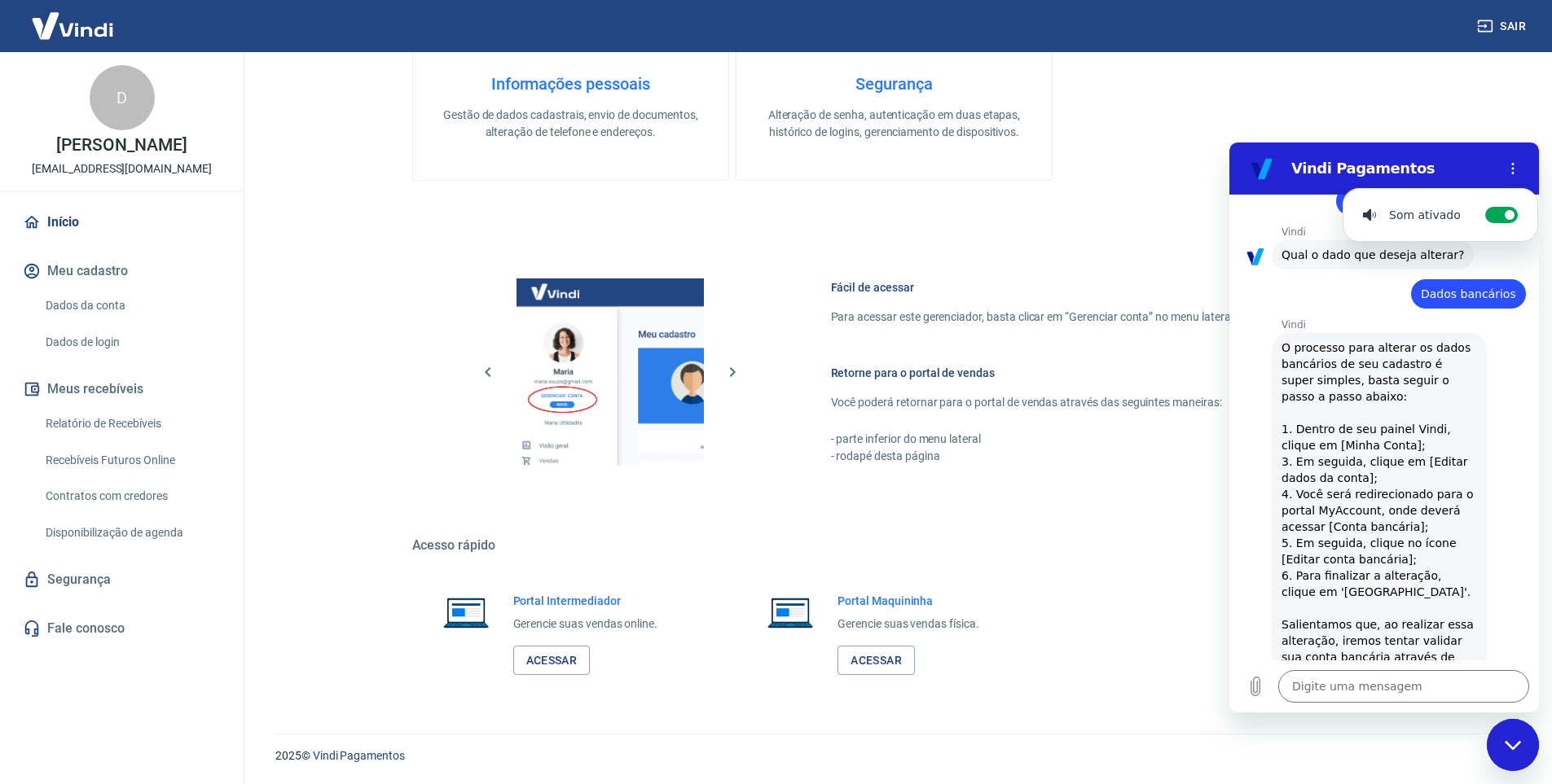
click at [1374, 122] on div "Informações pessoais Gestão de dados cadastrais, envio de documentos, alteração…" at bounding box center [894, 47] width 965 height 267
click at [1500, 749] on div "Fechar janela de mensagens" at bounding box center [1513, 745] width 49 height 49
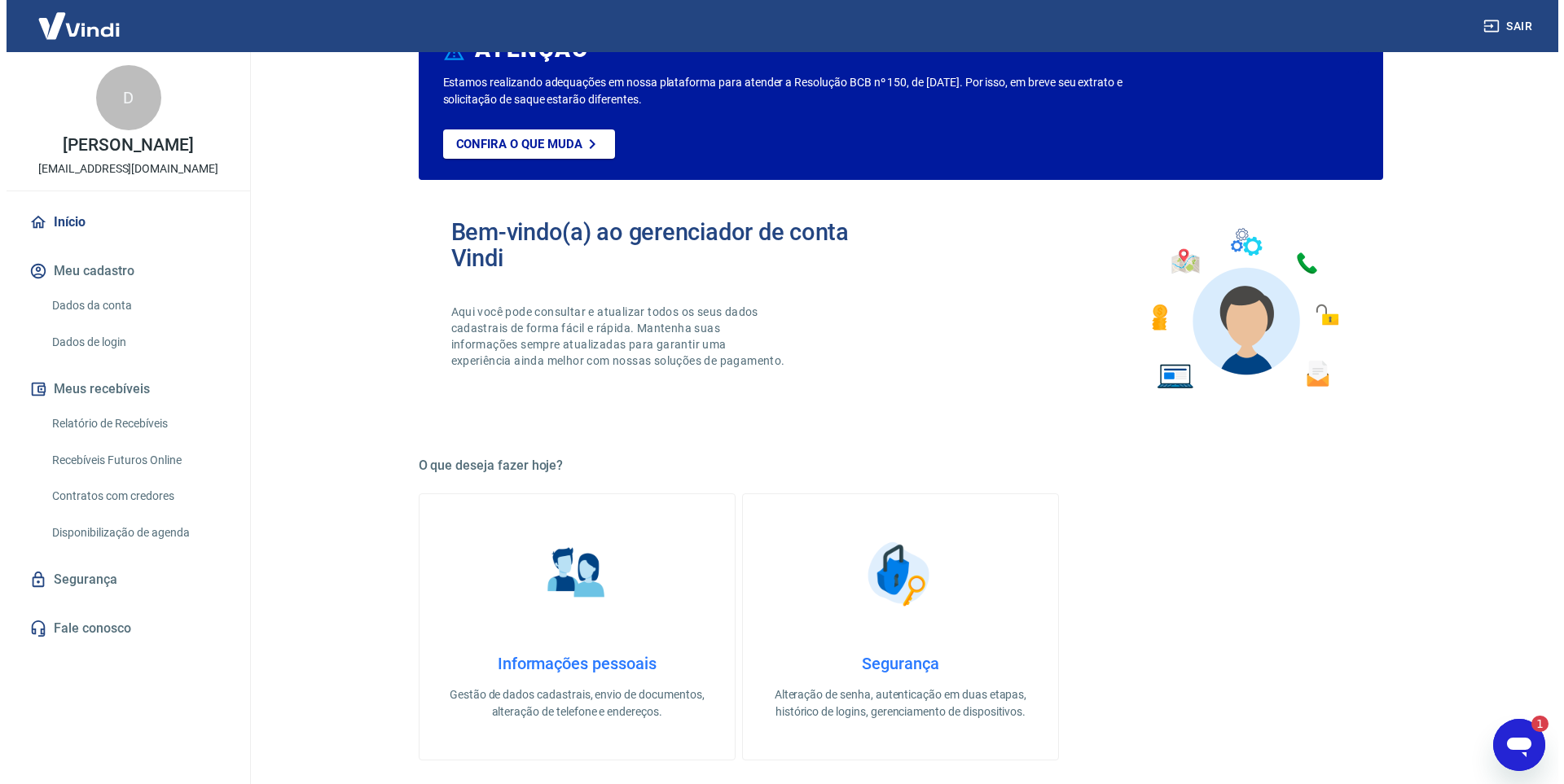
scroll to position [0, 0]
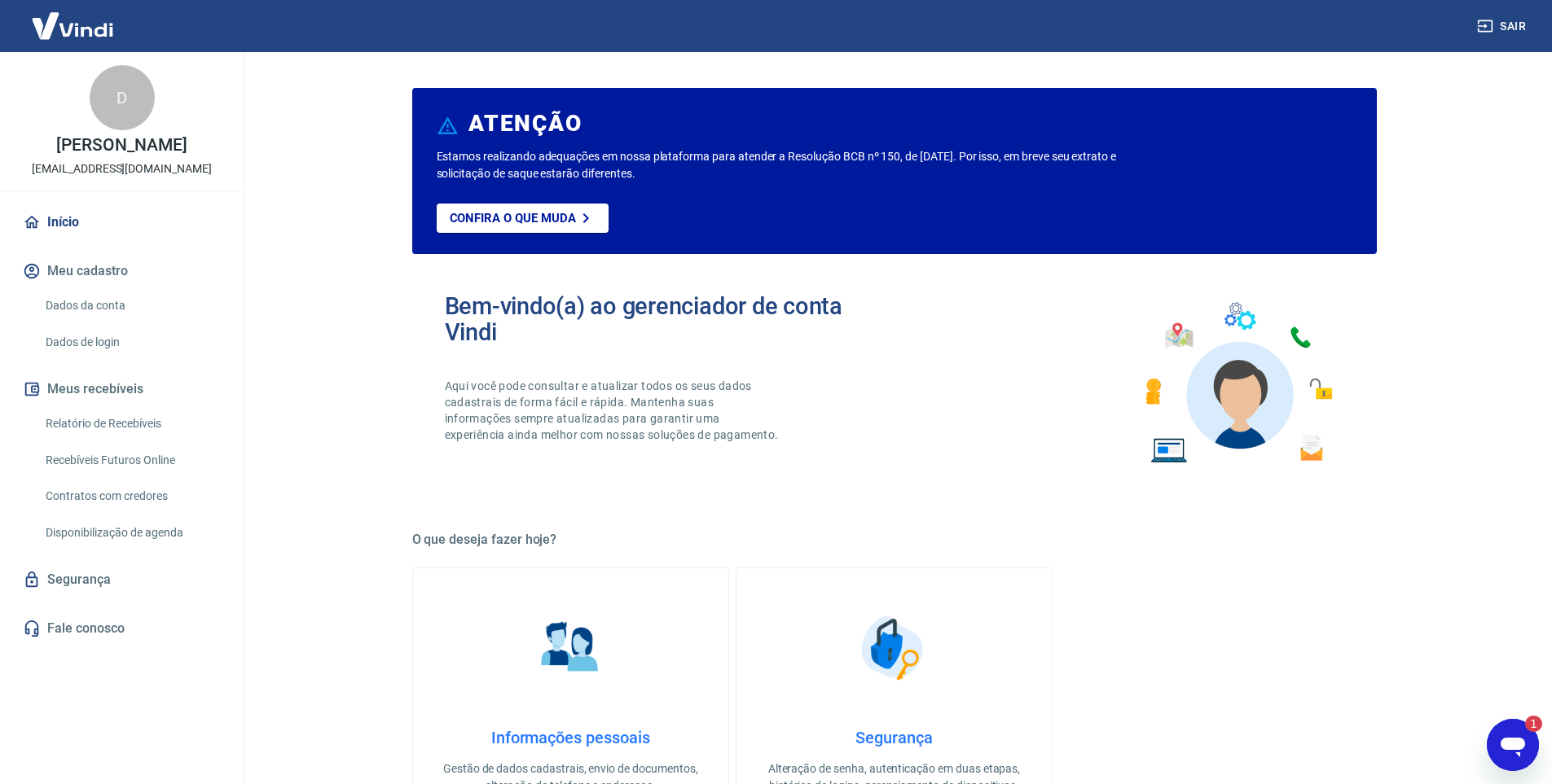
click at [88, 304] on link "Dados da conta" at bounding box center [131, 306] width 185 height 34
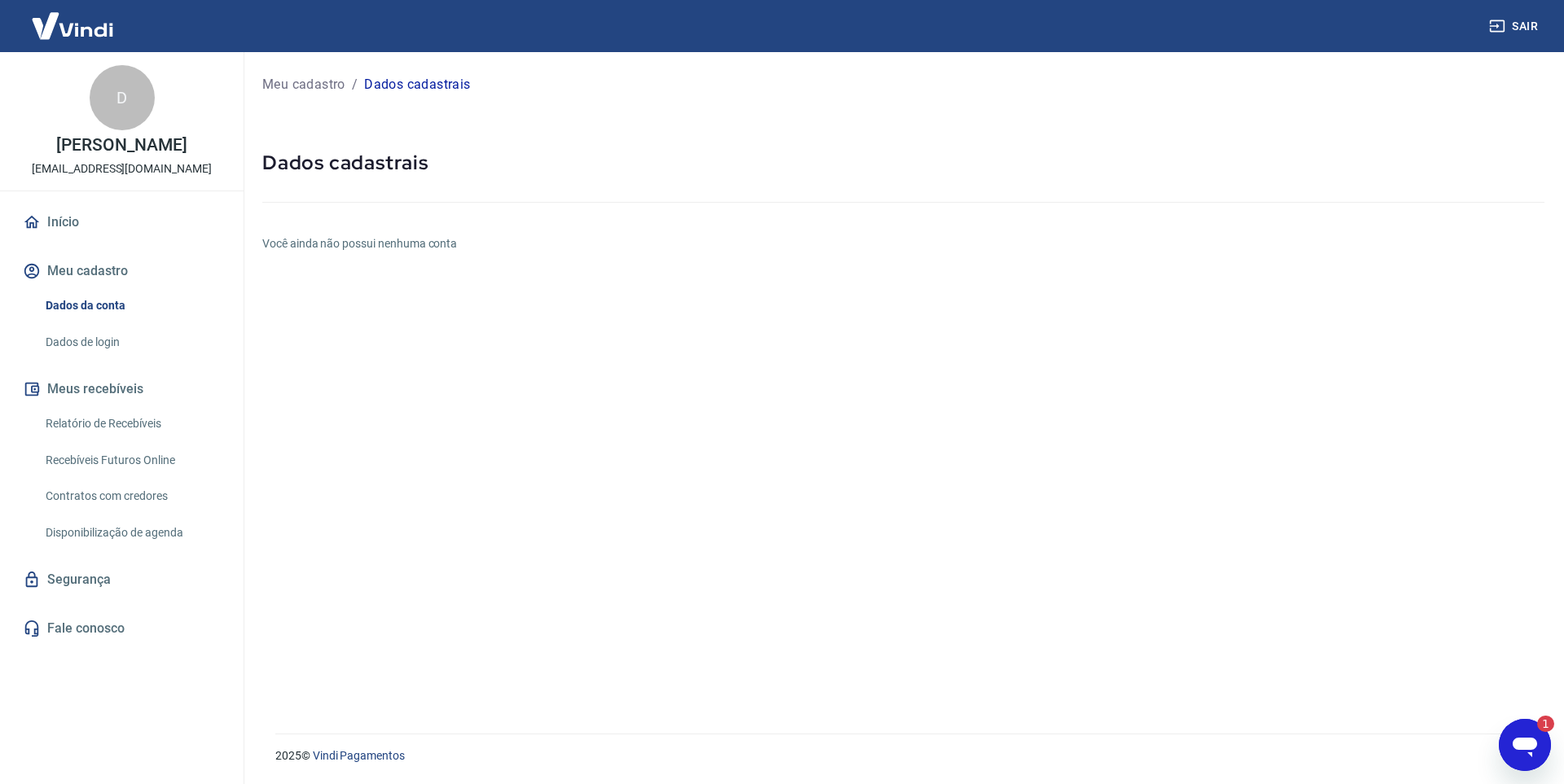
click at [489, 207] on div at bounding box center [902, 199] width 1282 height 46
click at [83, 342] on link "Dados de login" at bounding box center [131, 343] width 185 height 34
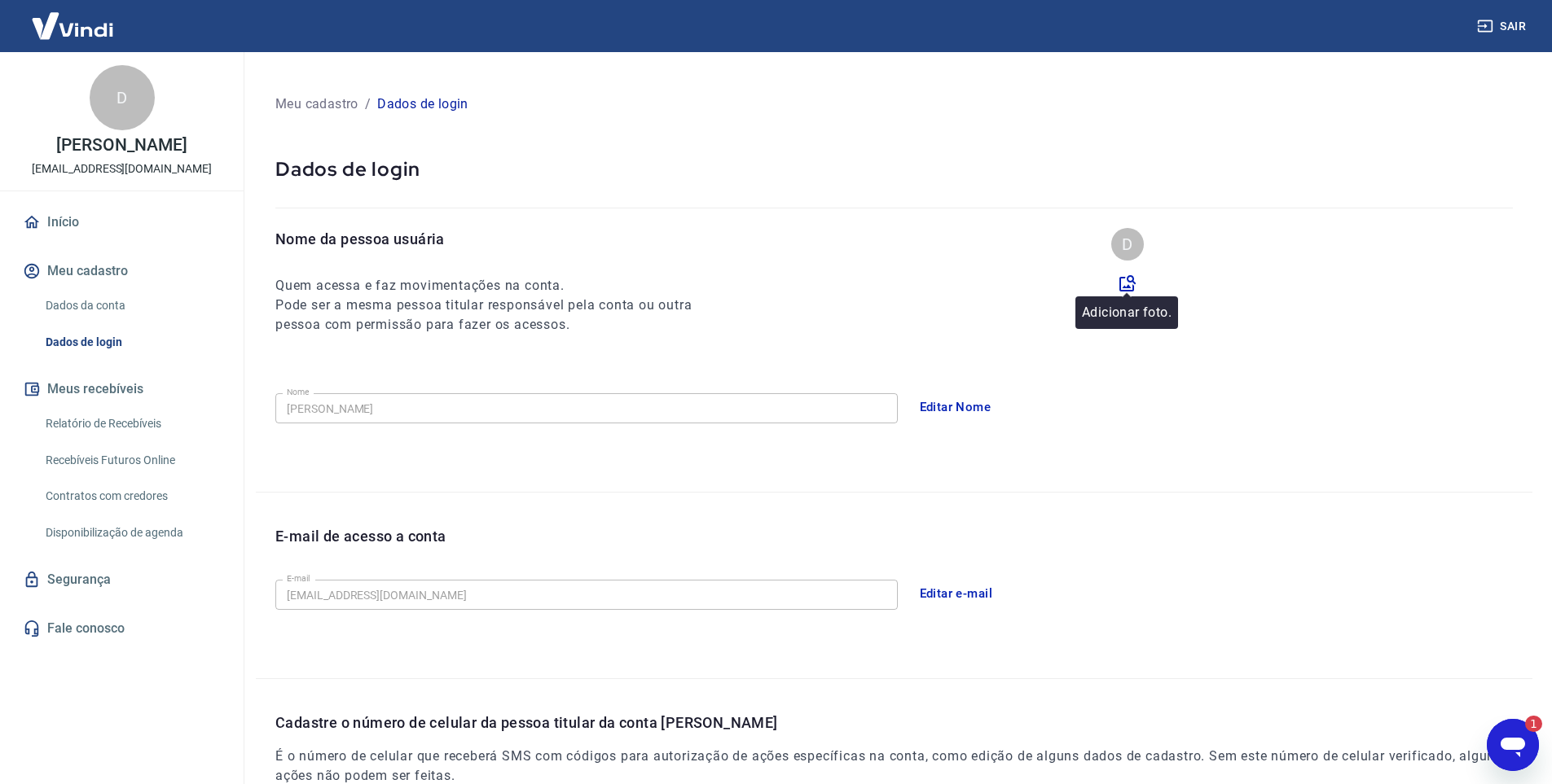
click at [1124, 283] on icon at bounding box center [1127, 283] width 19 height 19
click at [0, 0] on input "file" at bounding box center [0, 0] width 0 height 0
click at [79, 301] on link "Dados da conta" at bounding box center [131, 306] width 185 height 34
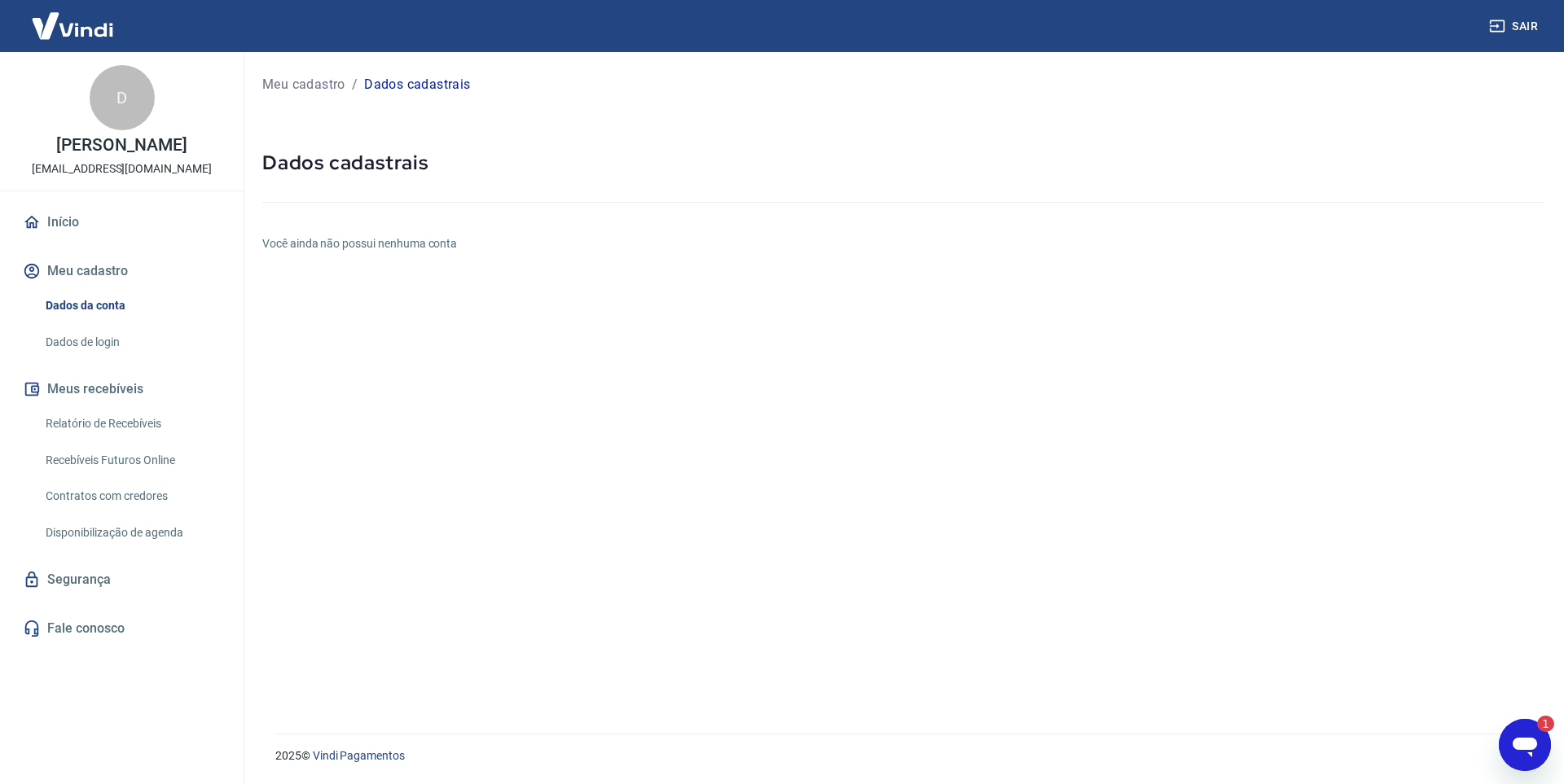
type textarea "x"
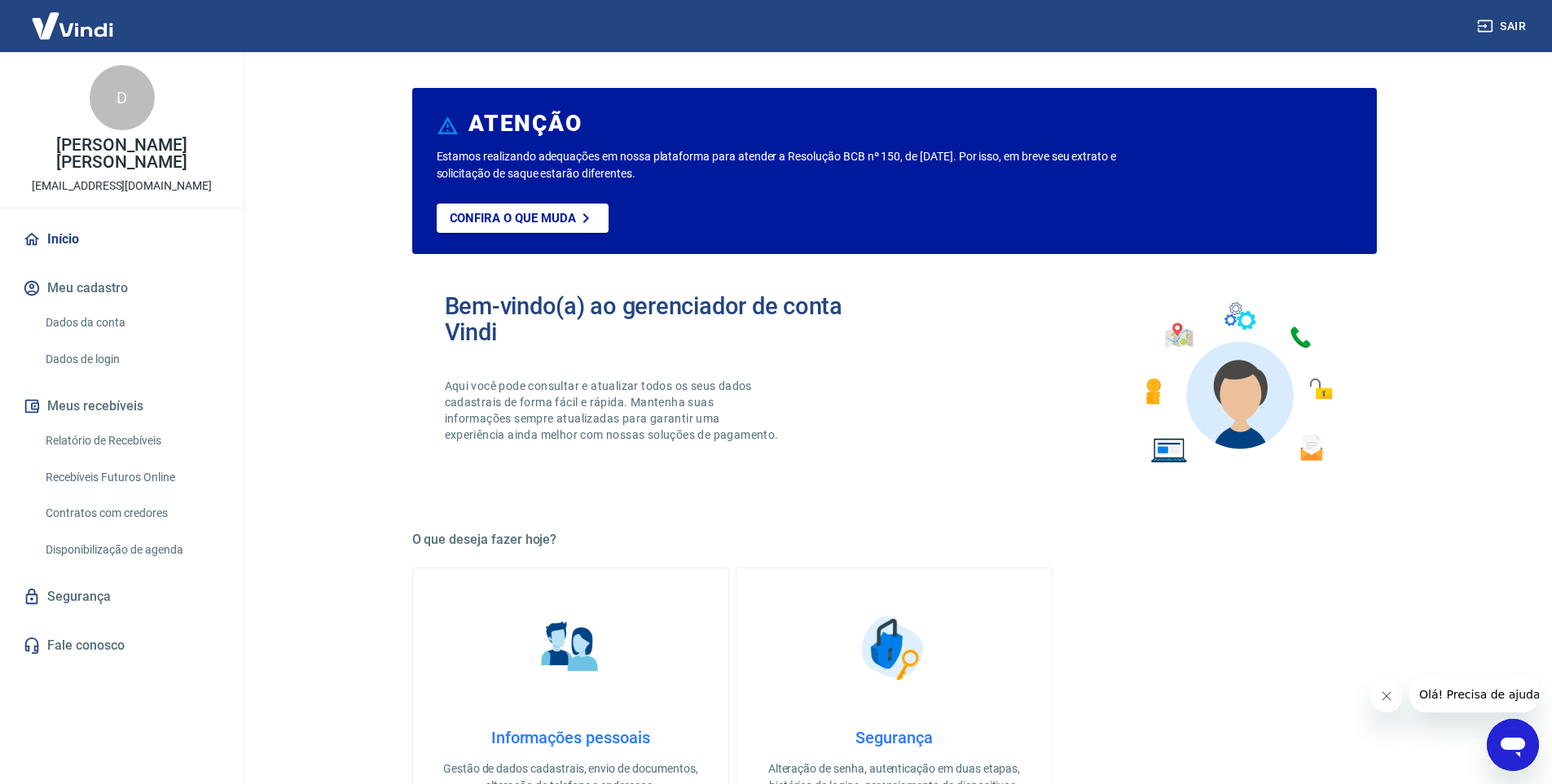
scroll to position [244, 0]
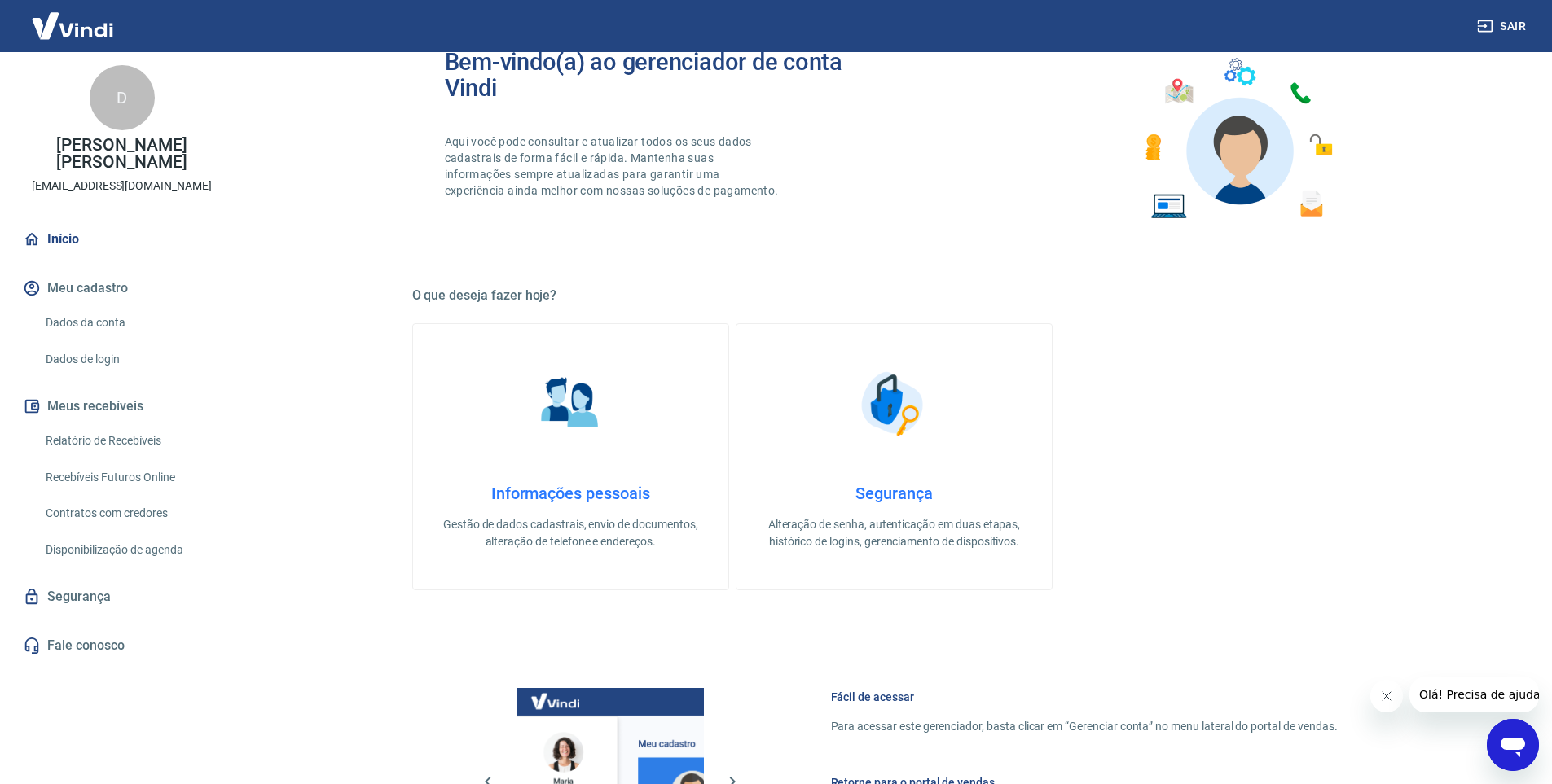
click at [574, 402] on img at bounding box center [571, 404] width 81 height 81
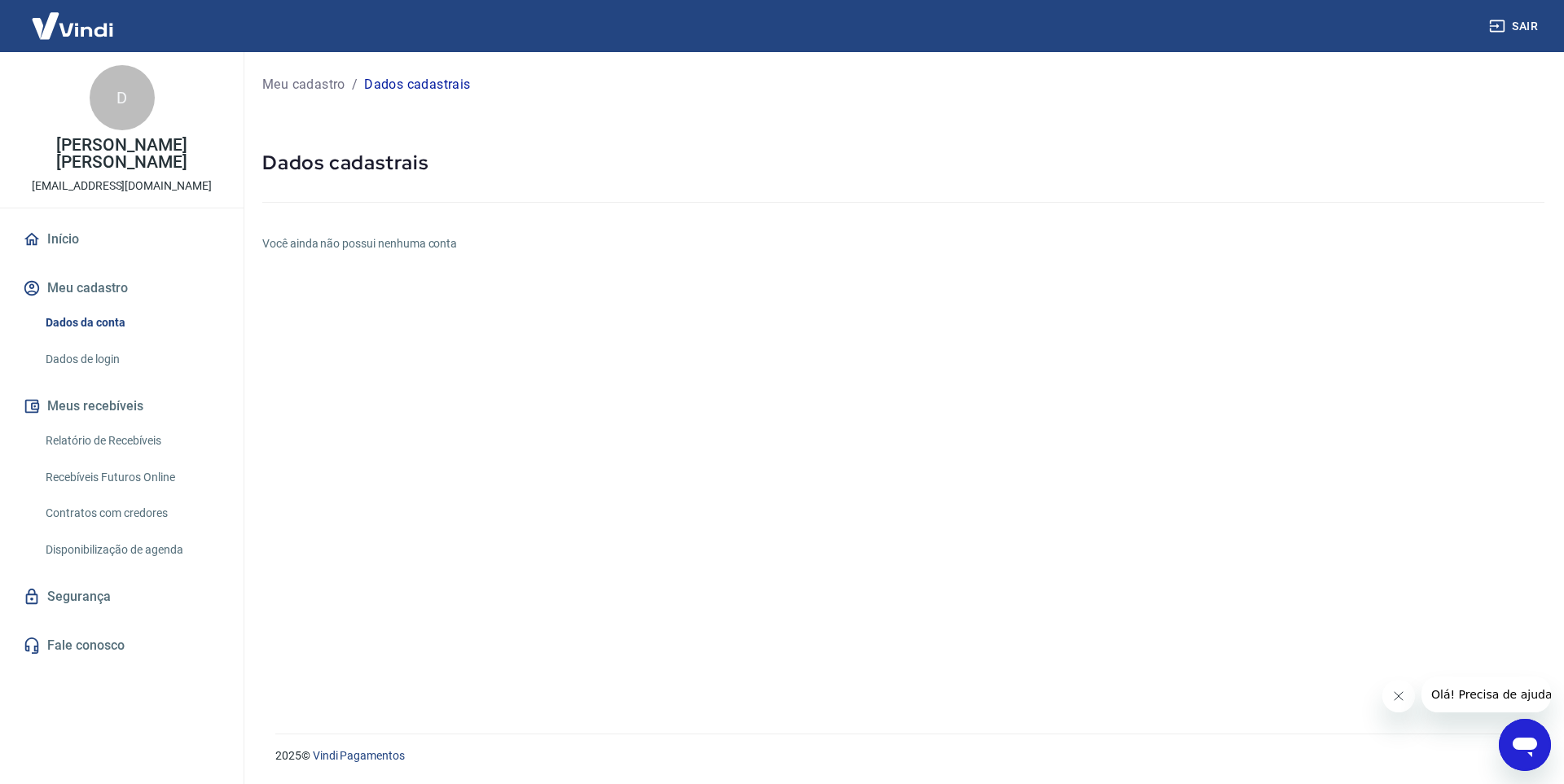
click at [401, 177] on div at bounding box center [902, 199] width 1282 height 46
click at [413, 256] on div "Meu cadastro / Dados cadastrais Dados cadastrais Você ainda não possui nenhuma …" at bounding box center [902, 384] width 1321 height 662
click at [1441, 695] on span "Olá! Precisa de ajuda?" at bounding box center [1494, 694] width 127 height 13
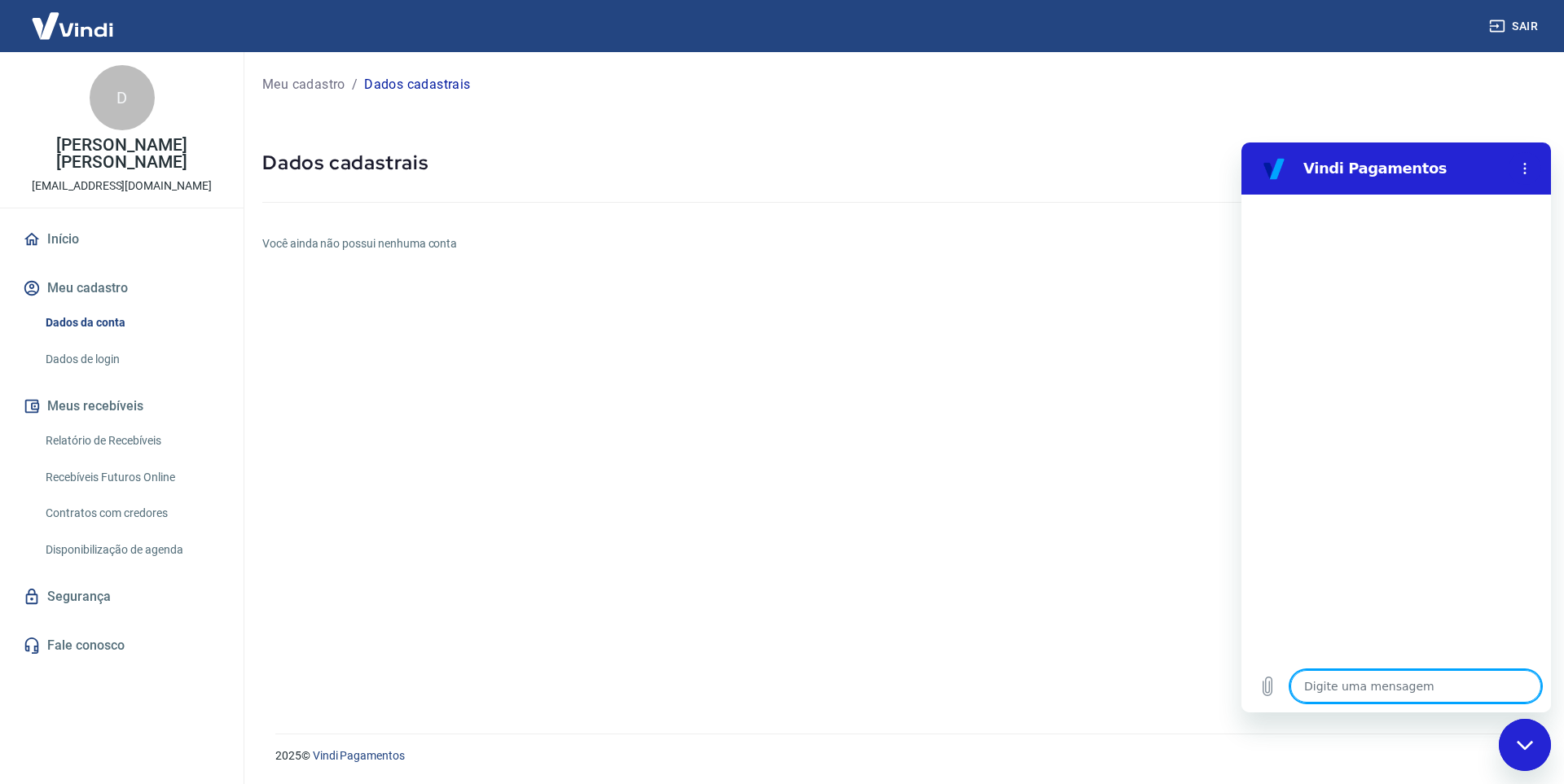
click at [92, 579] on link "Segurança" at bounding box center [122, 596] width 204 height 35
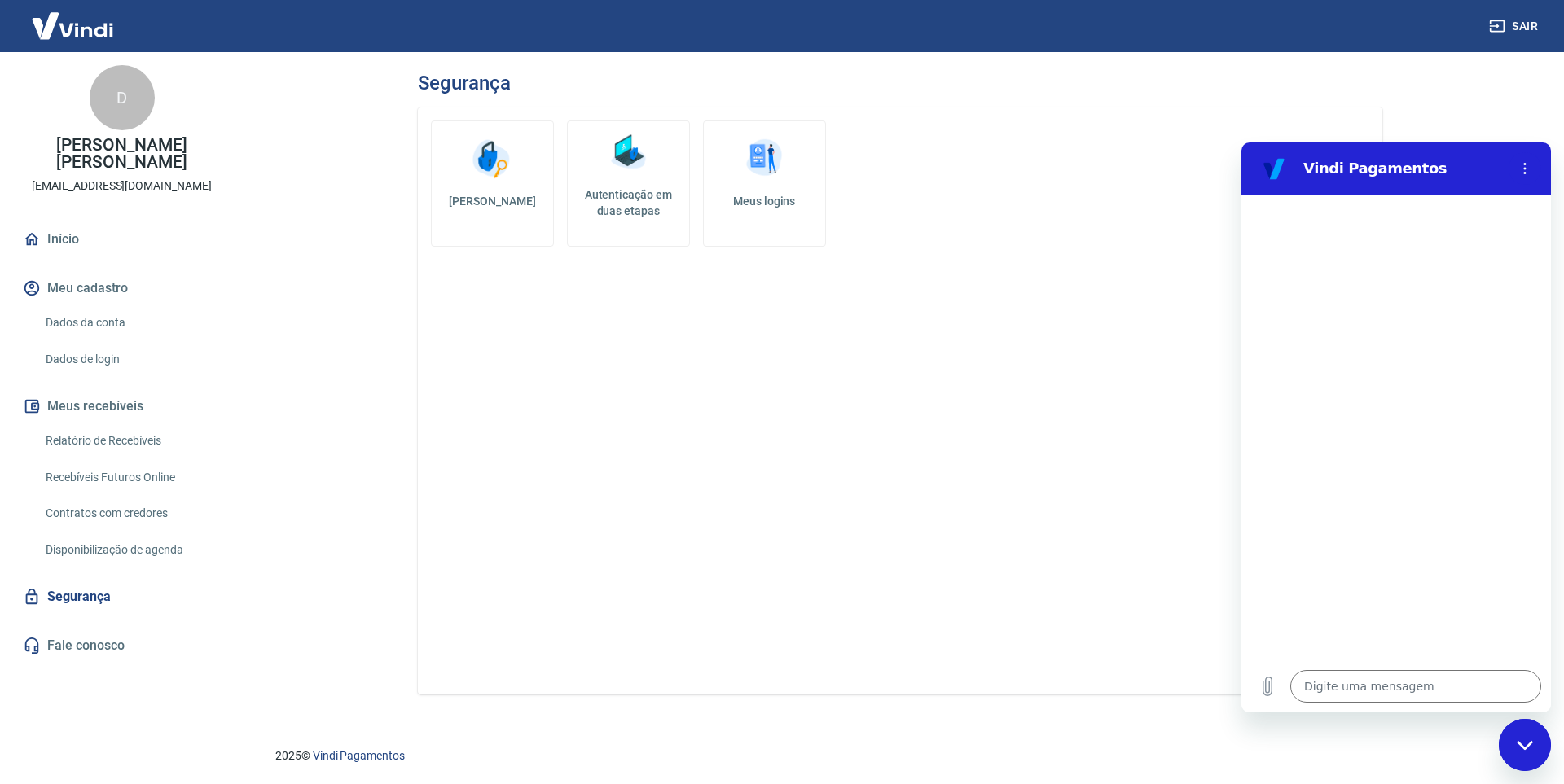
click at [765, 202] on h5 "Meus logins" at bounding box center [764, 200] width 95 height 16
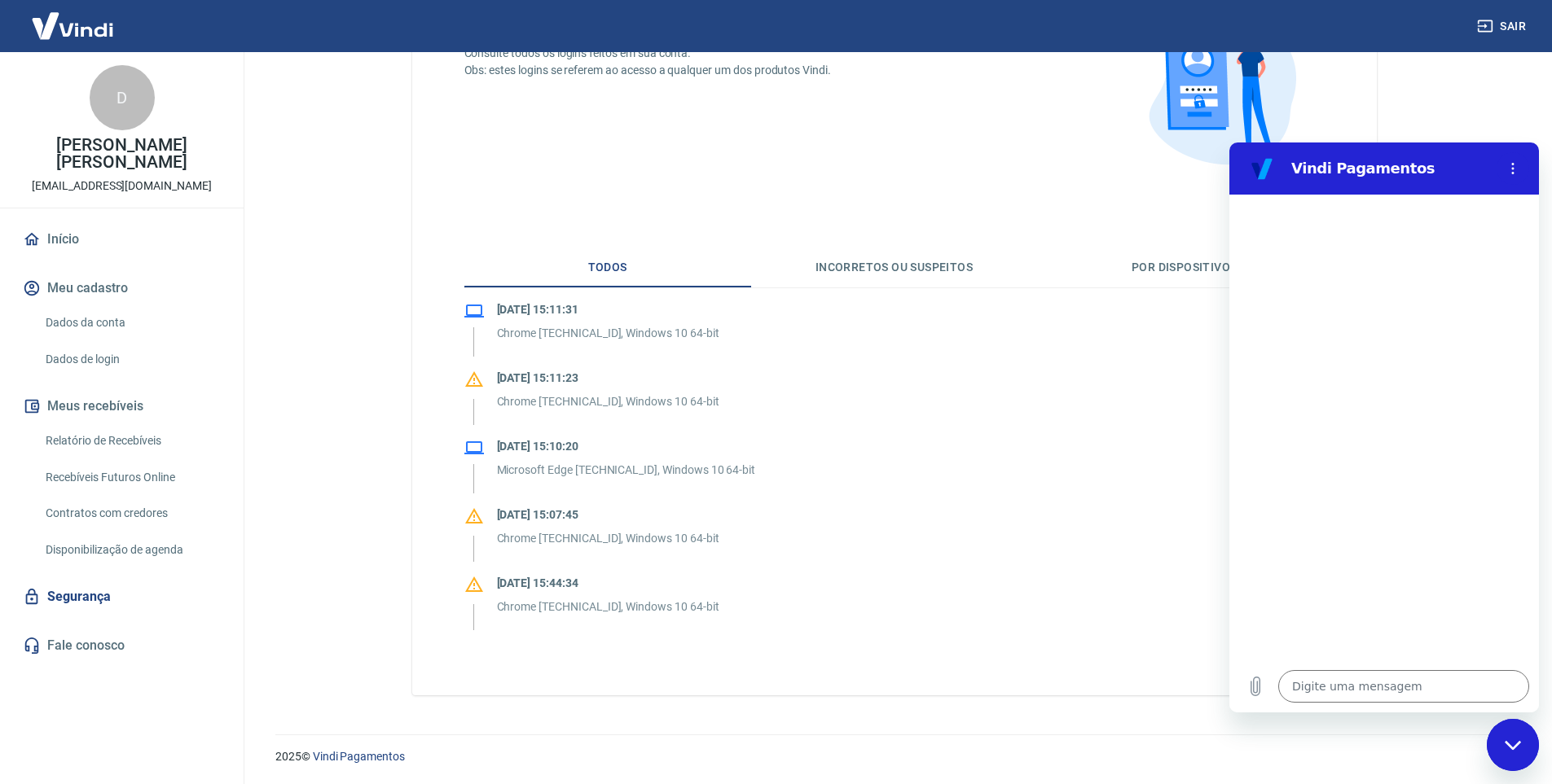
scroll to position [168, 0]
click at [880, 260] on button "Incorretos ou suspeitos" at bounding box center [894, 267] width 287 height 39
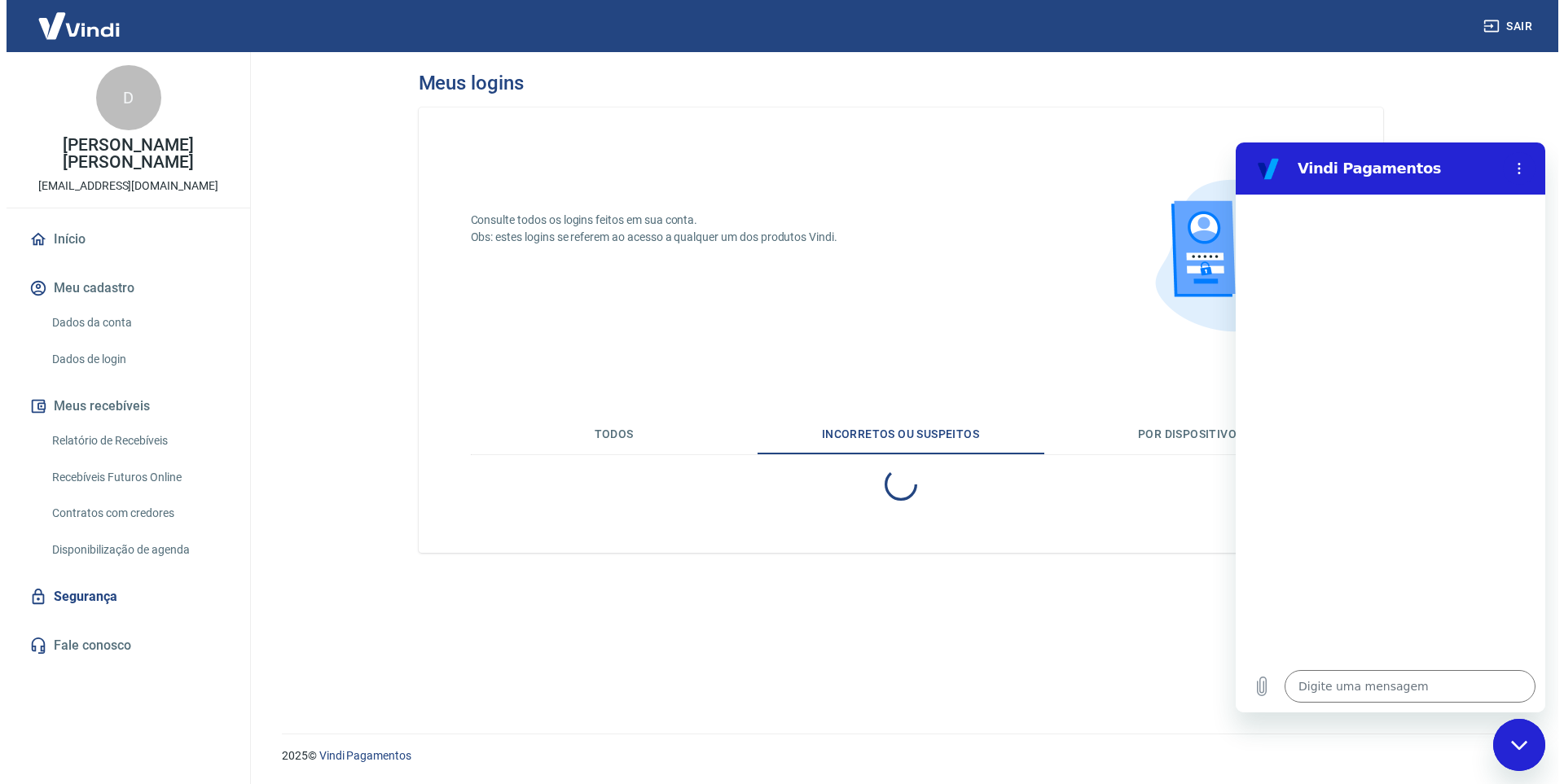
scroll to position [0, 0]
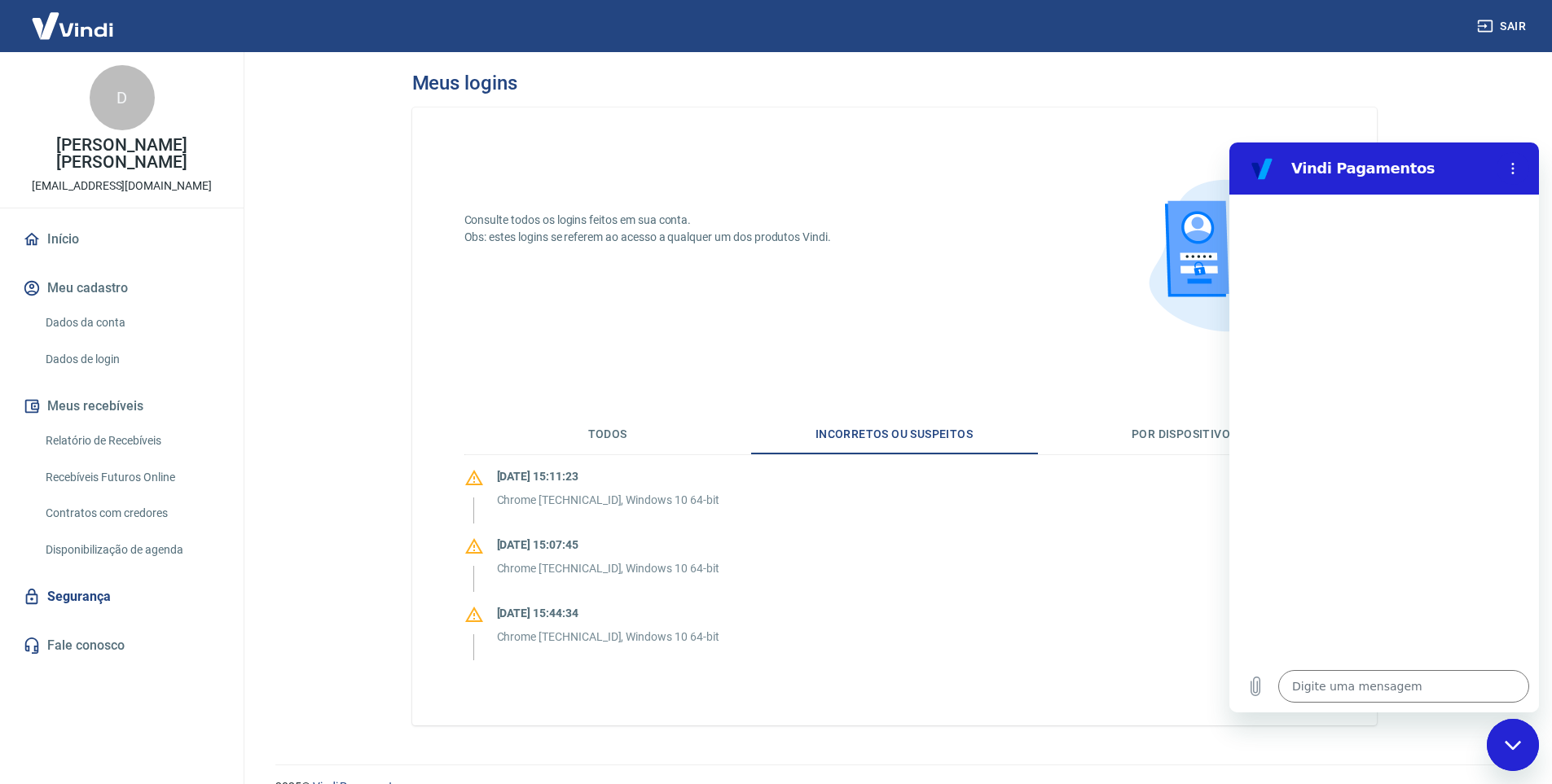
click at [613, 435] on button "Todos" at bounding box center [607, 435] width 287 height 39
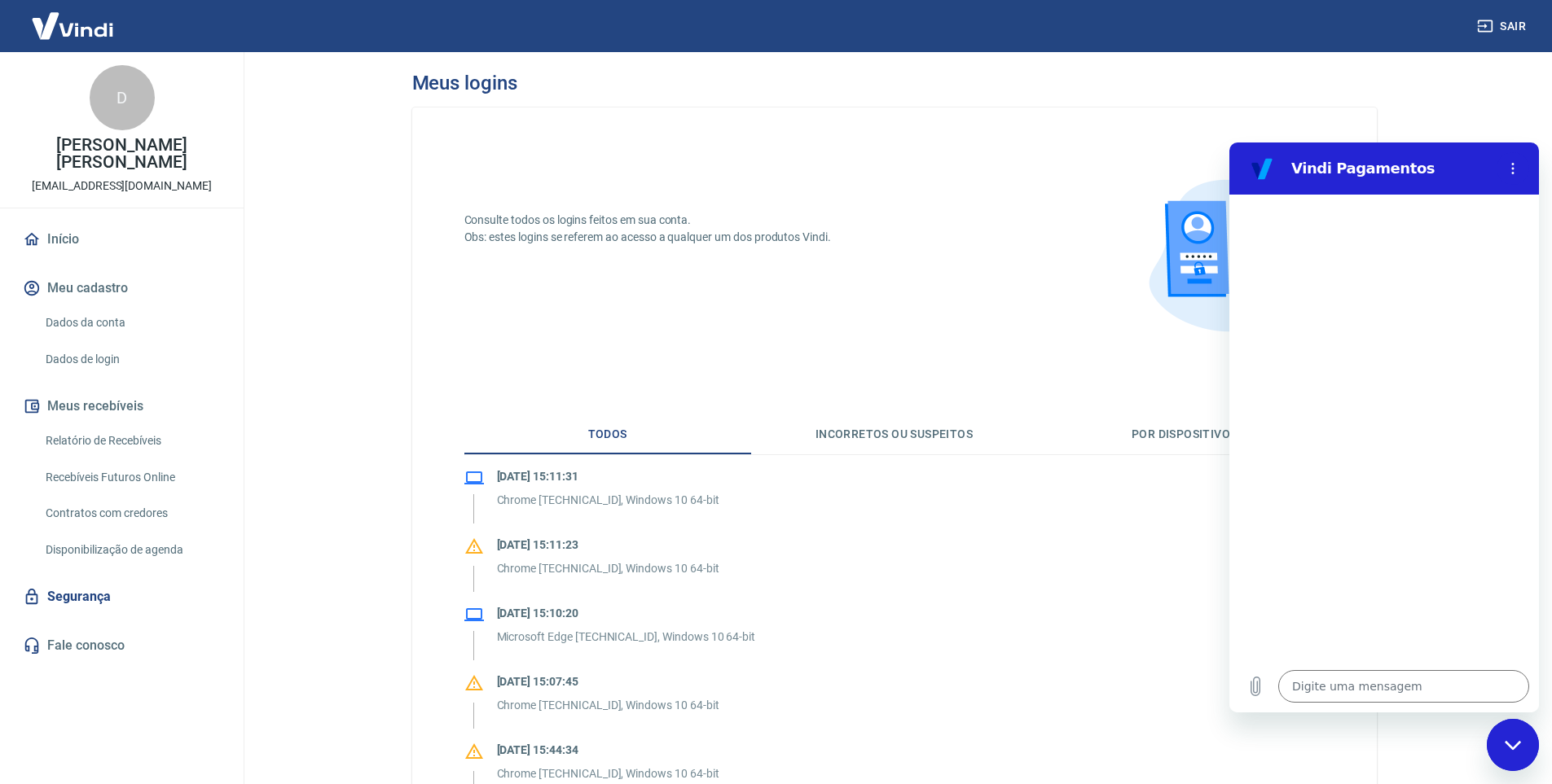
click at [70, 631] on link "Fale conosco" at bounding box center [122, 645] width 205 height 35
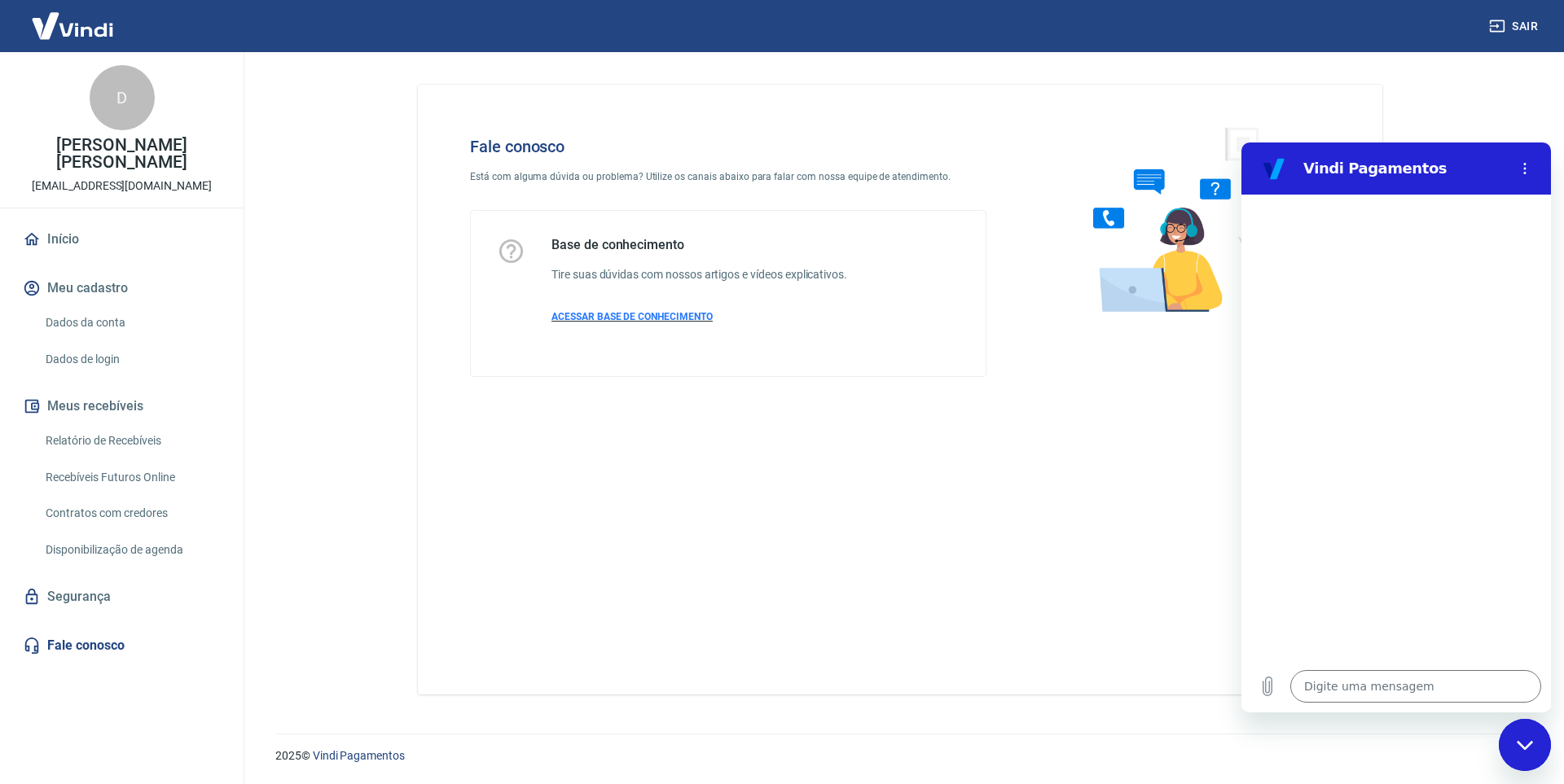
click at [654, 316] on span "ACESSAR BASE DE CONHECIMENTO" at bounding box center [632, 316] width 161 height 11
click at [106, 634] on link "Fale conosco" at bounding box center [122, 645] width 204 height 35
click at [95, 628] on link "Fale conosco" at bounding box center [122, 645] width 204 height 35
click at [1533, 167] on button "Menu de opções" at bounding box center [1524, 168] width 33 height 33
drag, startPoint x: 1527, startPoint y: 742, endPoint x: 2951, endPoint y: 1452, distance: 1591.2
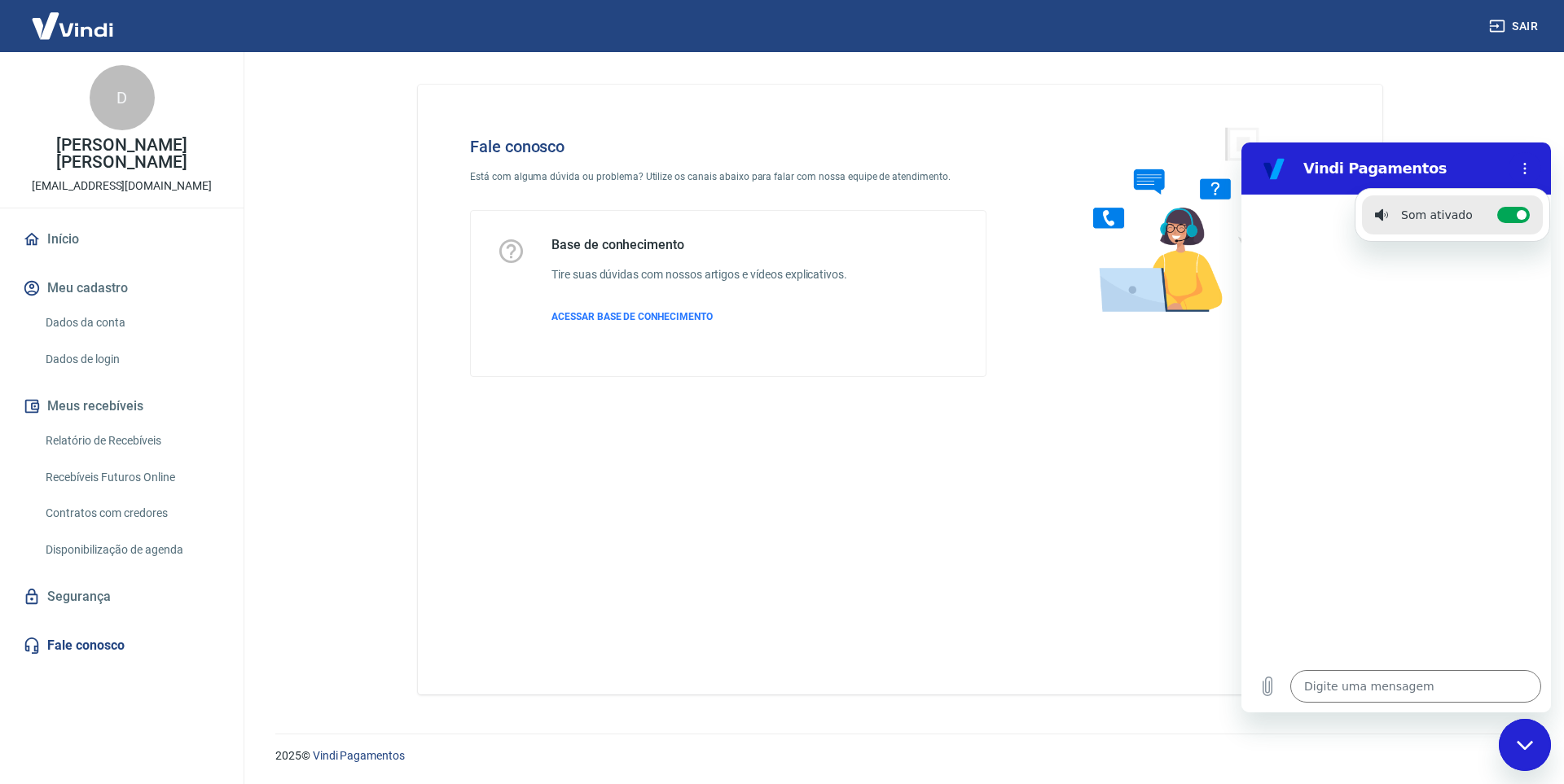
click at [1527, 742] on icon "Fechar janela de mensagens" at bounding box center [1525, 745] width 17 height 11
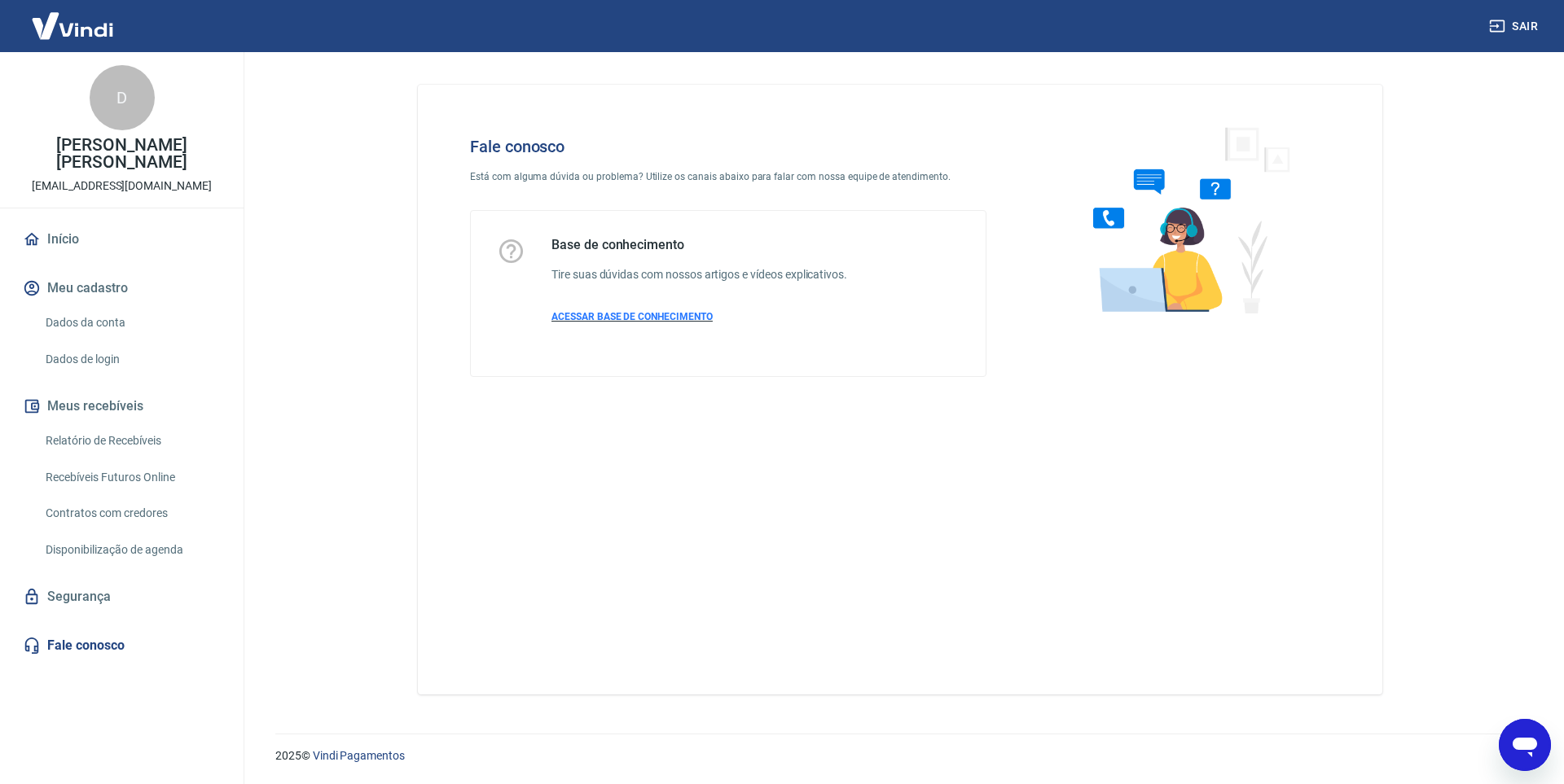
click at [613, 312] on span "ACESSAR BASE DE CONHECIMENTO" at bounding box center [632, 316] width 161 height 11
type textarea "x"
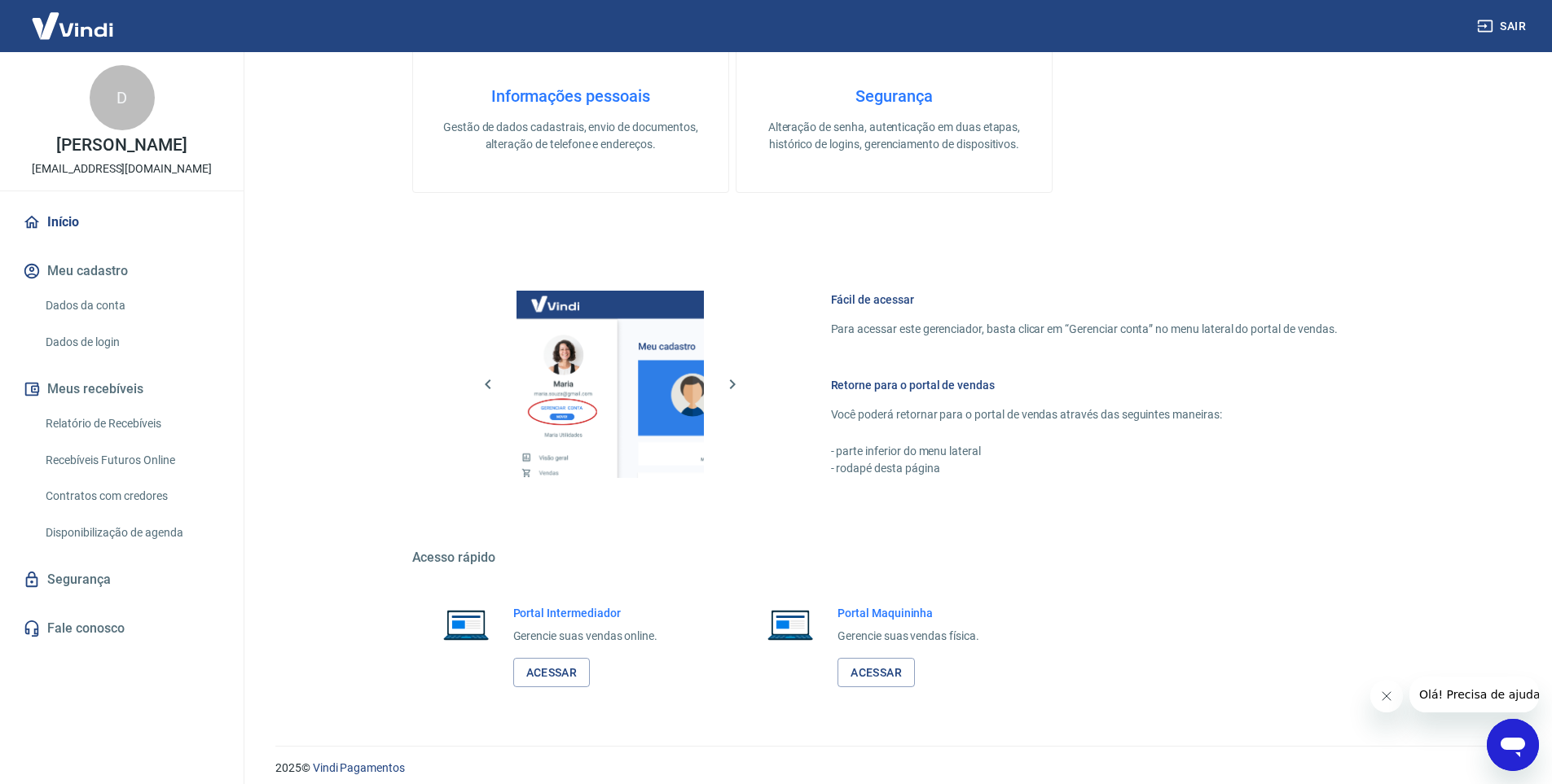
scroll to position [654, 0]
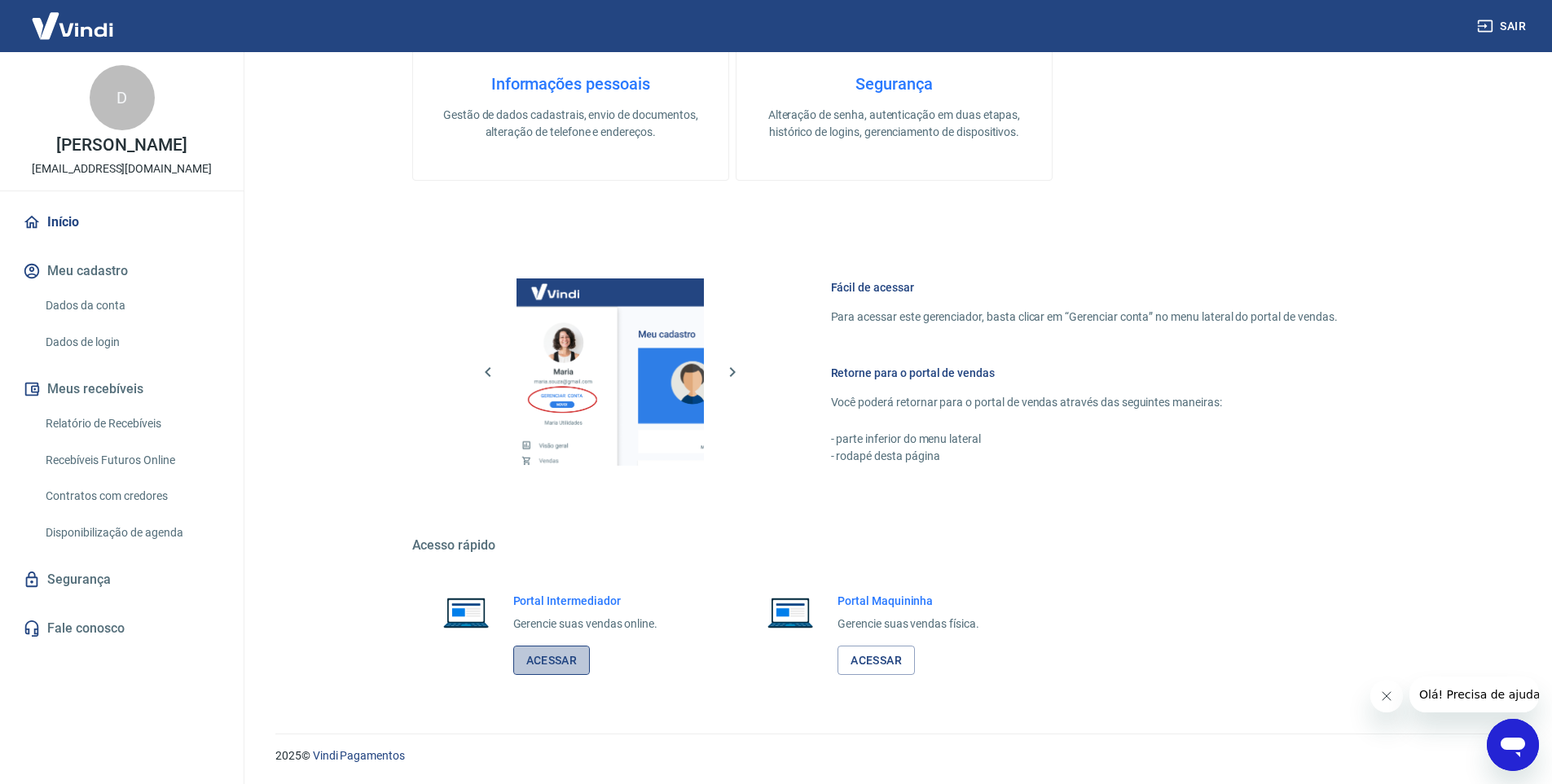
click at [565, 654] on link "Acessar" at bounding box center [552, 661] width 78 height 30
